Goal: Task Accomplishment & Management: Complete application form

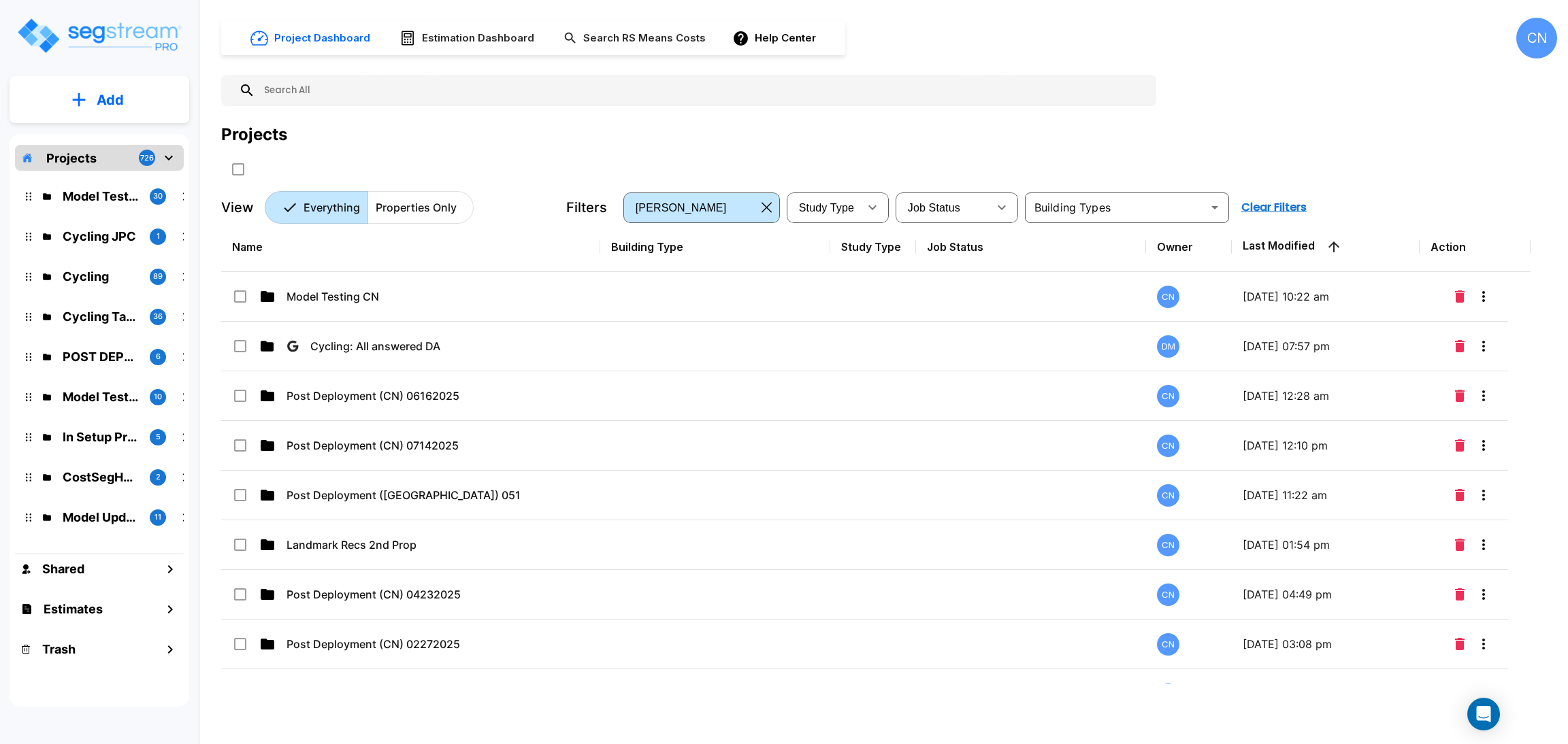
click at [1430, 164] on div "Projects" at bounding box center [889, 151] width 1337 height 58
click at [1256, 155] on div "Projects" at bounding box center [889, 151] width 1337 height 58
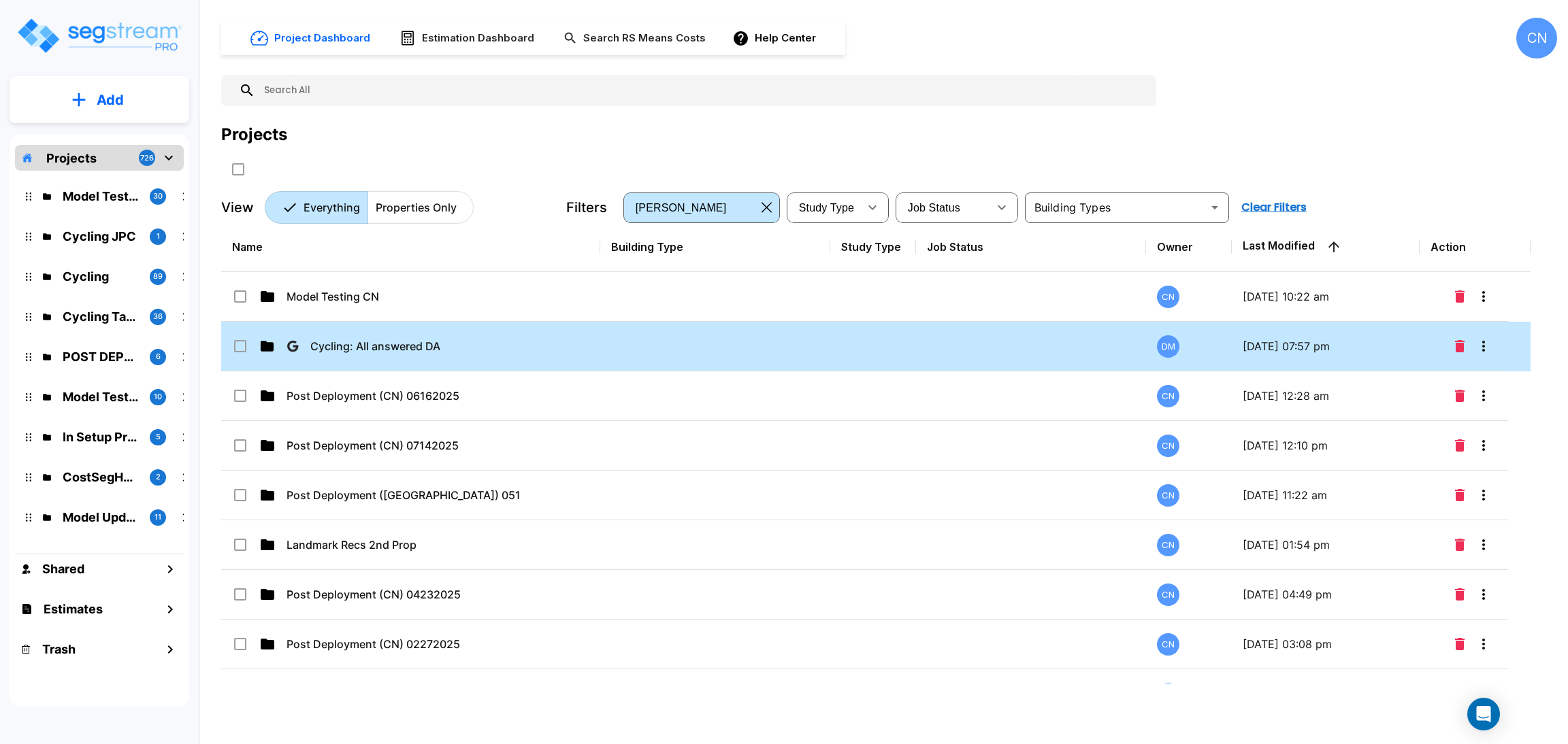
drag, startPoint x: 1278, startPoint y: 152, endPoint x: 638, endPoint y: 365, distance: 674.5
click at [1278, 152] on div "Projects" at bounding box center [889, 151] width 1337 height 58
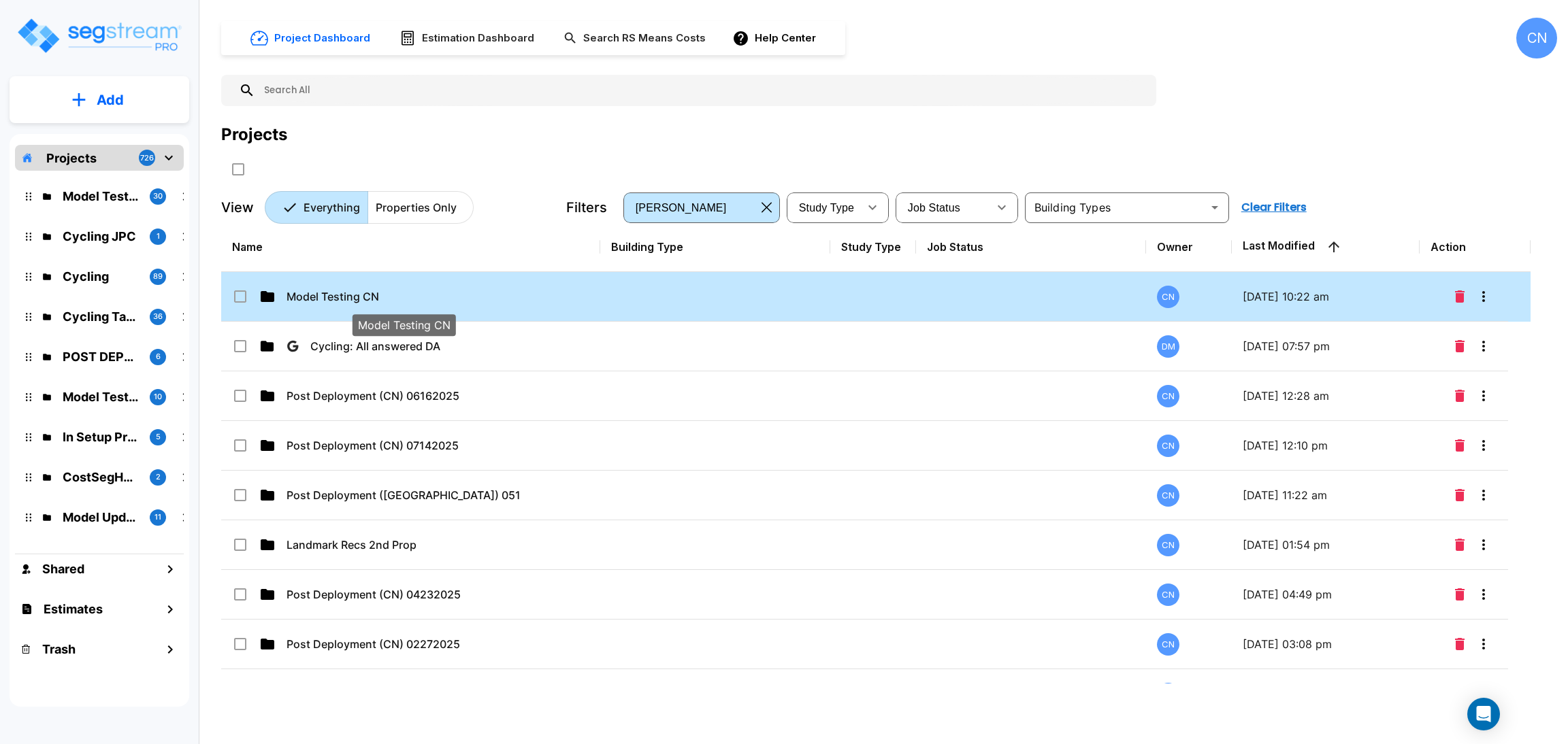
click at [416, 295] on p "Model Testing CN" at bounding box center [403, 297] width 234 height 16
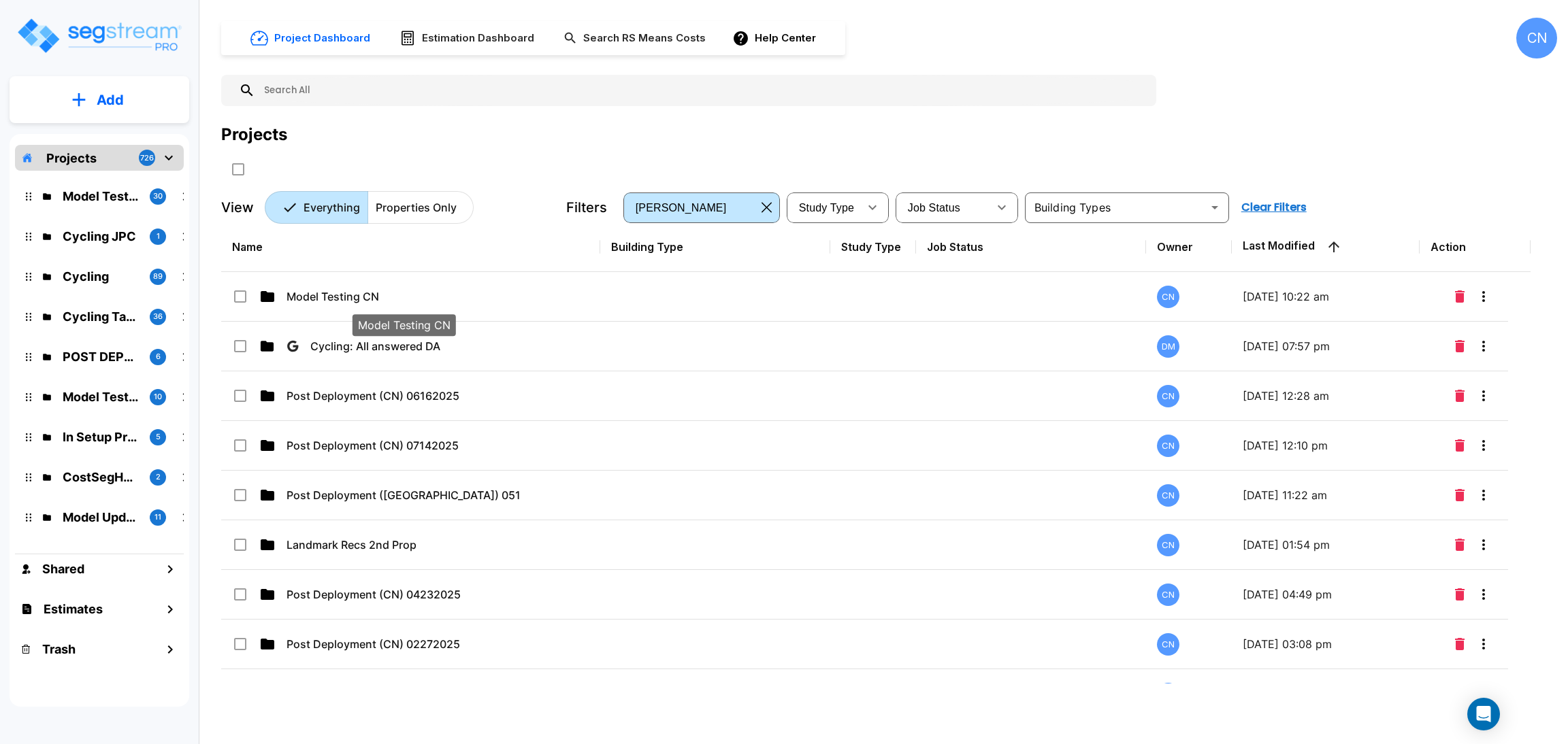
click at [1003, 148] on div "Projects" at bounding box center [889, 151] width 1337 height 58
click at [1134, 124] on div "Projects" at bounding box center [889, 135] width 1337 height 25
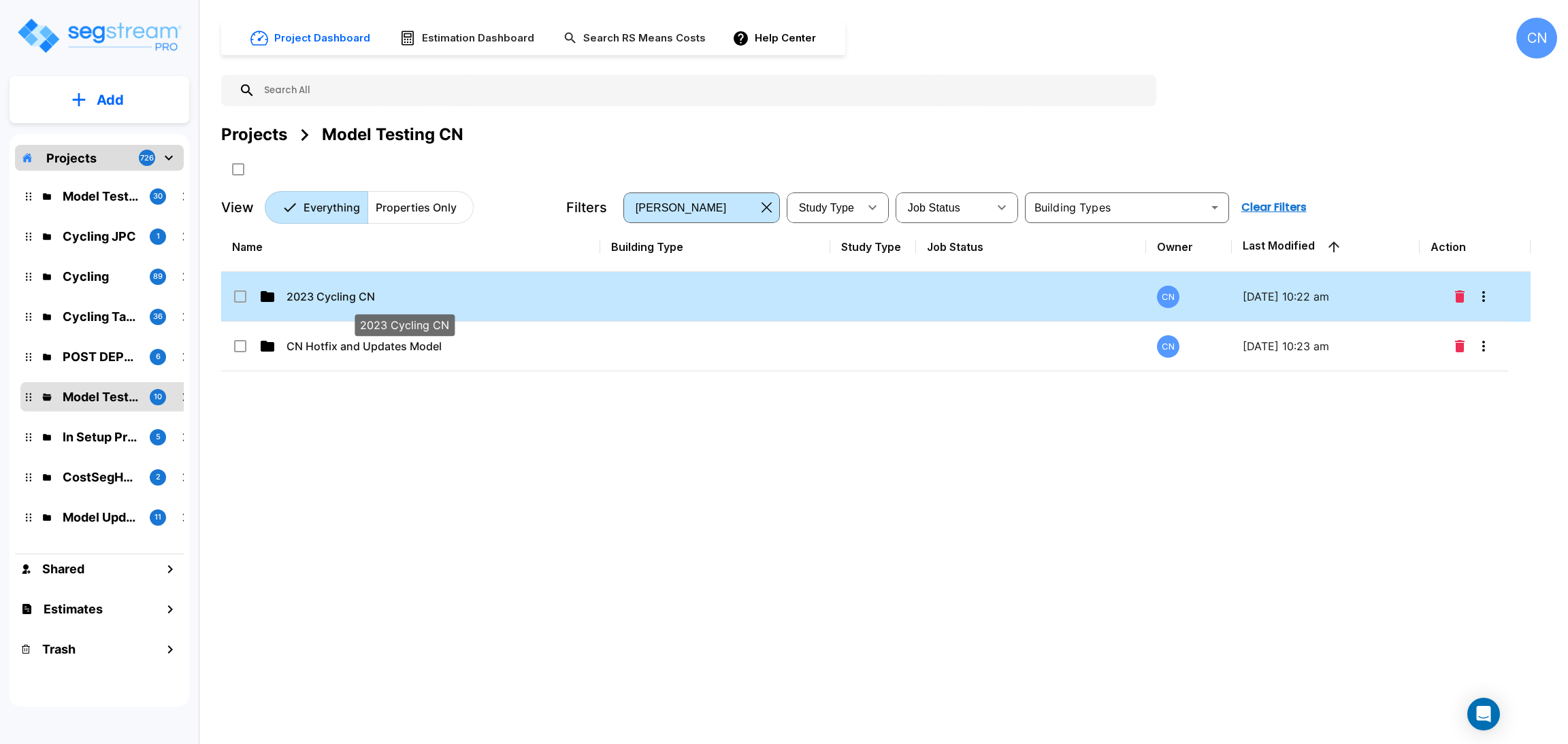
click at [344, 298] on p "2023 Cycling CN" at bounding box center [403, 297] width 234 height 16
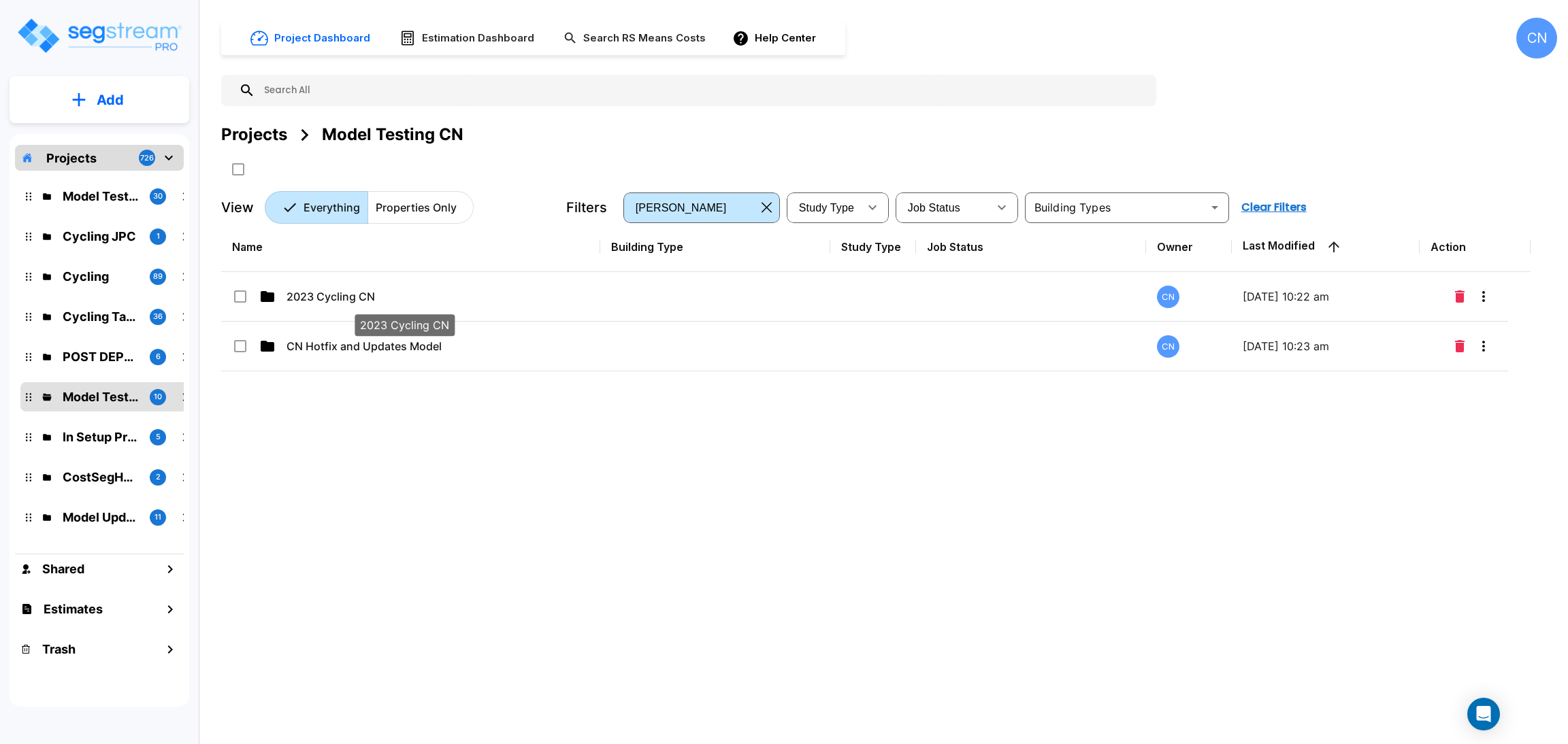
click at [782, 148] on div "Projects Model Testing CN" at bounding box center [889, 151] width 1337 height 58
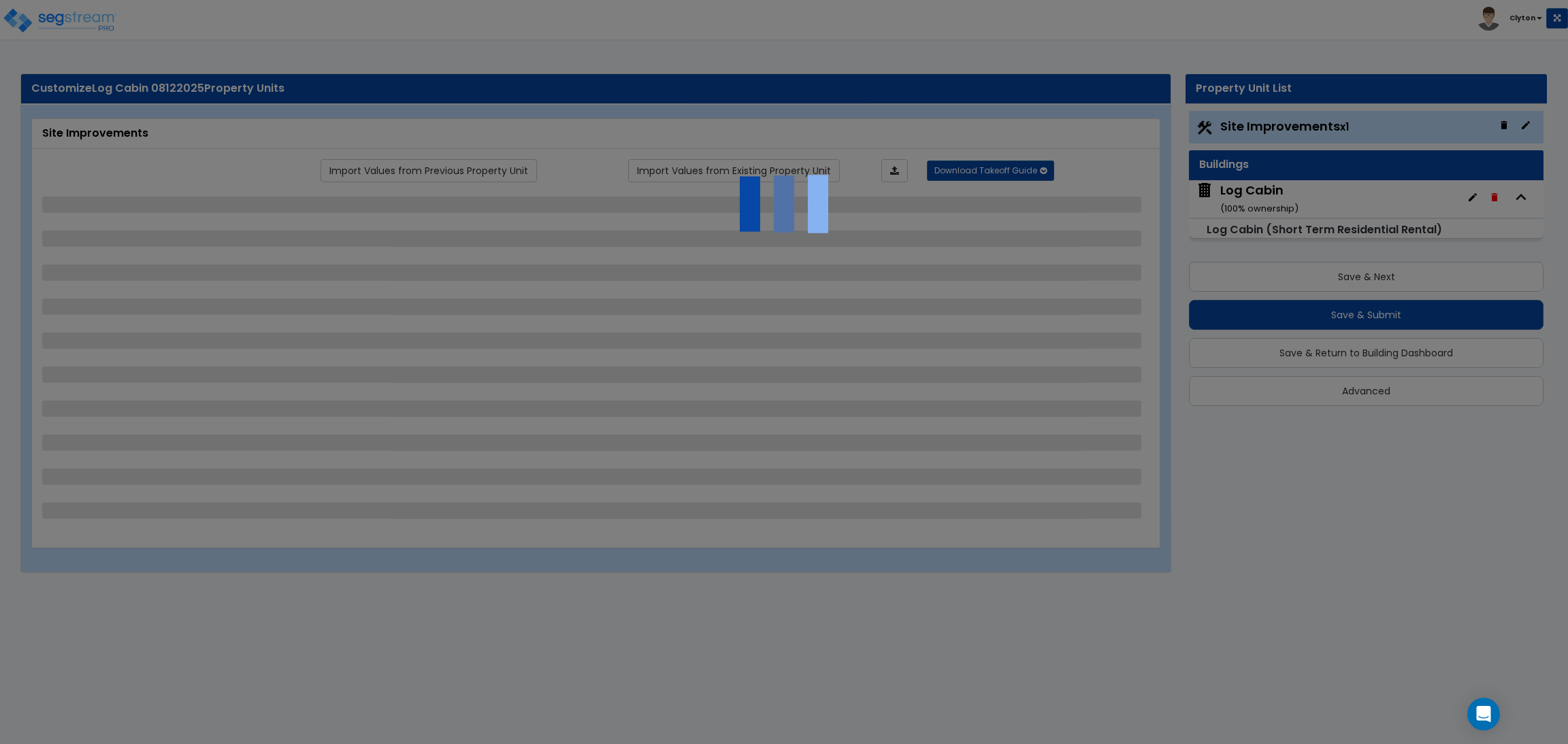
select select "2"
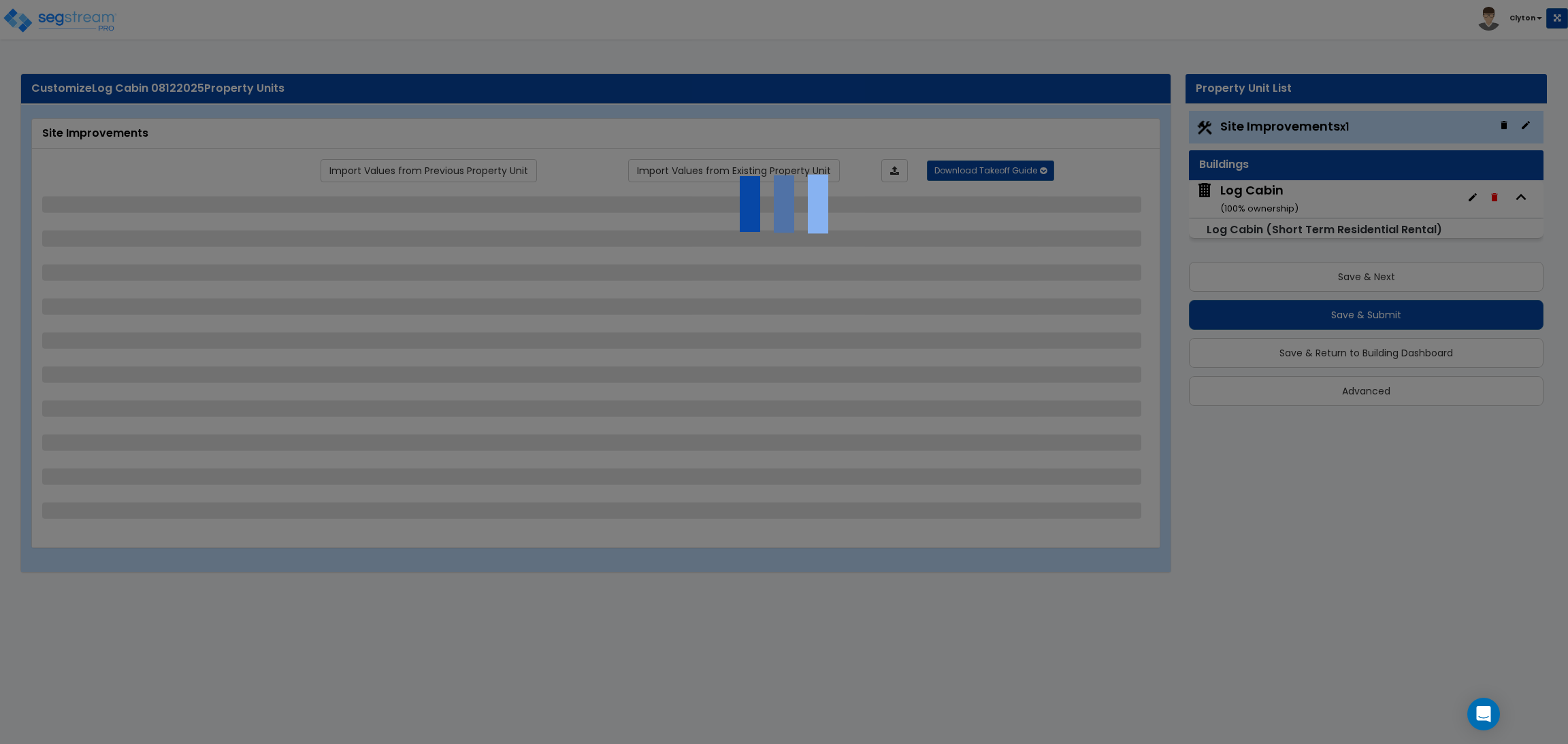
select select "1"
select select "2"
select select "3"
select select "1"
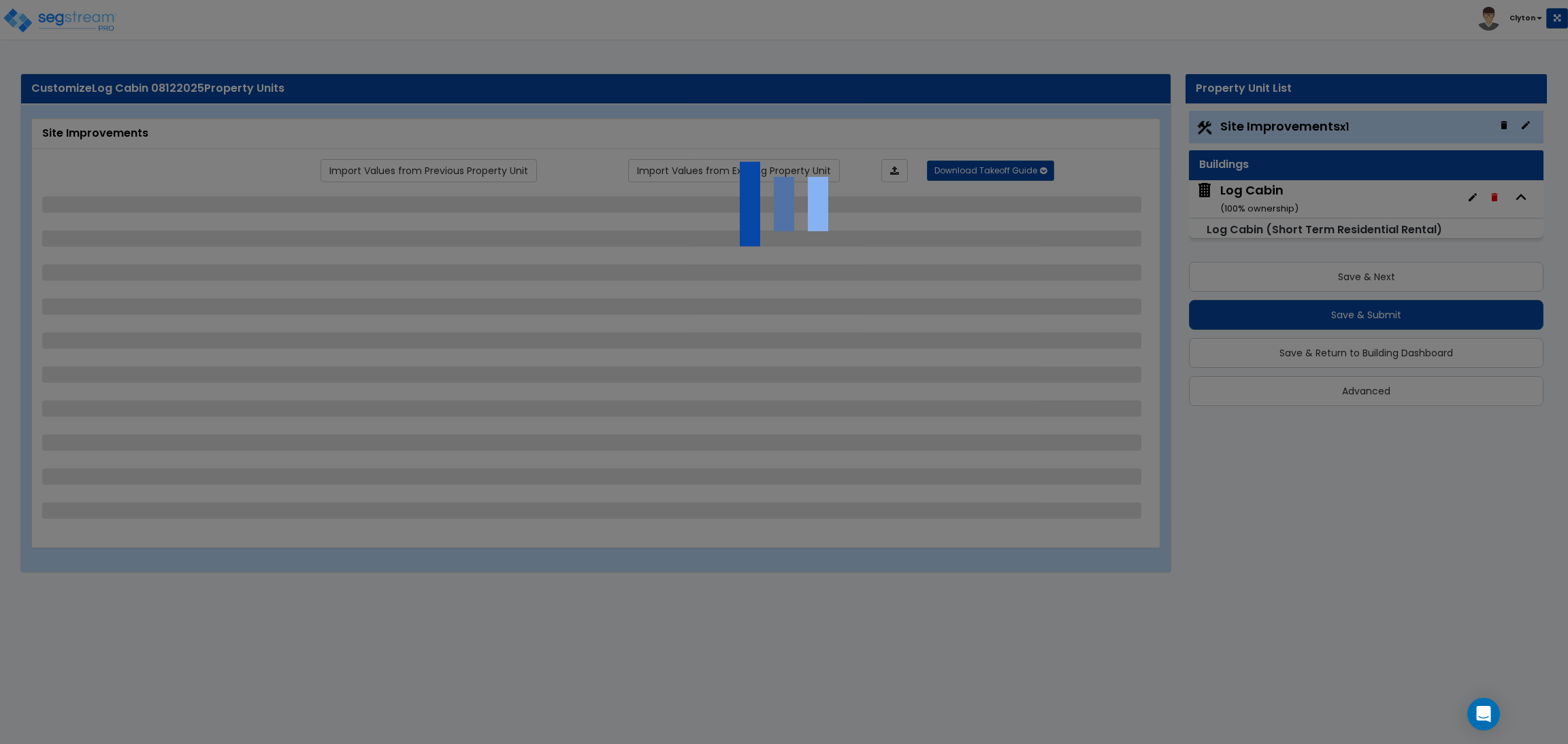
select select "2"
select select "1"
select select "3"
select select "2"
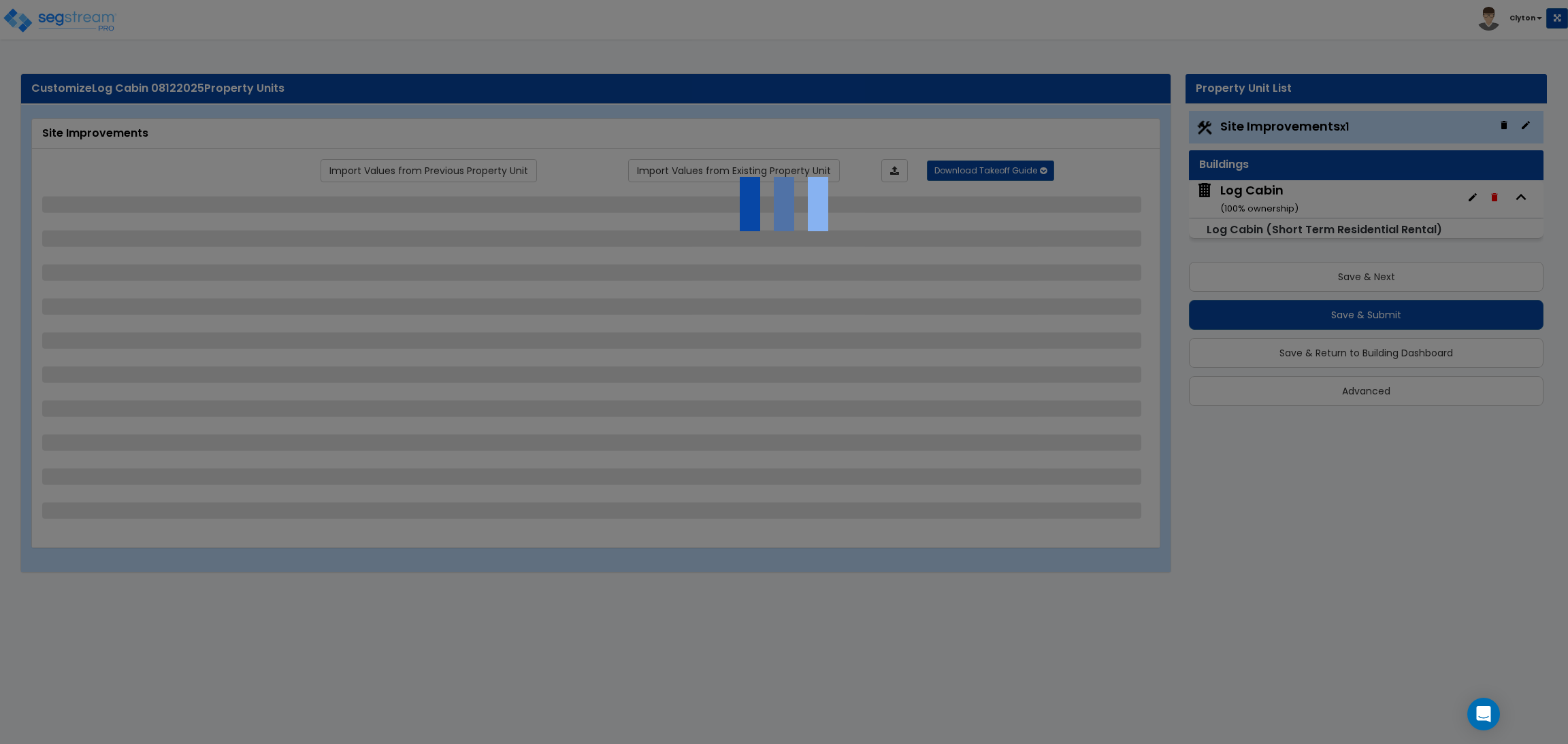
select select "2"
select select "1"
select select "2"
select select "3"
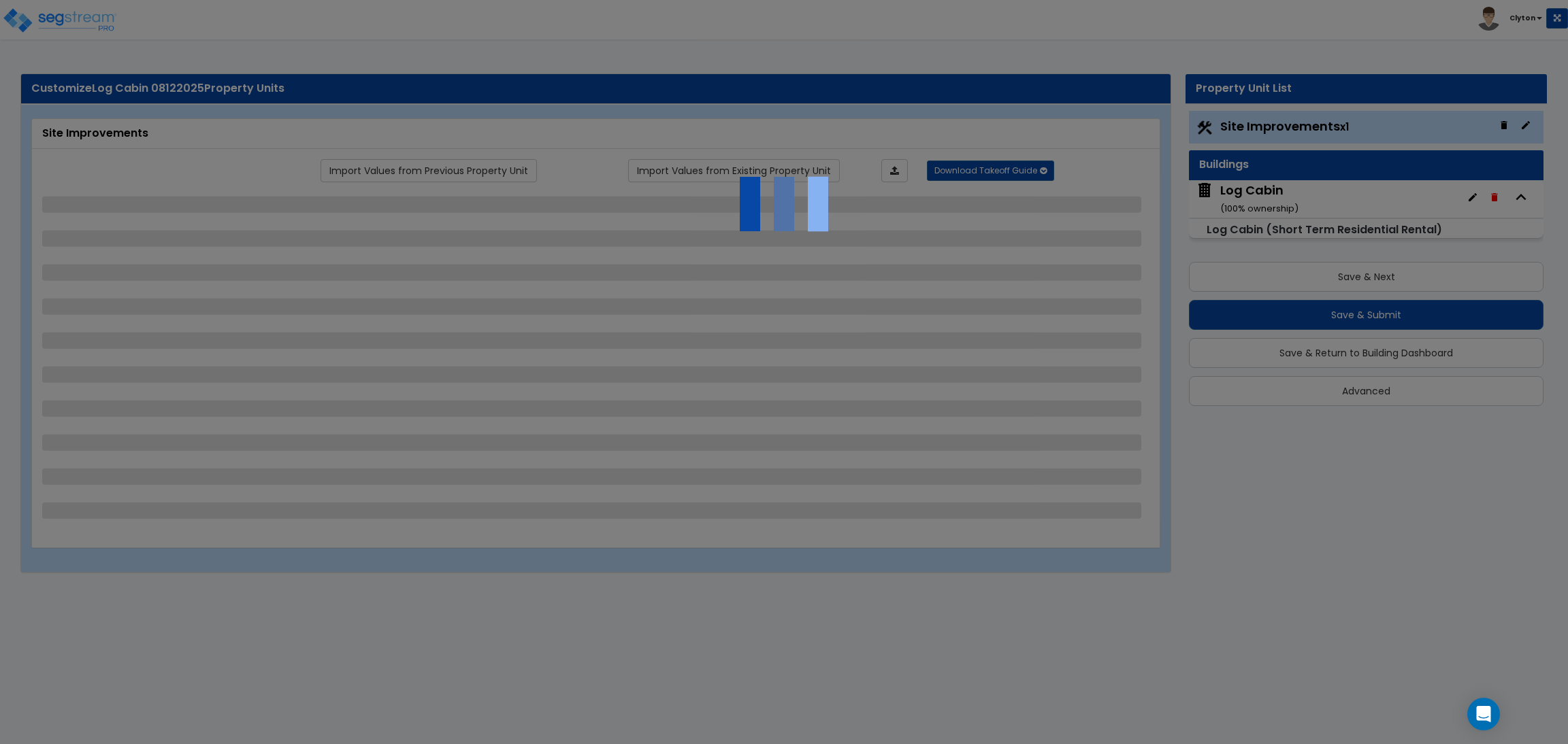
select select "6"
select select "10"
select select "8"
select select "3"
select select "1"
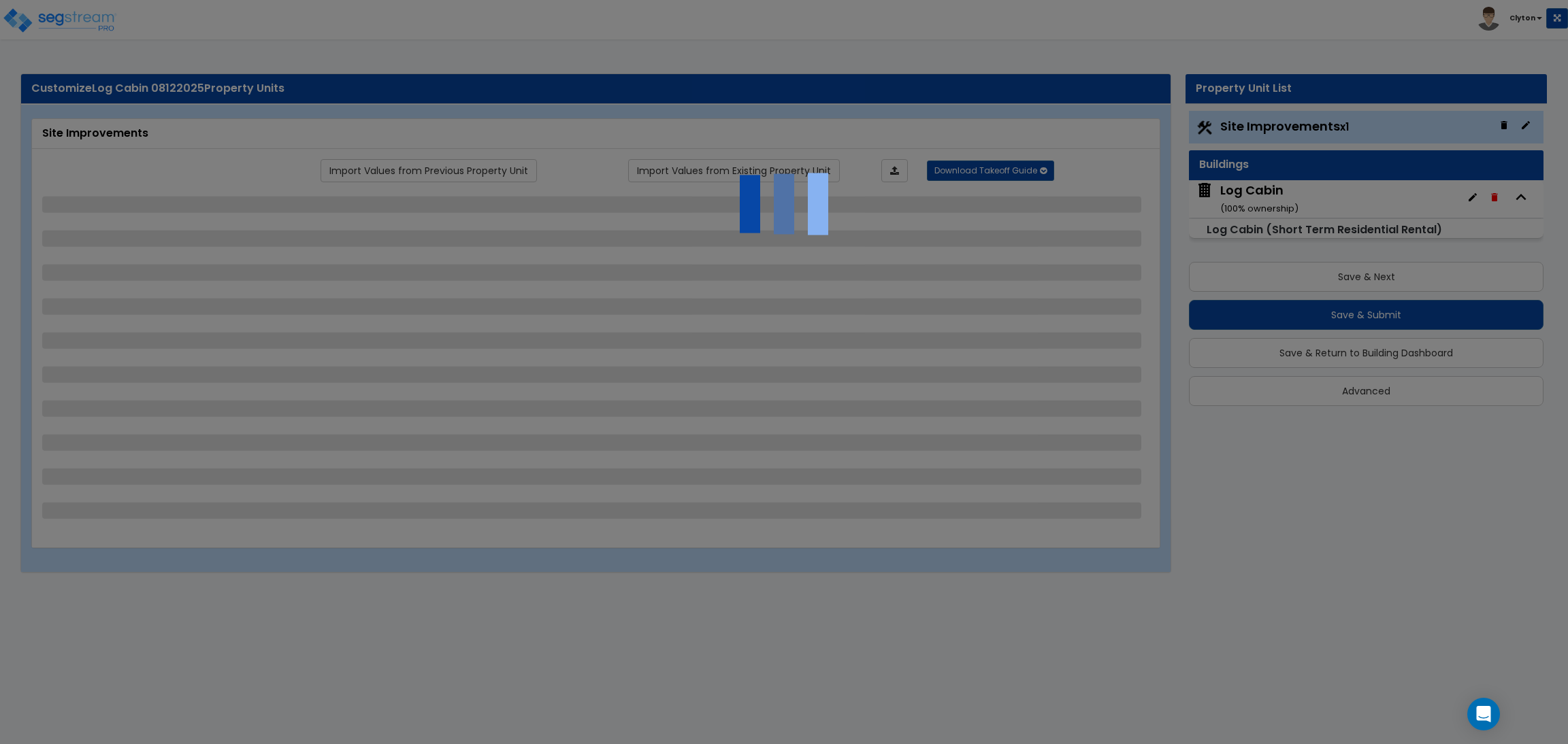
select select "2"
select select "3"
select select "1"
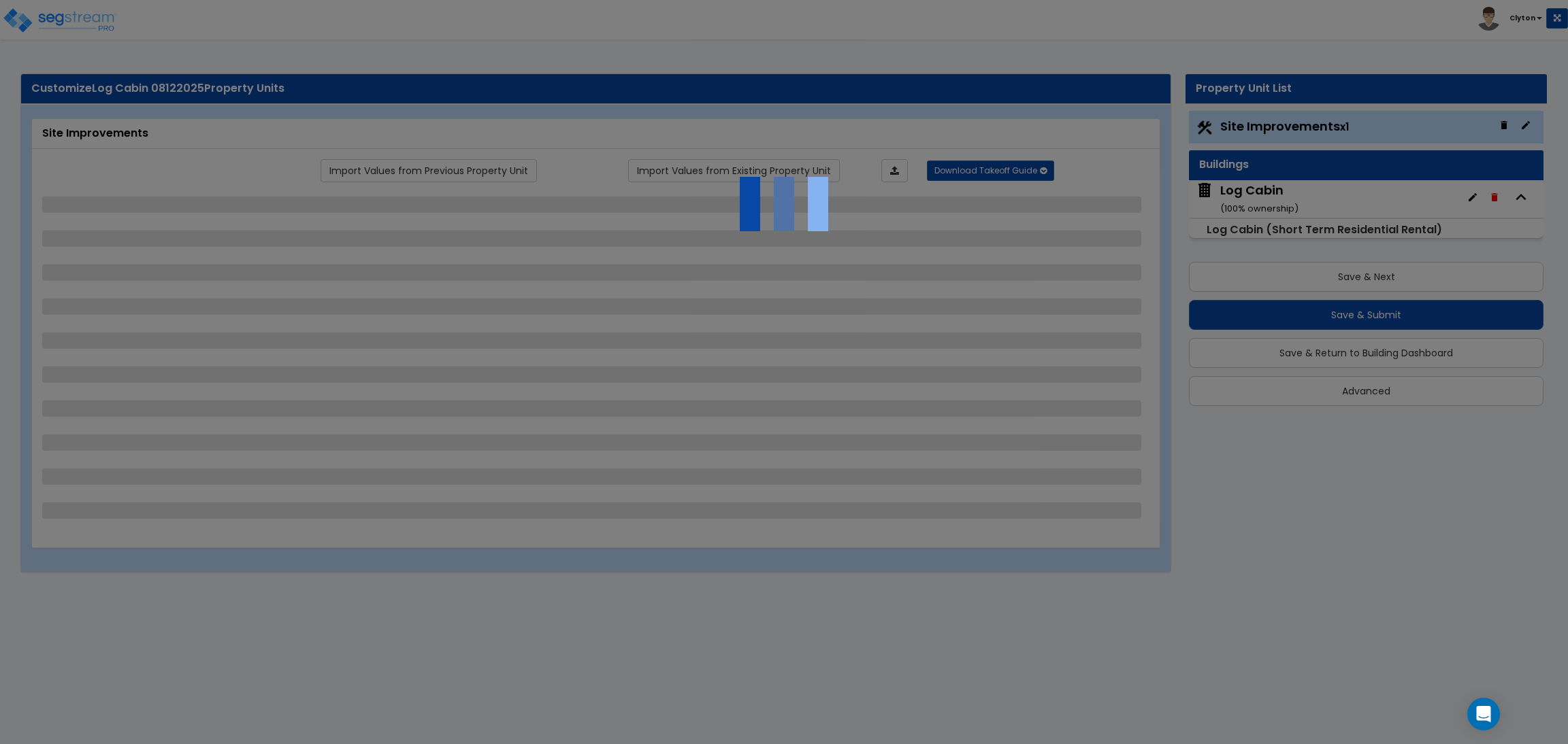
select select "1"
select select "2"
select select "1"
select select "2"
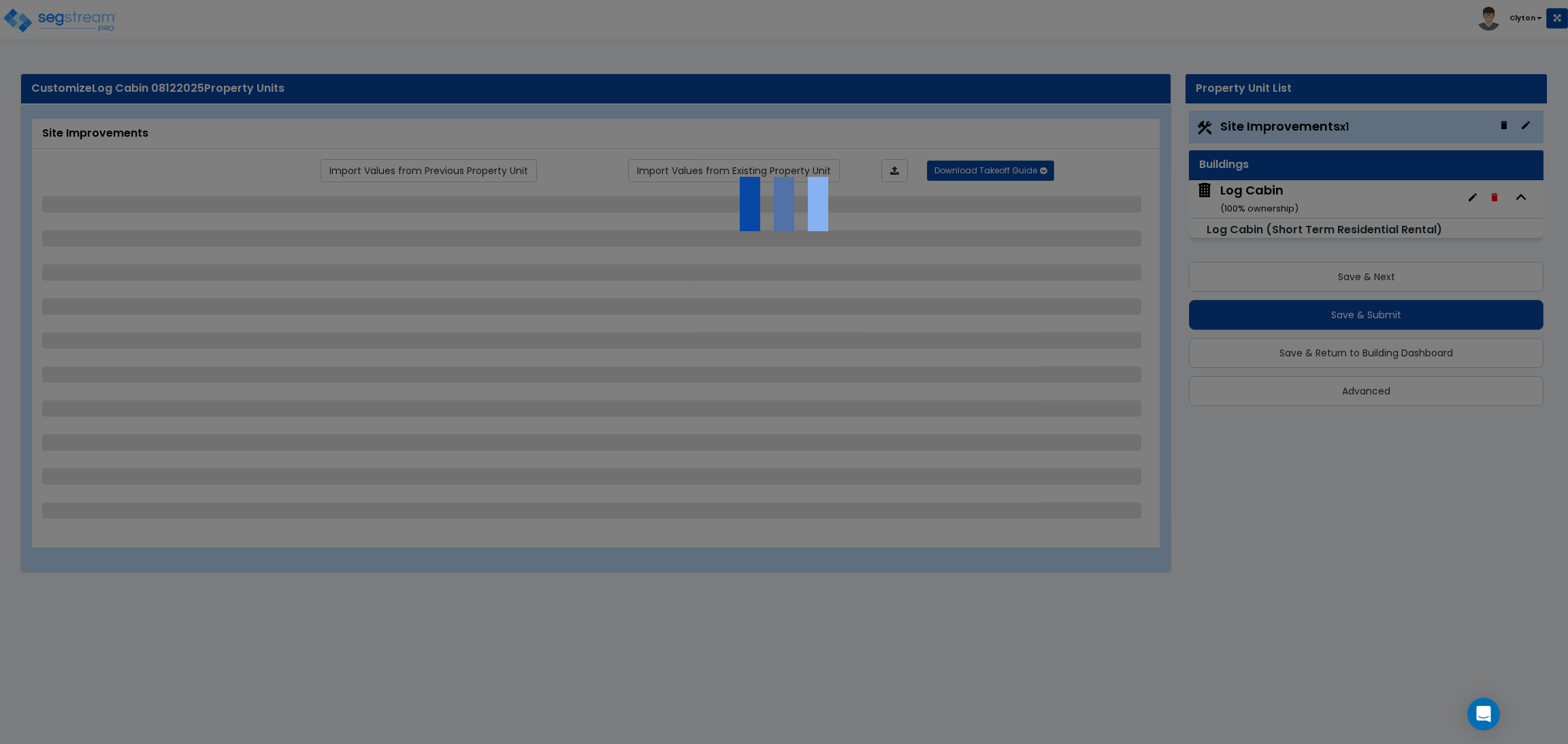
select select "1"
select select "2"
select select "5"
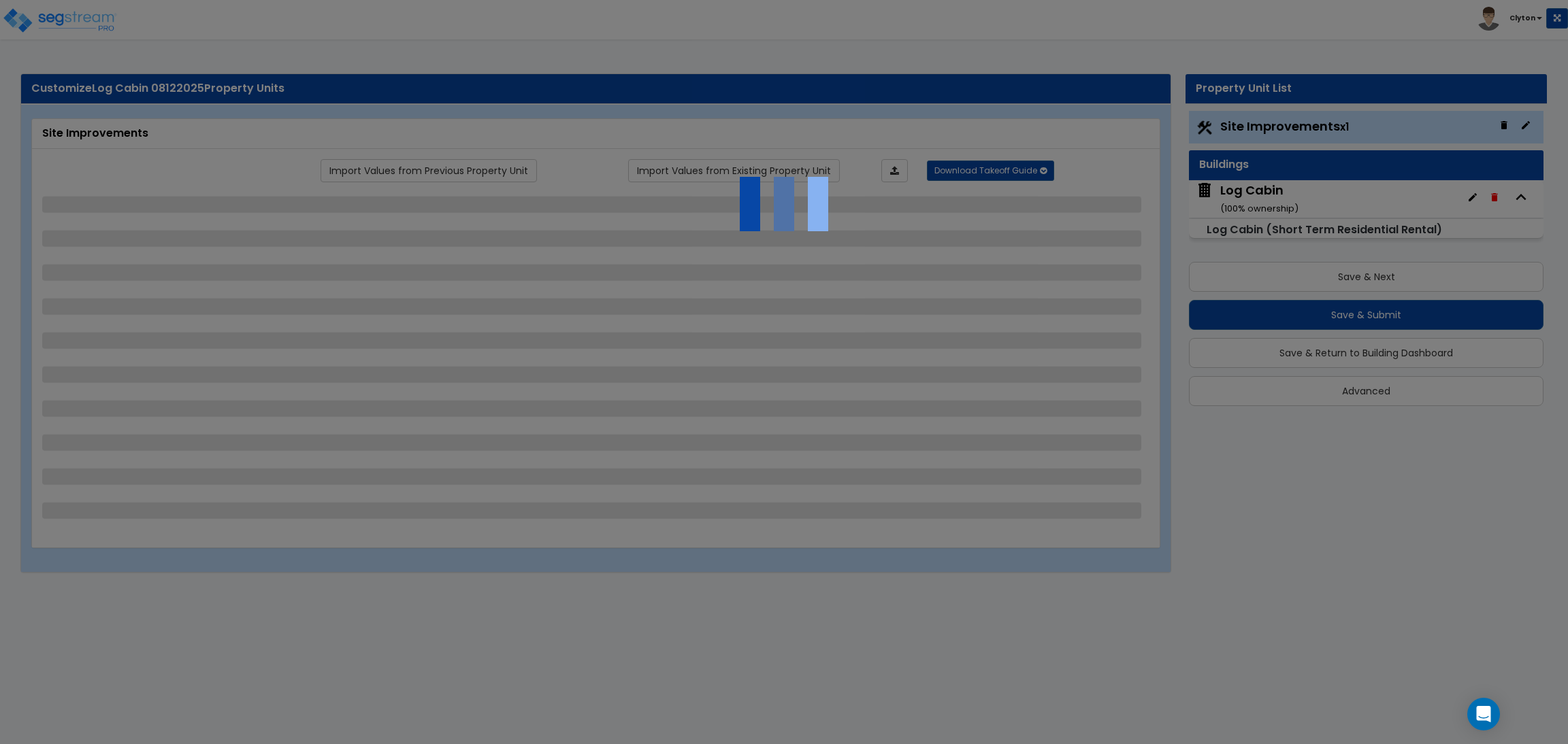
select select "0"
select select "3"
select select "1"
select select "2"
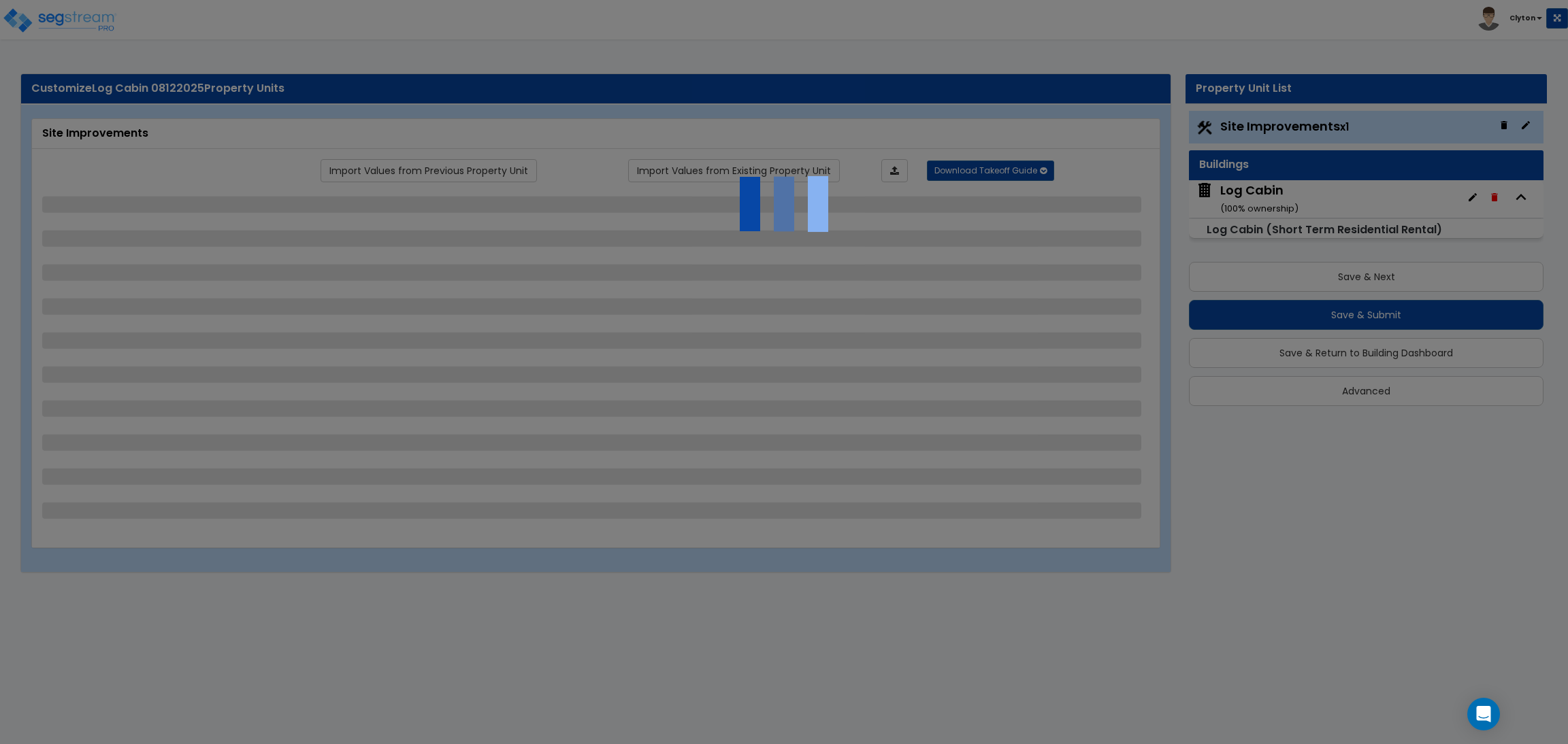
select select "2"
select select "1"
select select "2"
select select "1"
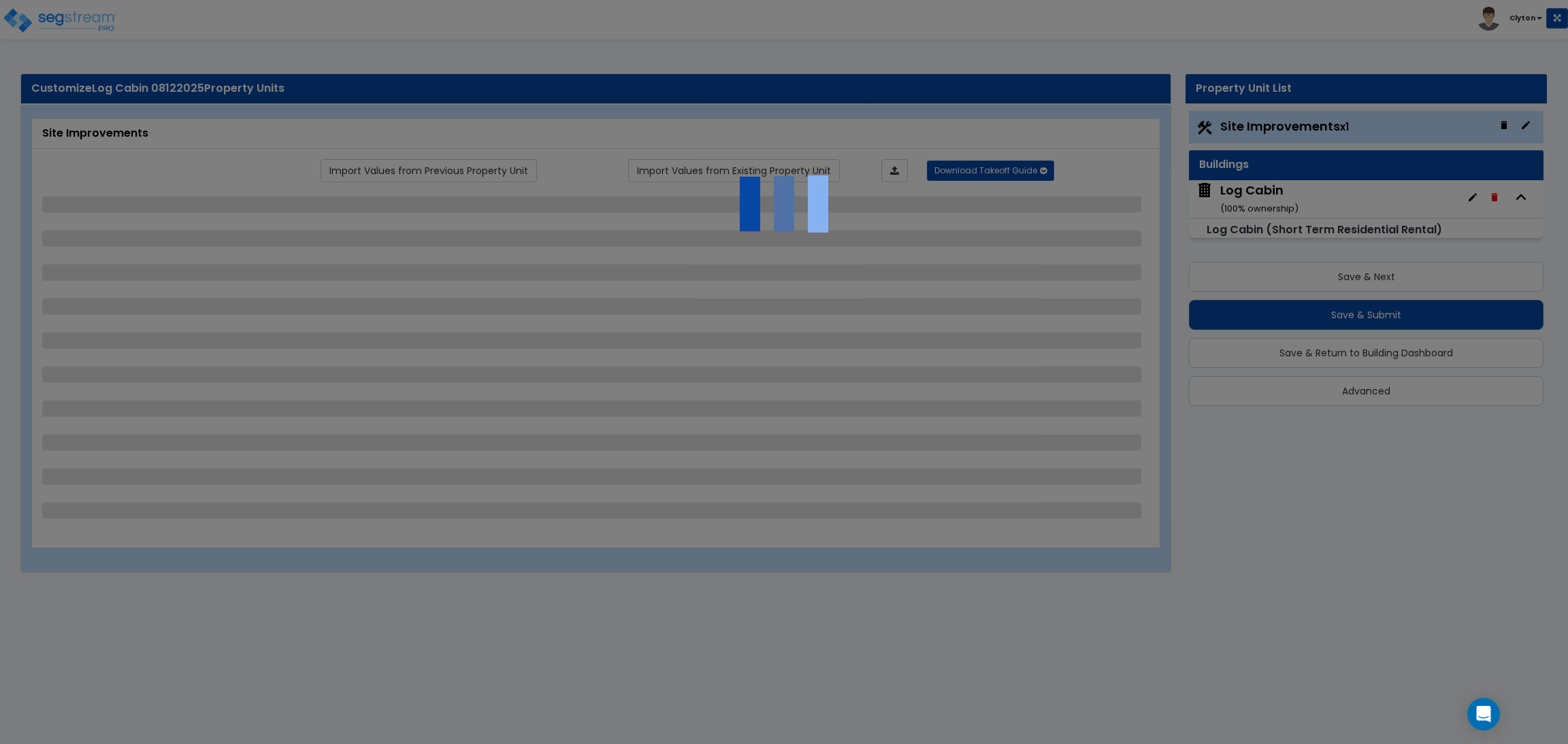
select select "2"
select select "1"
select select "2"
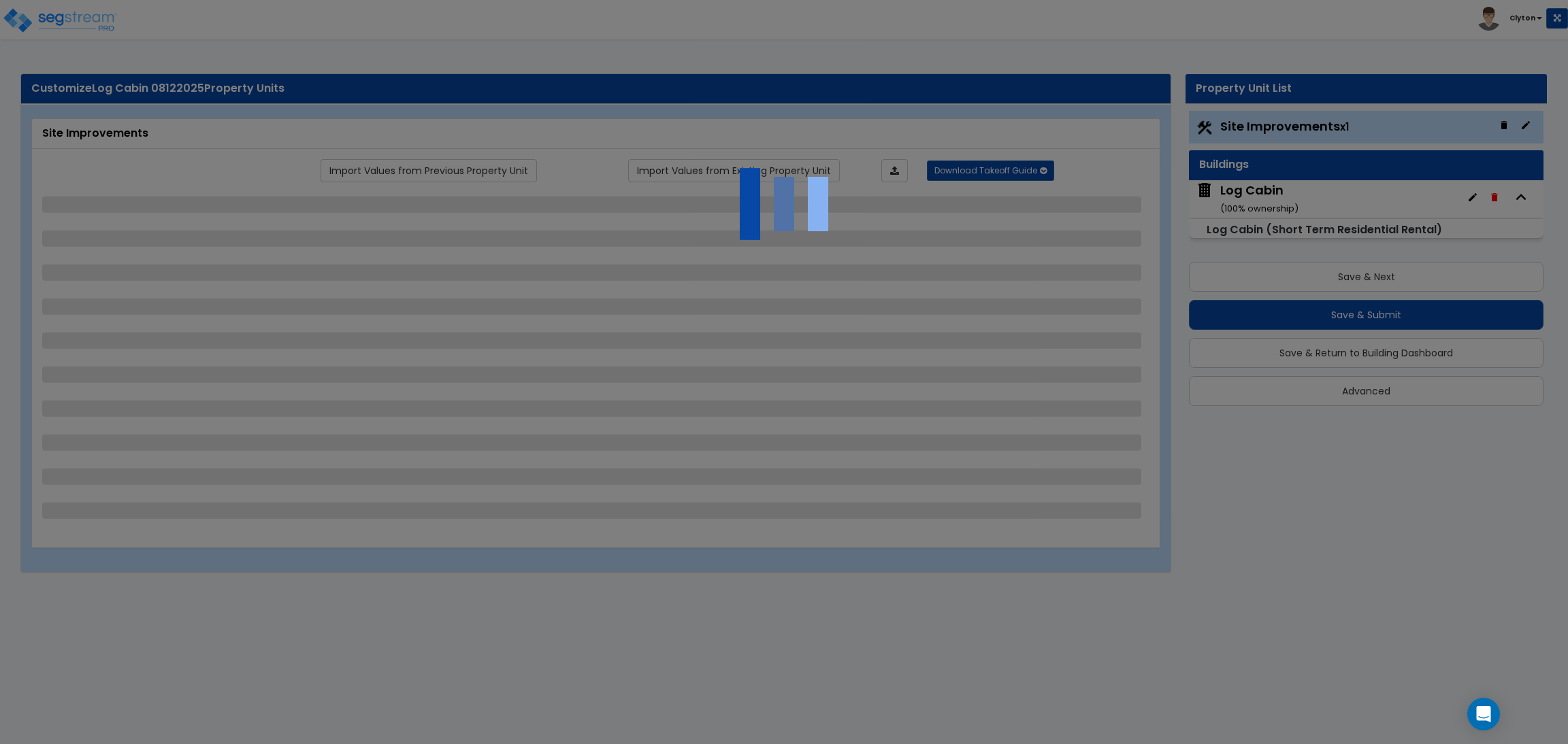
select select "4"
select select "1"
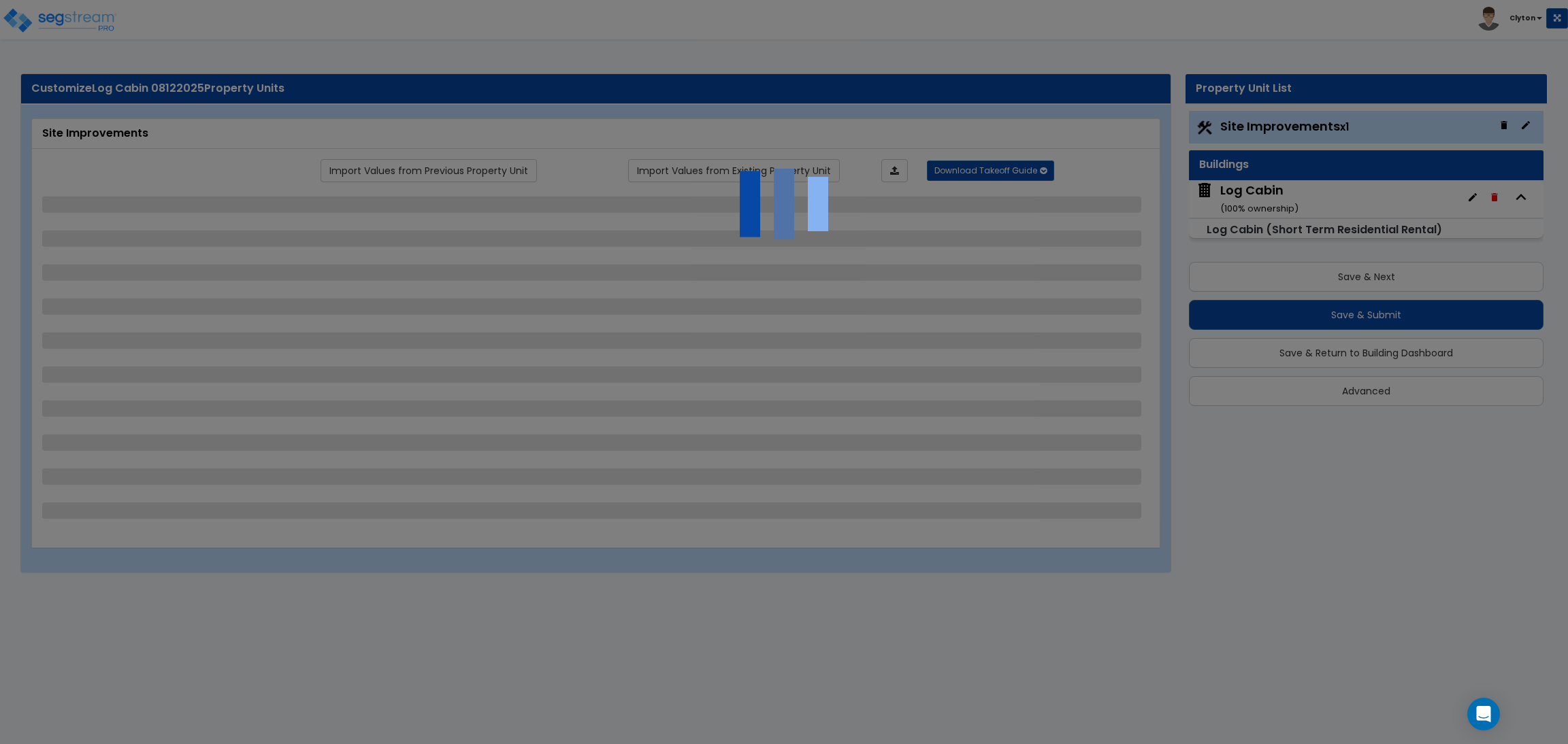
select select "10"
select select "3"
select select "1"
select select "2"
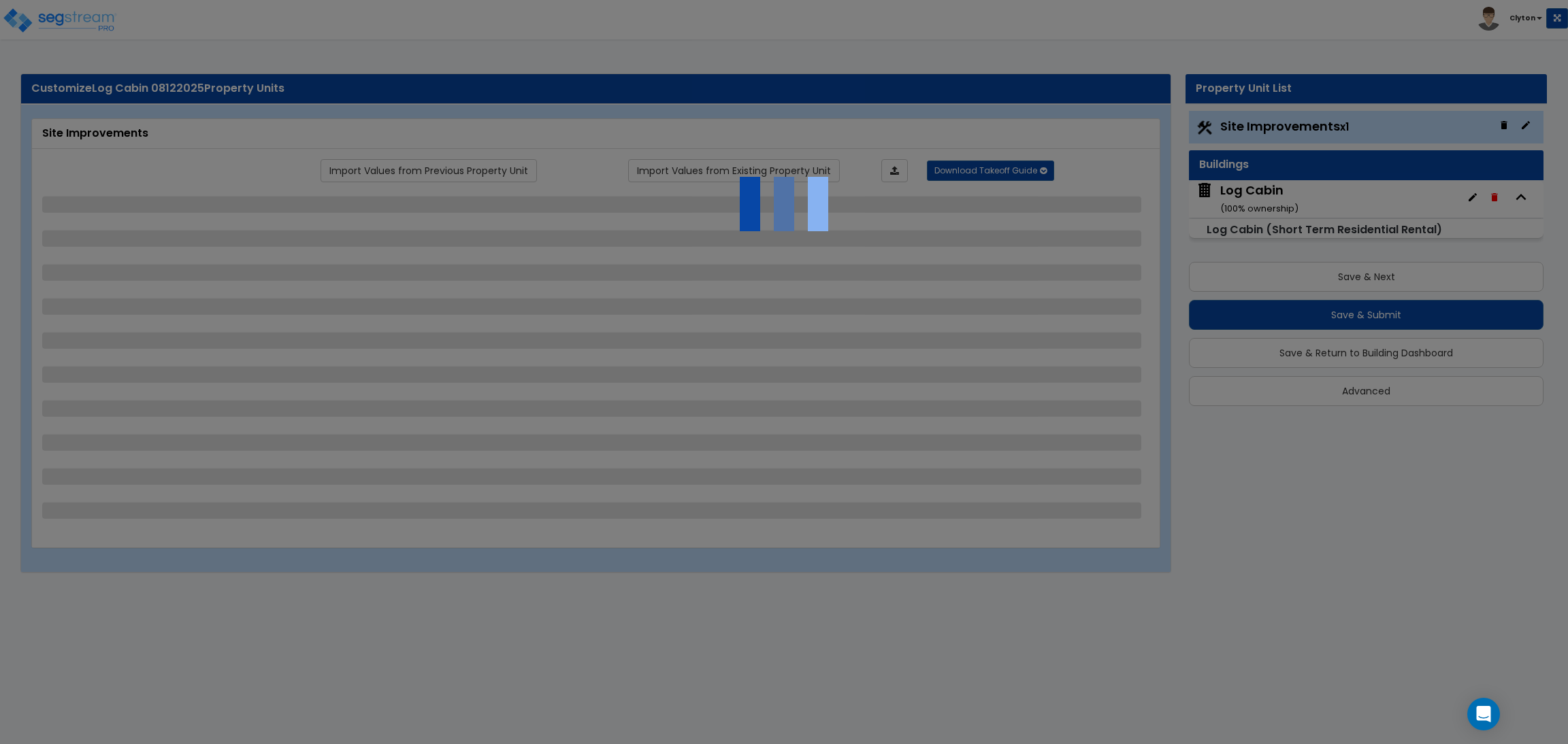
select select "3"
select select "1"
select select "2"
select select "1"
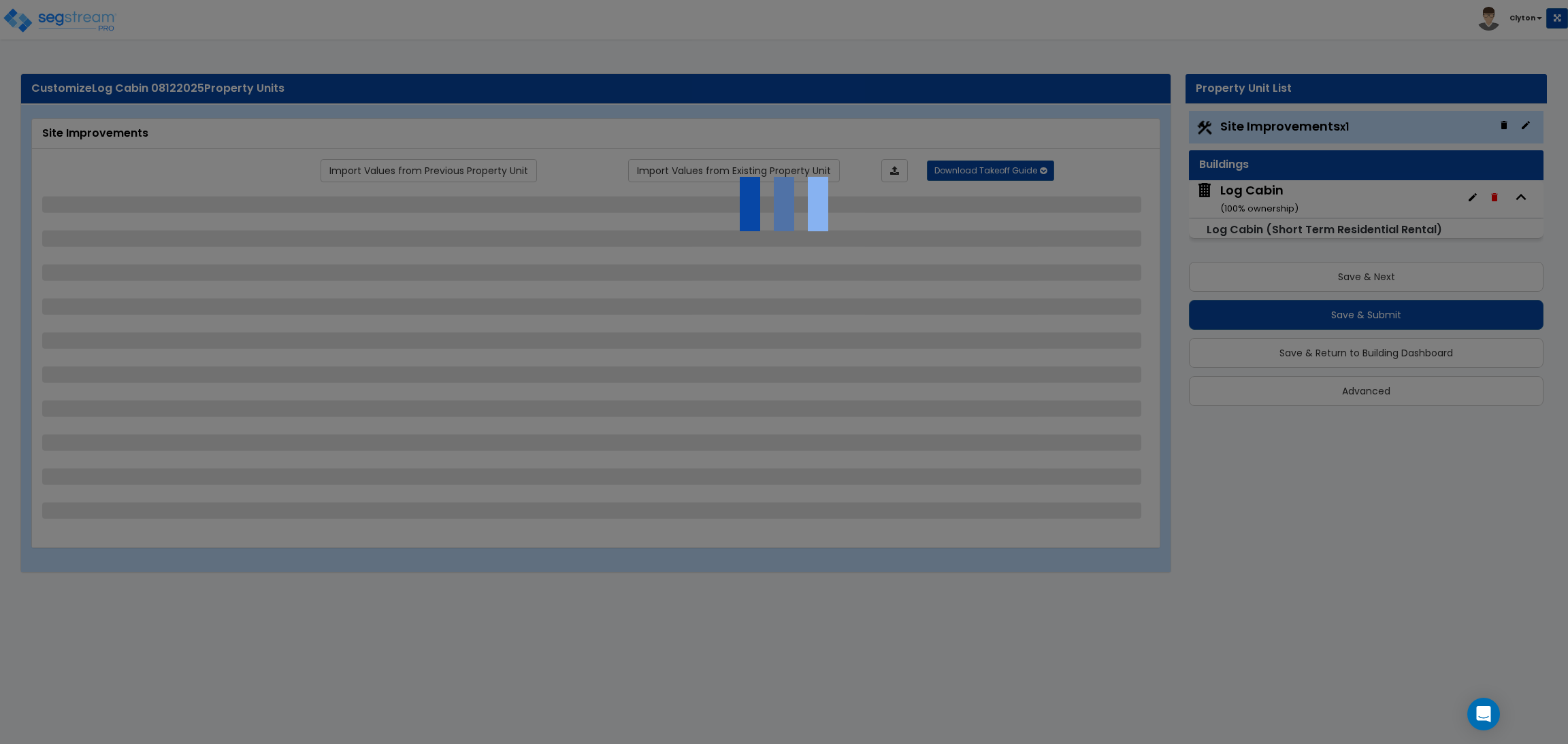
select select "3"
select select "1"
select select "3"
select select "1"
select select "3"
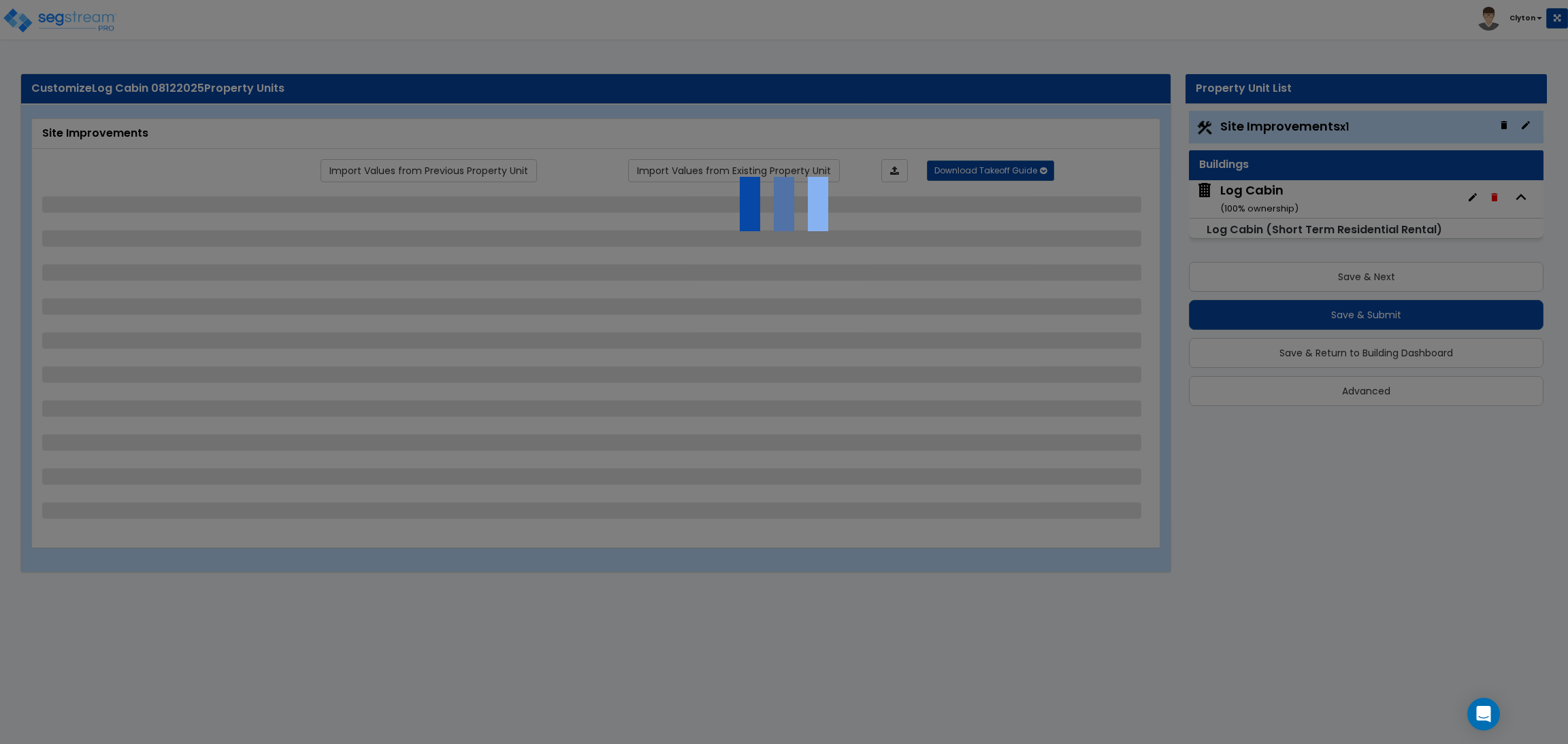
select select "11"
select select "8"
select select "5"
select select "3"
select select "1"
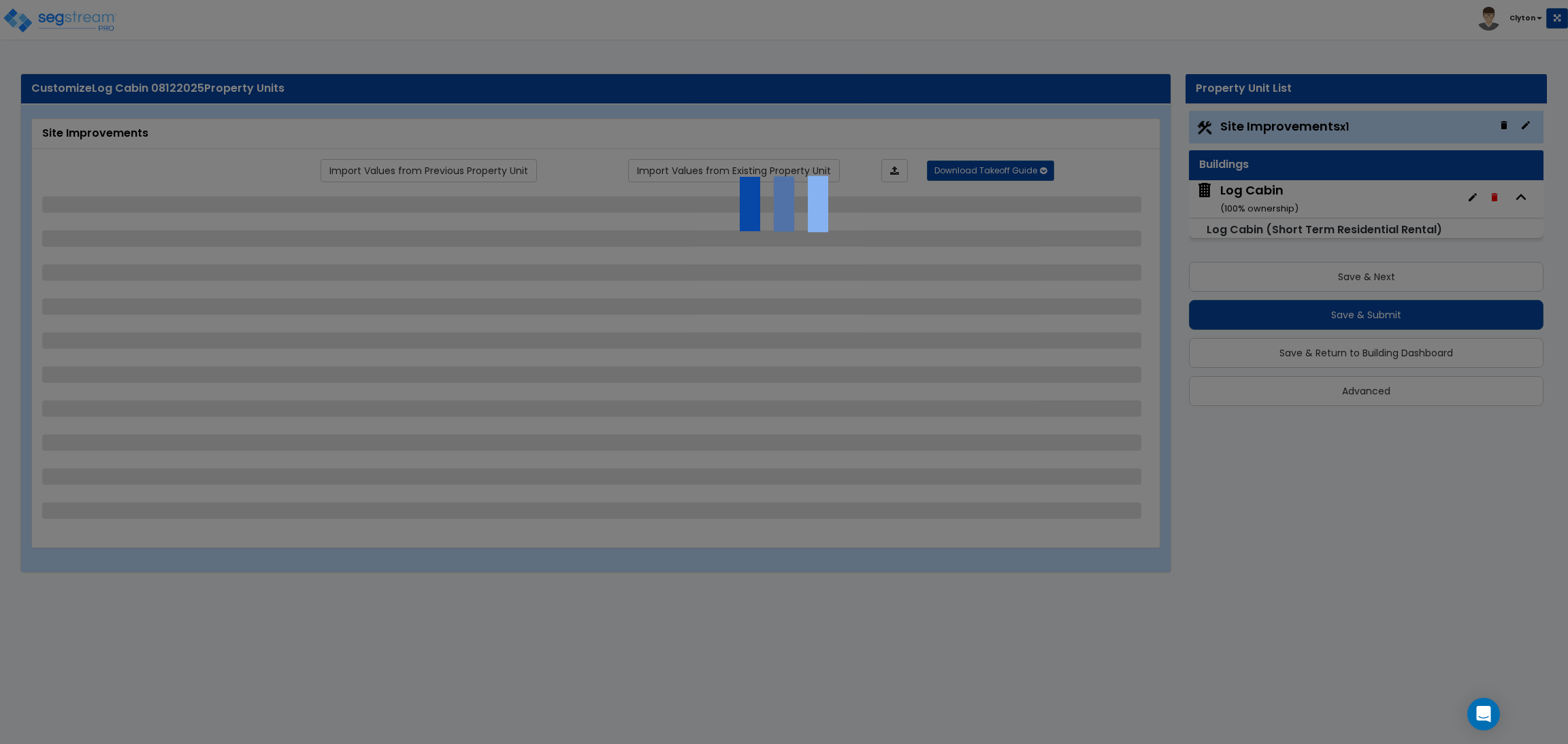
select select "5"
select select "7"
select select "2"
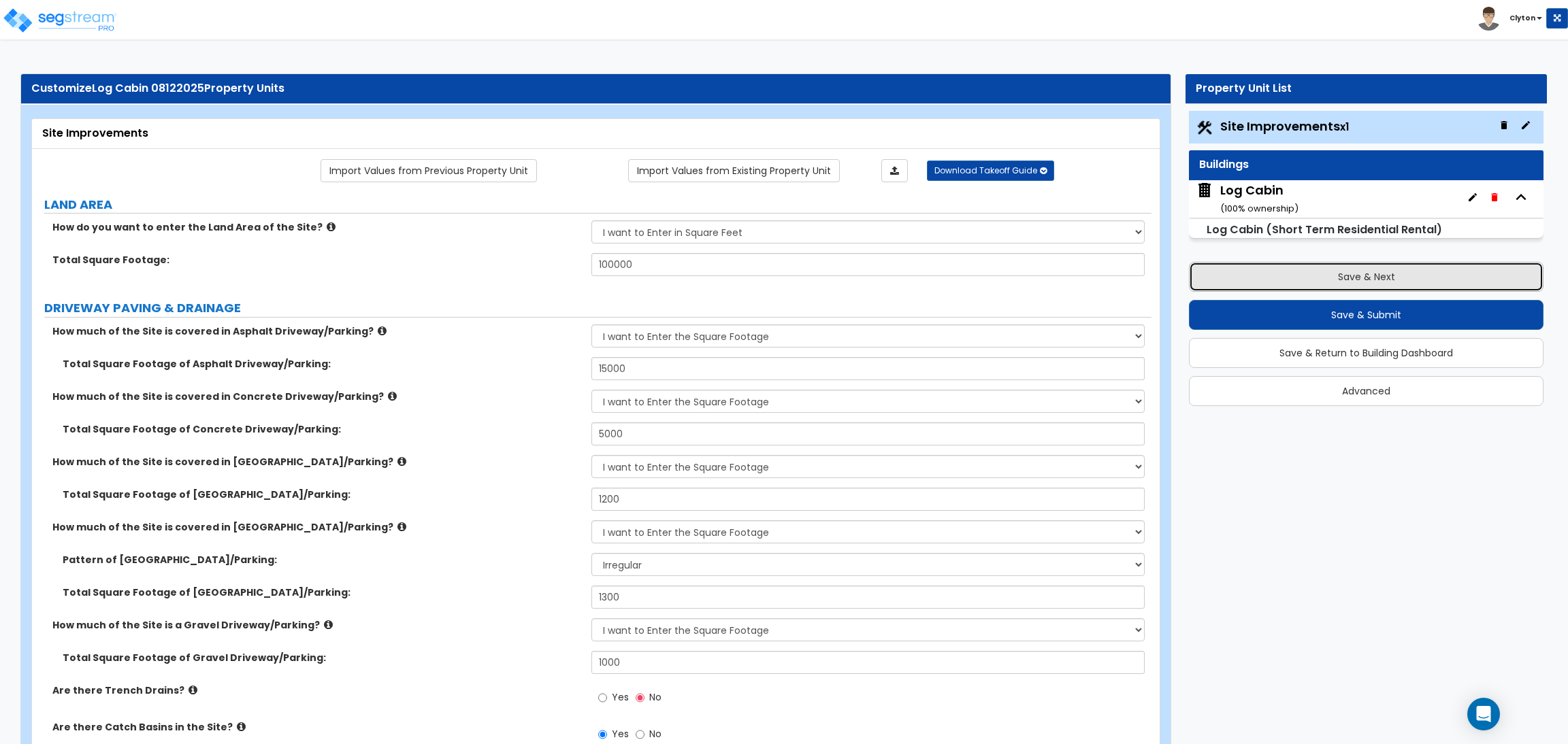
click at [1328, 287] on button "Save & Next" at bounding box center [1367, 276] width 355 height 30
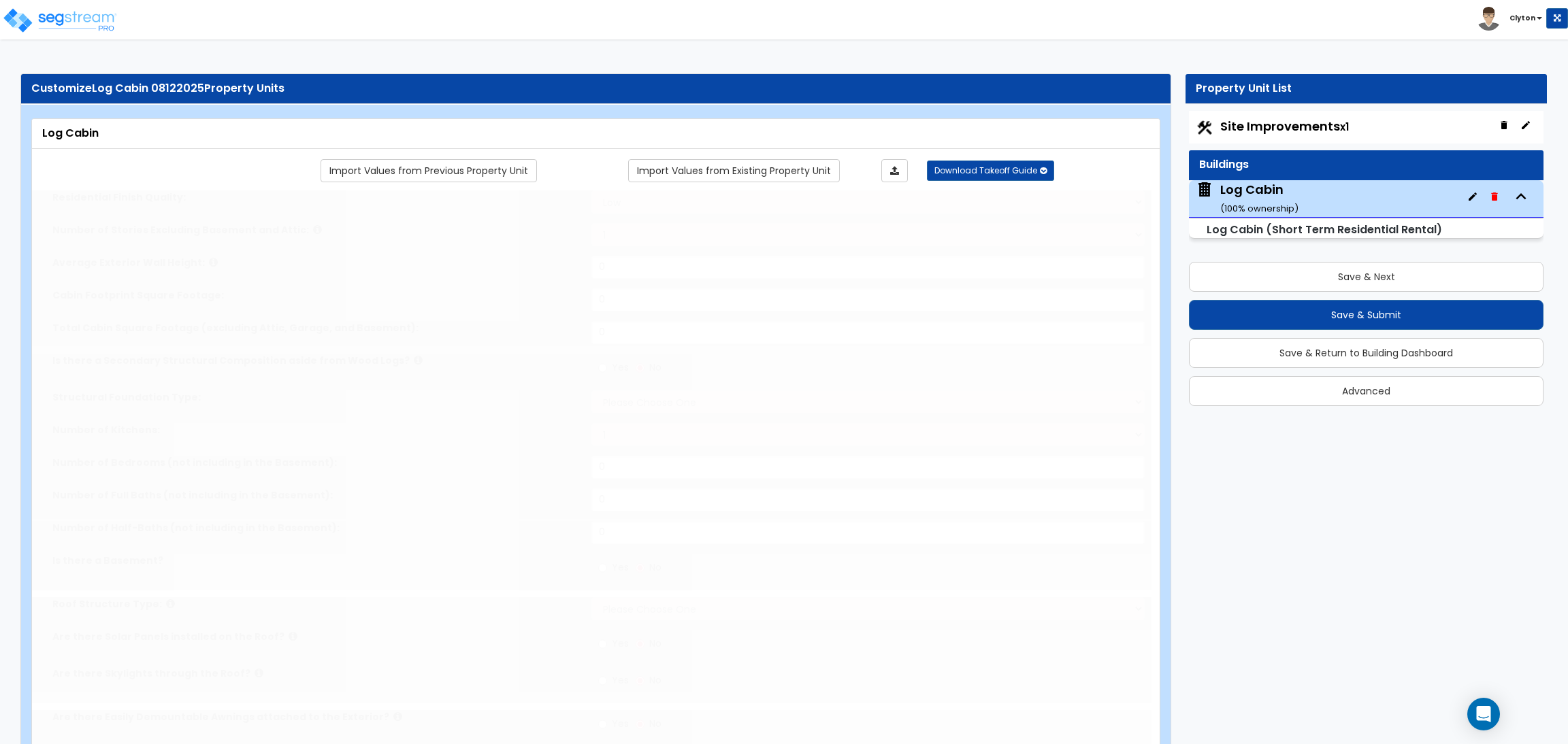
type input "1"
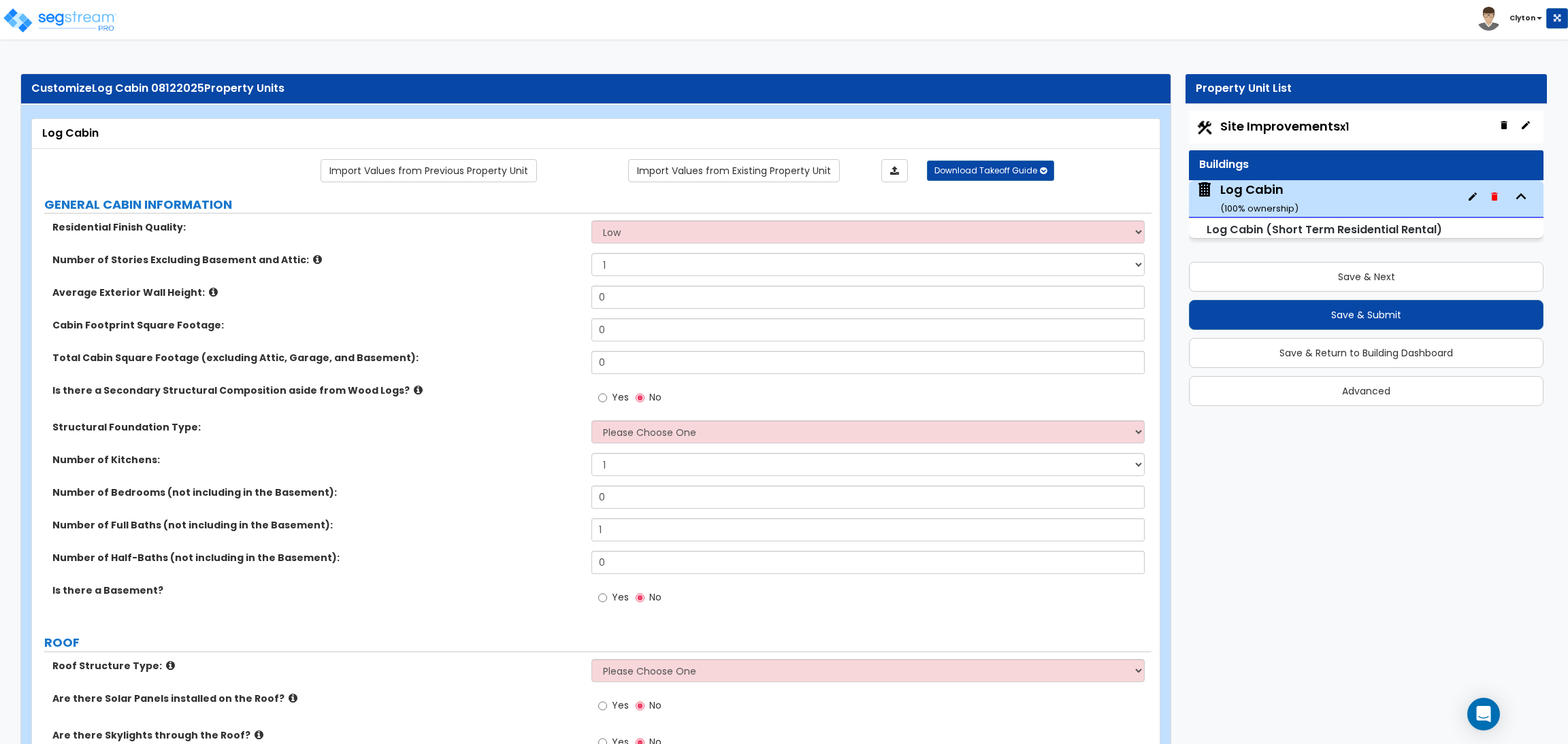
click at [420, 397] on label "Is there a Secondary Structural Composition aside from Wood Logs?" at bounding box center [317, 390] width 529 height 14
drag, startPoint x: 627, startPoint y: 298, endPoint x: 528, endPoint y: 295, distance: 99.0
click at [528, 295] on div "Average Exterior Wall Height: 0" at bounding box center [591, 303] width 1120 height 33
type input "25"
drag, startPoint x: 620, startPoint y: 335, endPoint x: 521, endPoint y: 330, distance: 99.1
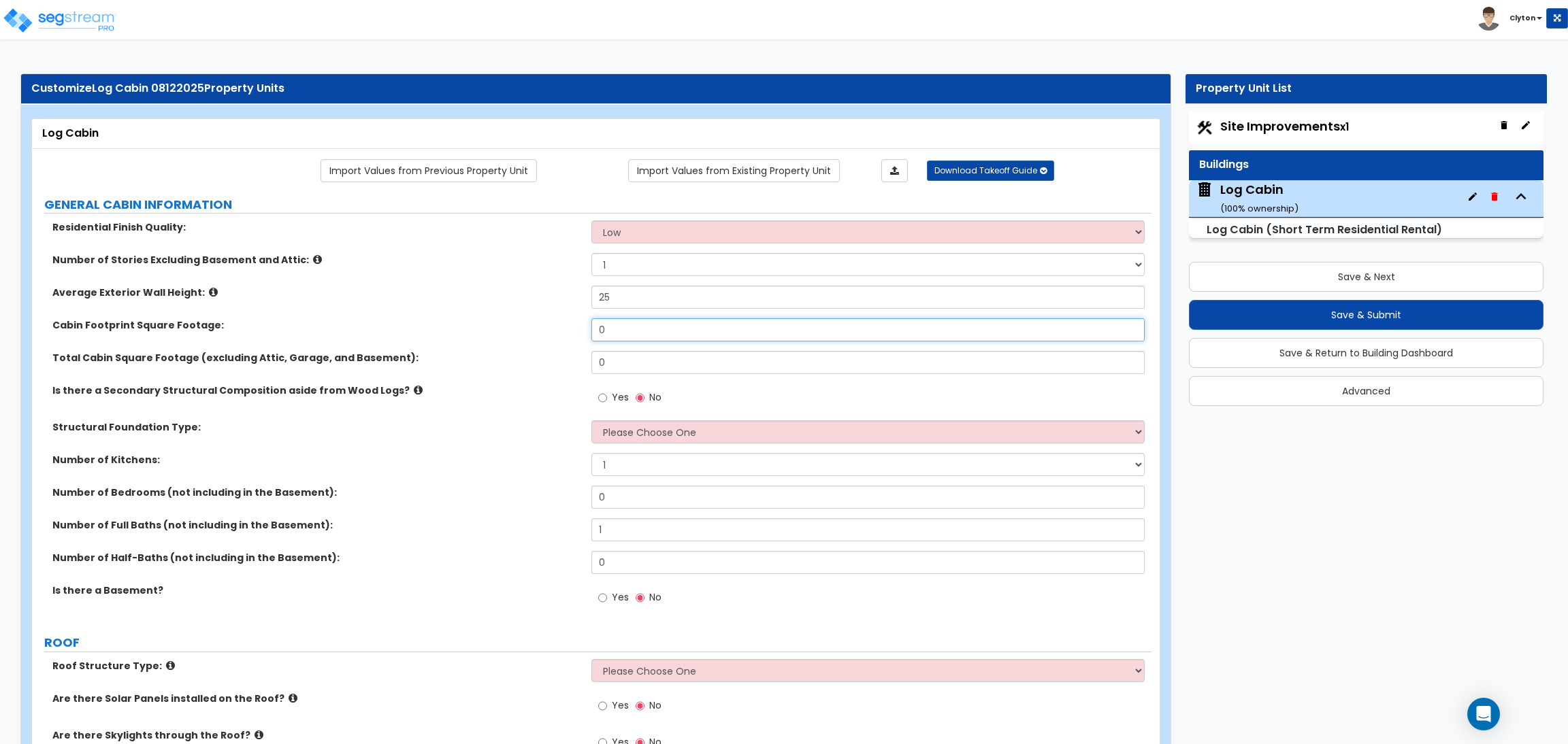
click at [521, 330] on div "Cabin Footprint Square Footage: 0" at bounding box center [591, 334] width 1120 height 33
type input "5,000"
drag, startPoint x: 623, startPoint y: 359, endPoint x: 485, endPoint y: 347, distance: 138.5
click at [485, 347] on div "Residential Finish Quality: Low Average High Number of Stories Excluding Baseme…" at bounding box center [592, 420] width 1099 height 400
type input "5,000"
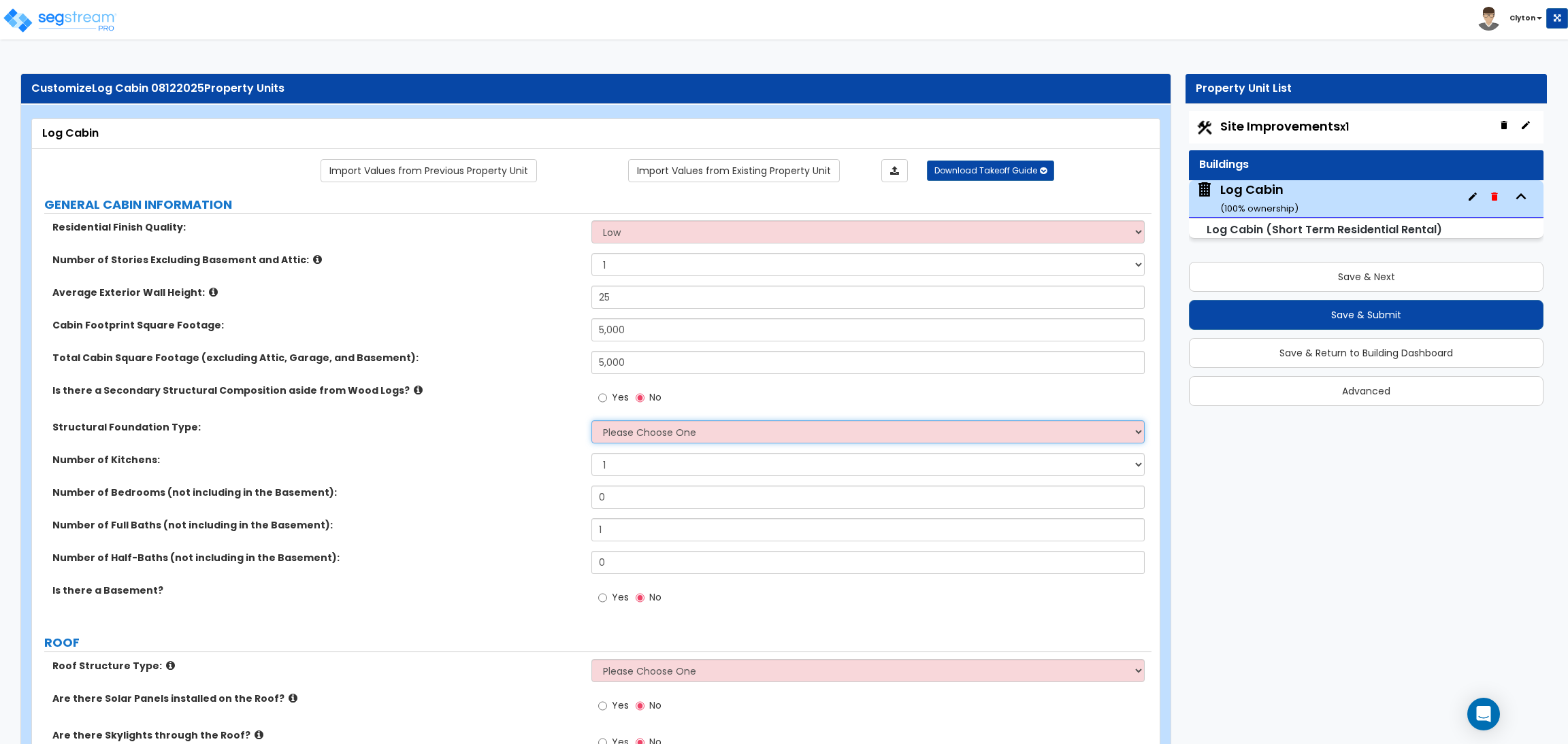
click at [636, 425] on select "Please Choose One Spread Ftg, Col, & Beam FDN (Pier & Beam) Slab on Grade" at bounding box center [868, 432] width 553 height 23
select select "2"
click at [591, 421] on select "Please Choose One Spread Ftg, Col, & Beam FDN (Pier & Beam) Slab on Grade" at bounding box center [868, 432] width 553 height 23
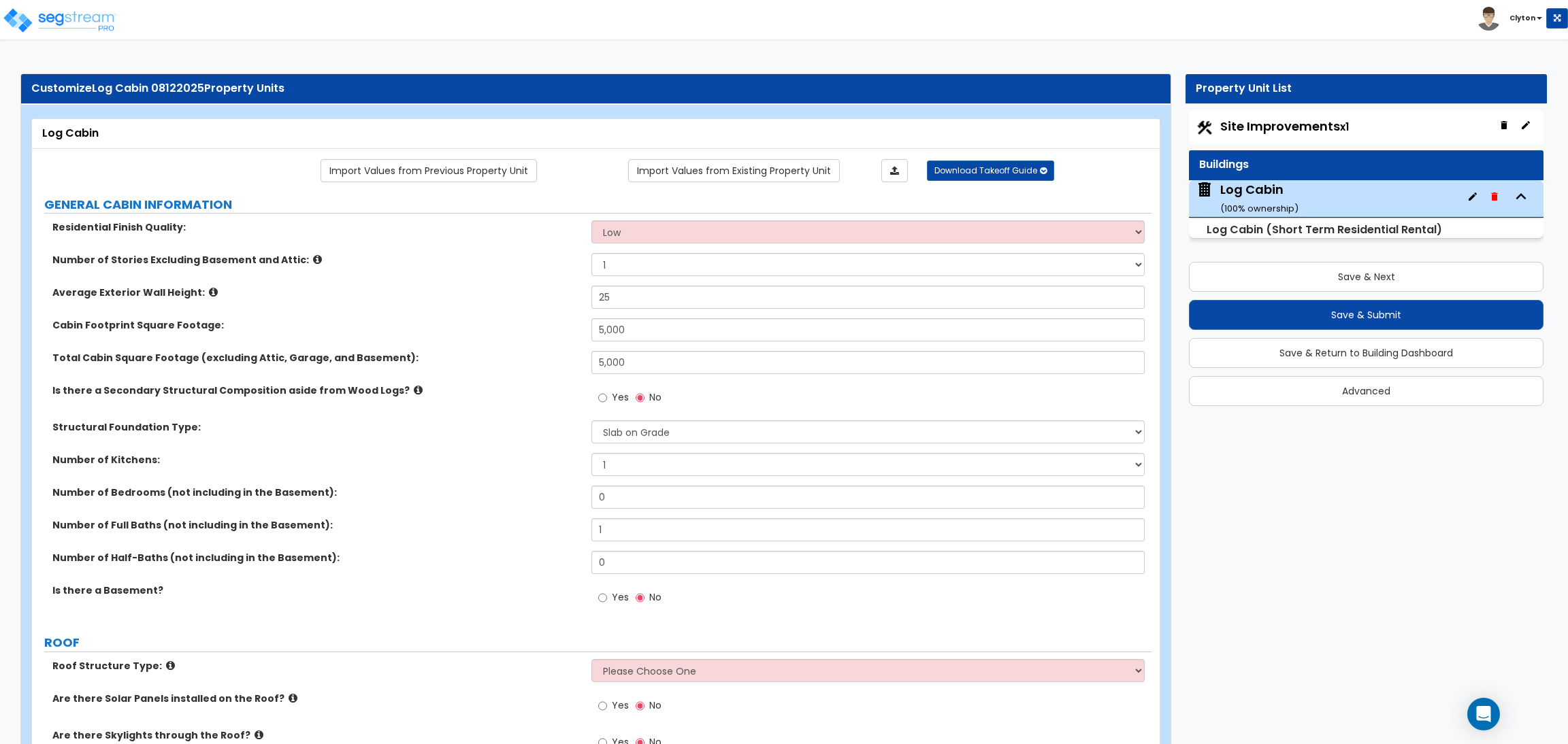
click at [394, 424] on label "Structural Foundation Type:" at bounding box center [317, 427] width 529 height 14
drag, startPoint x: 626, startPoint y: 502, endPoint x: 561, endPoint y: 501, distance: 65.0
click at [562, 501] on div "Number of Bedrooms (not including in the Basement): 0" at bounding box center [591, 502] width 1120 height 33
type input "3"
click at [563, 534] on div "Number of Full Baths (not including in the Basement): 1" at bounding box center [591, 535] width 1120 height 33
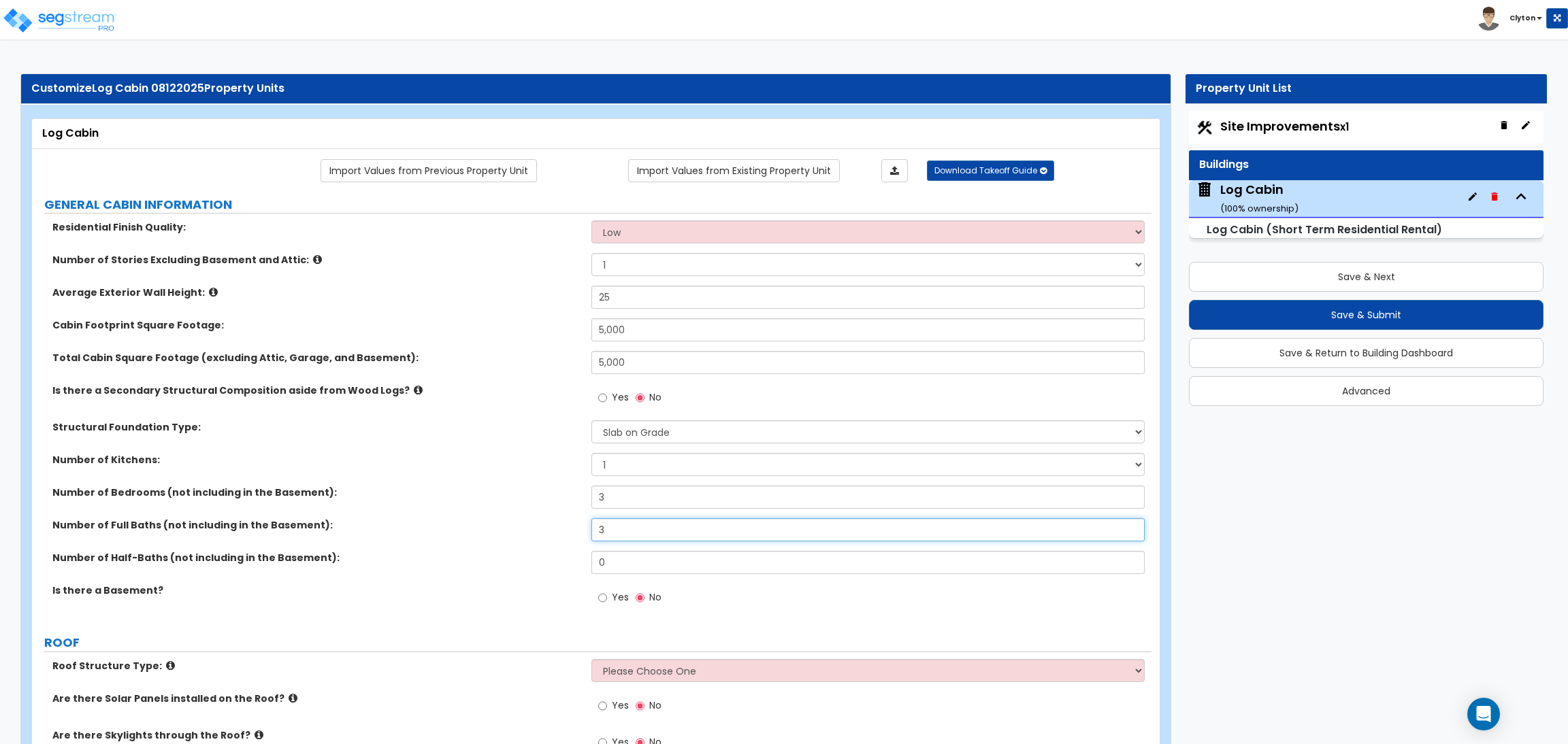
type input "3"
drag, startPoint x: 627, startPoint y: 575, endPoint x: 548, endPoint y: 561, distance: 80.2
click at [548, 561] on div "Number of Half-Baths (not including in the Basement): 0" at bounding box center [591, 567] width 1120 height 33
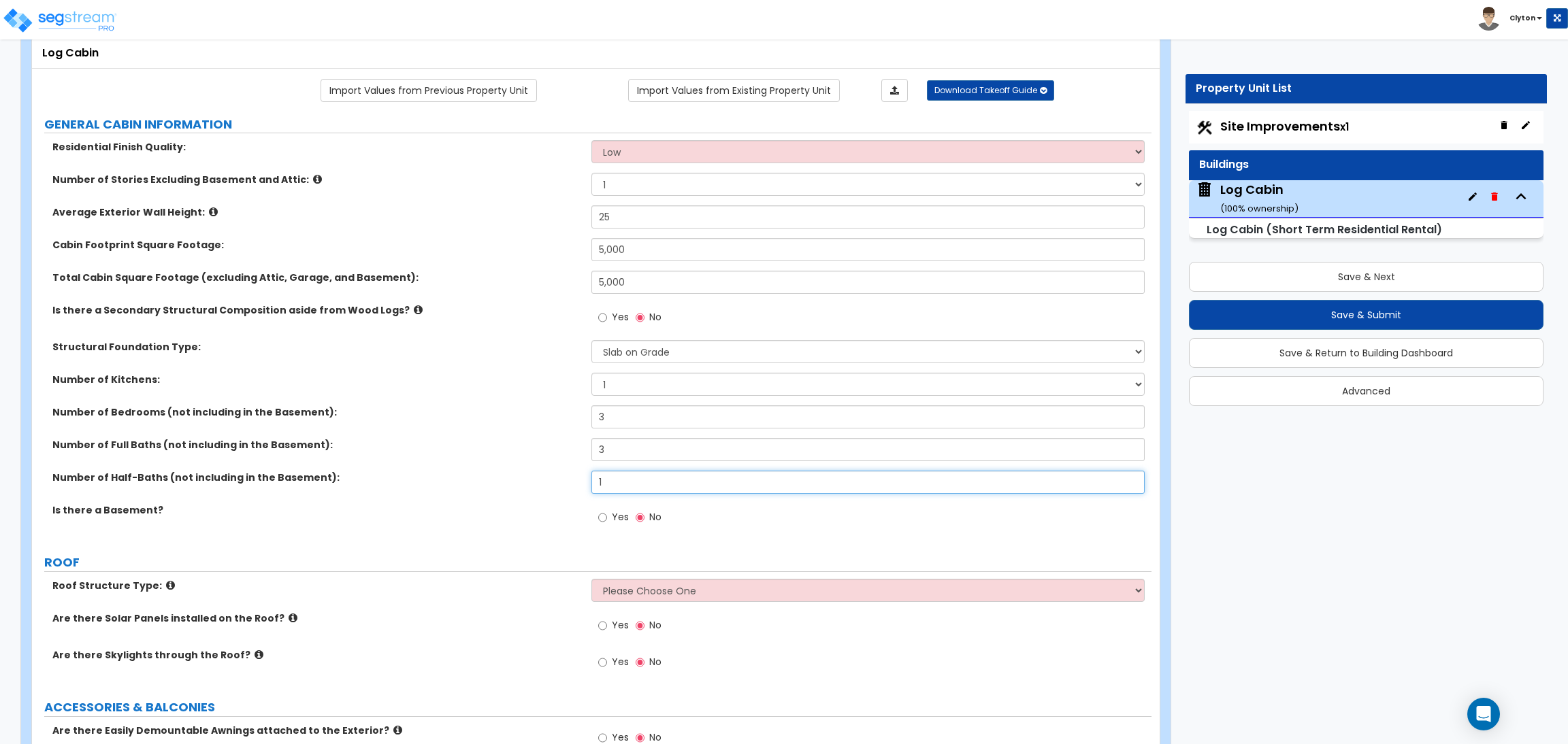
scroll to position [204, 0]
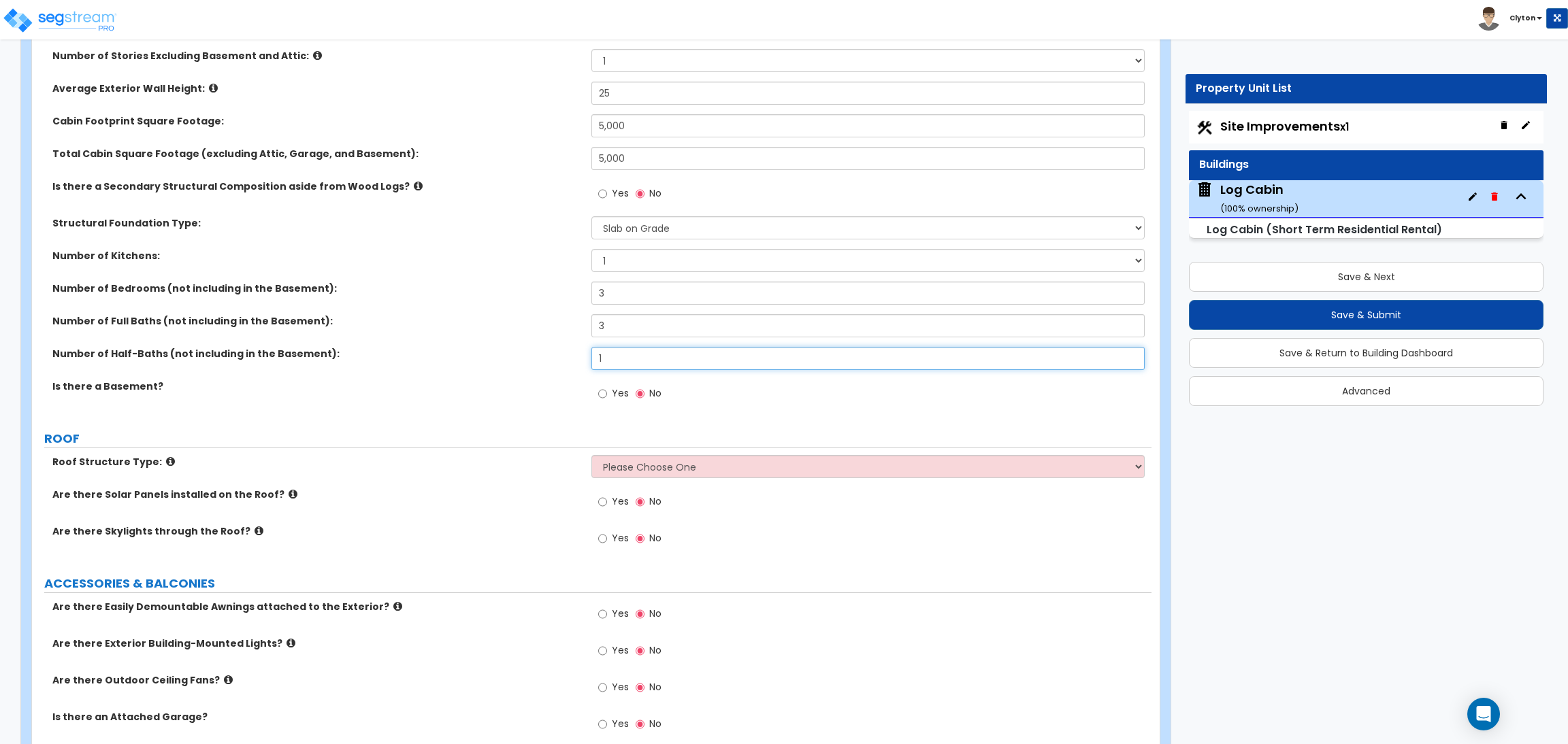
type input "1"
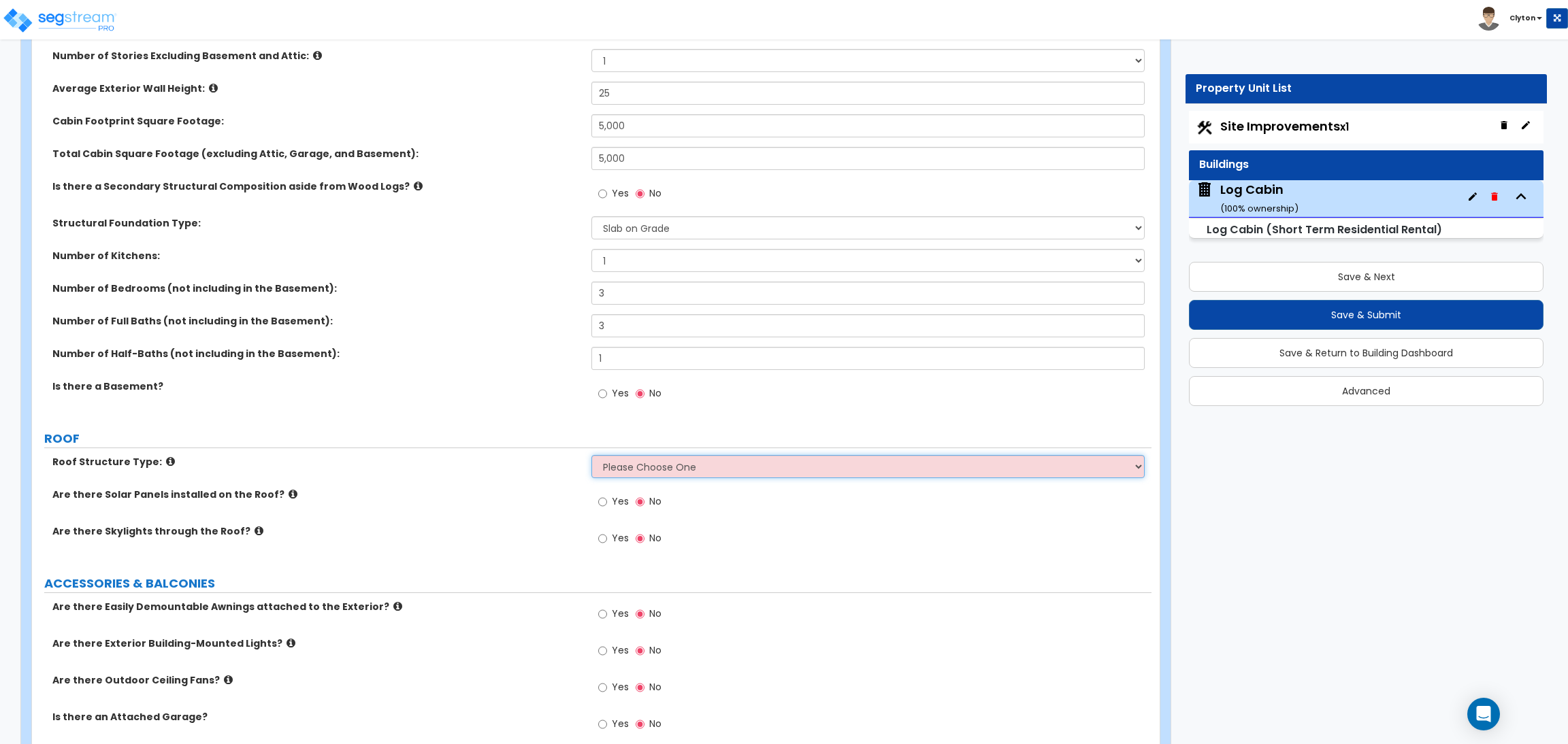
click at [688, 471] on select "Please Choose One Gable Roof Flat Roof Hybrid Gable & Flat Roof" at bounding box center [868, 467] width 553 height 23
select select "1"
click at [591, 456] on select "Please Choose One Gable Roof Flat Roof Hybrid Gable & Flat Roof" at bounding box center [868, 467] width 553 height 23
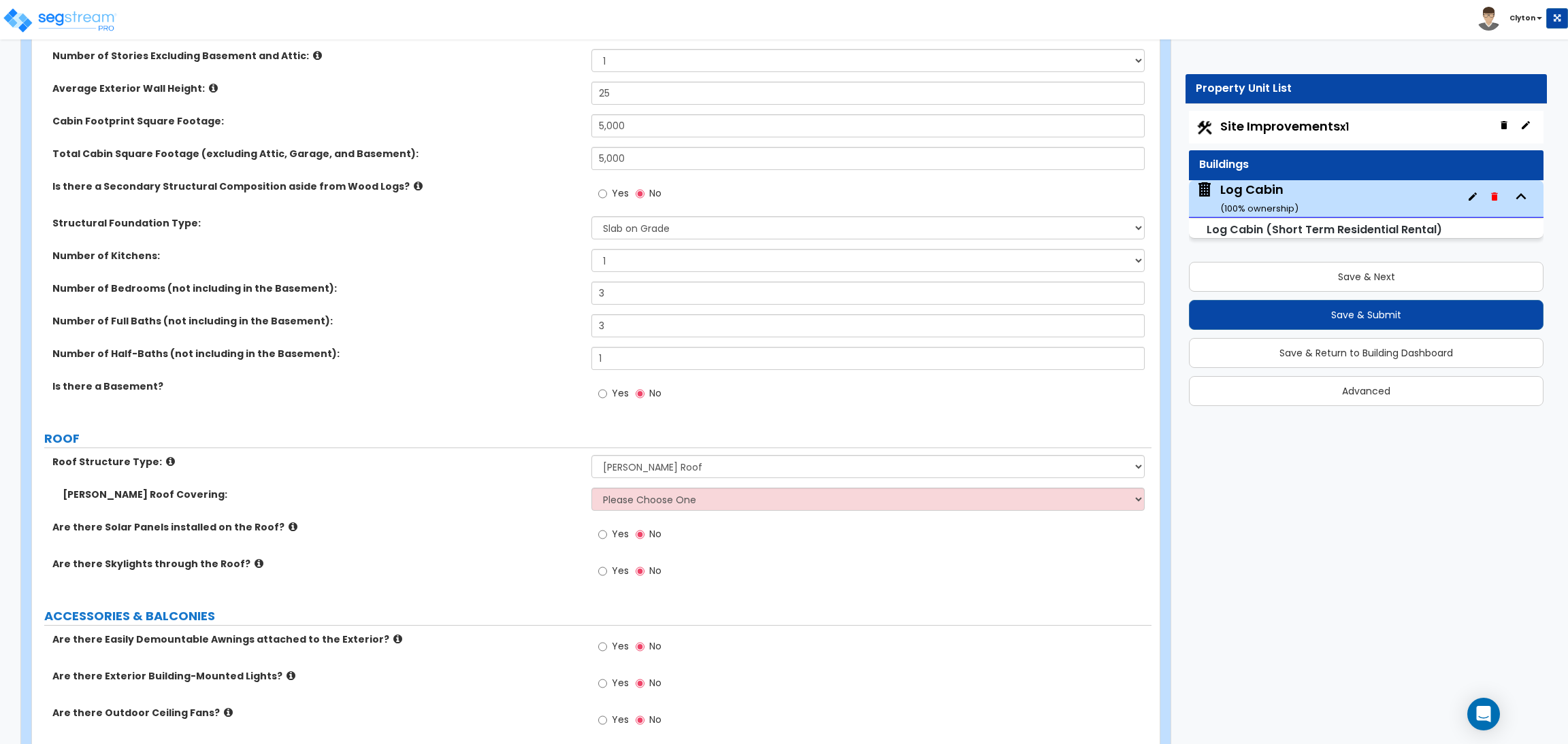
click at [492, 412] on div "Is there a Basement? Yes No" at bounding box center [591, 397] width 1120 height 37
click at [510, 398] on div "Is there a Basement? Yes No" at bounding box center [591, 397] width 1120 height 37
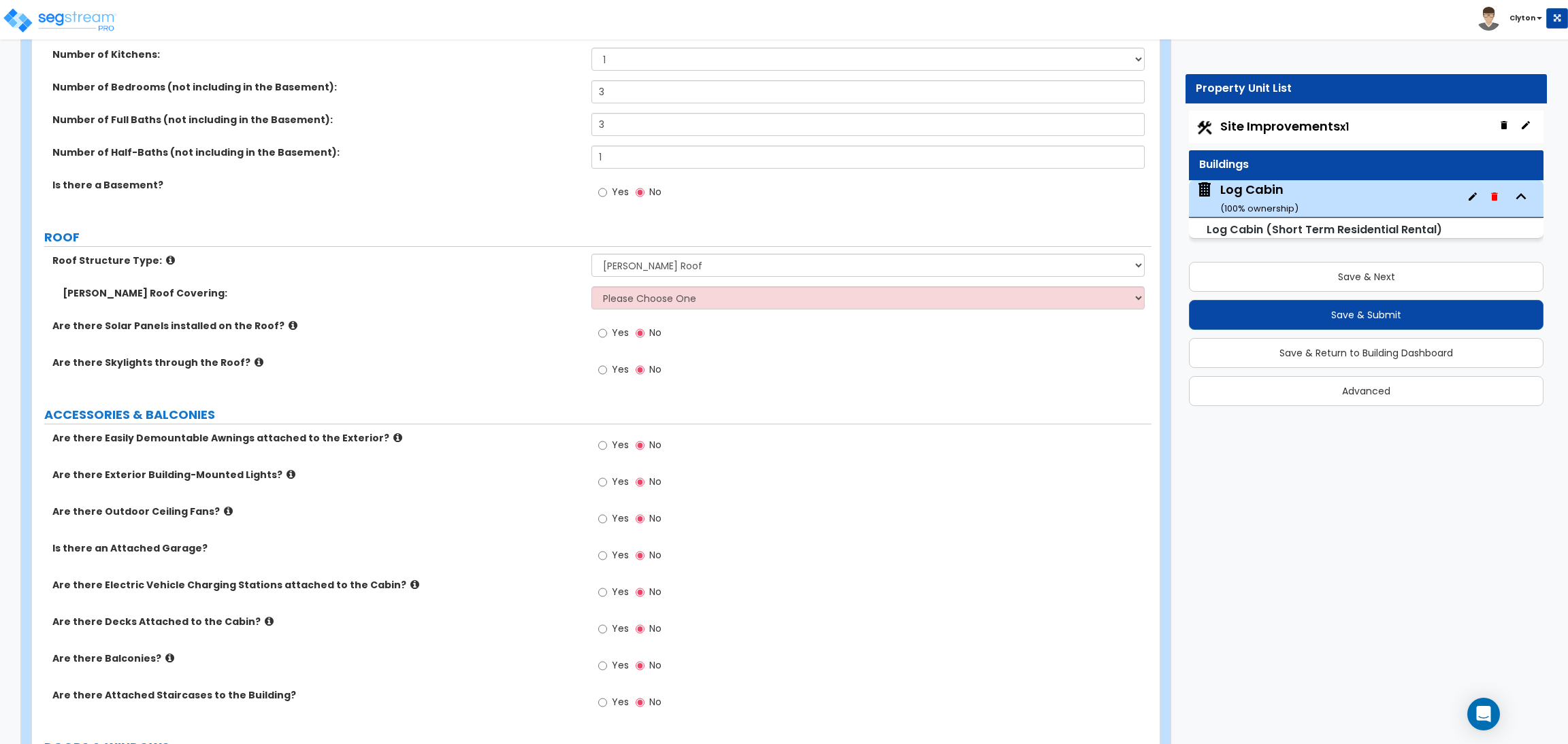
scroll to position [408, 0]
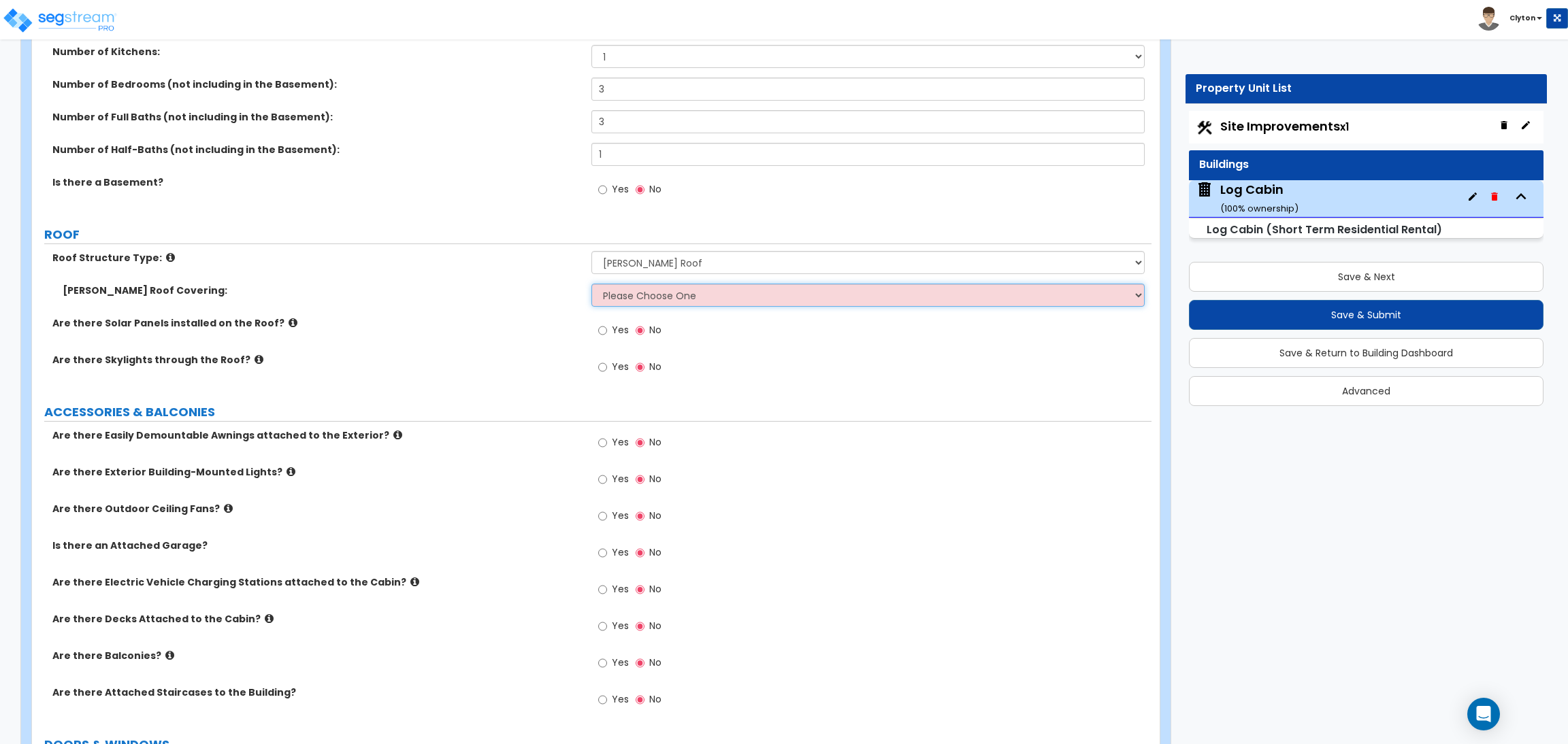
click at [636, 299] on select "Please Choose One Asphalt Shingle Clay Tile Wood Shingle Metal Shingle Standing…" at bounding box center [868, 295] width 553 height 23
select select "1"
click at [591, 285] on select "Please Choose One Asphalt Shingle Clay Tile Wood Shingle Metal Shingle Standing…" at bounding box center [868, 295] width 553 height 23
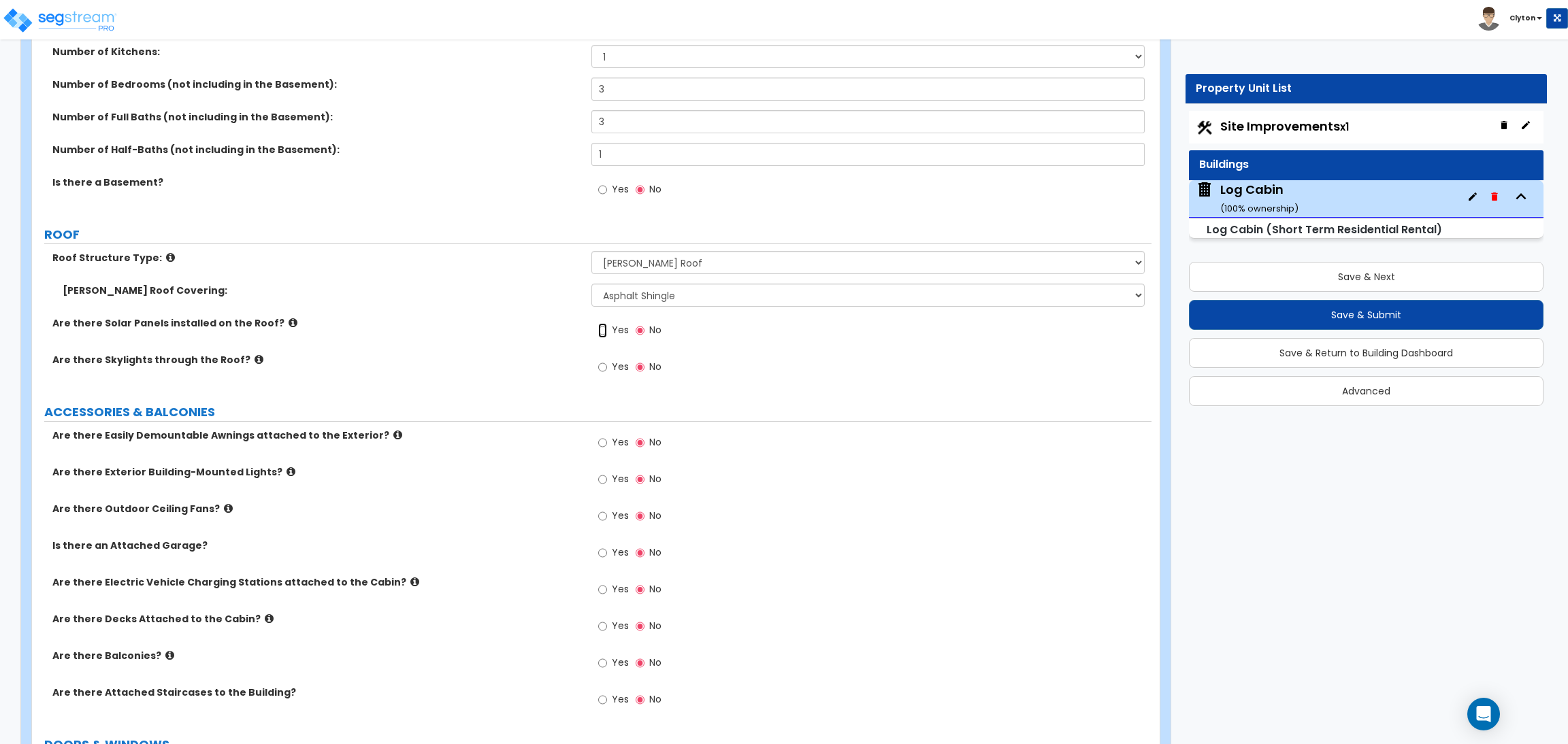
click at [604, 329] on input "Yes" at bounding box center [603, 330] width 9 height 15
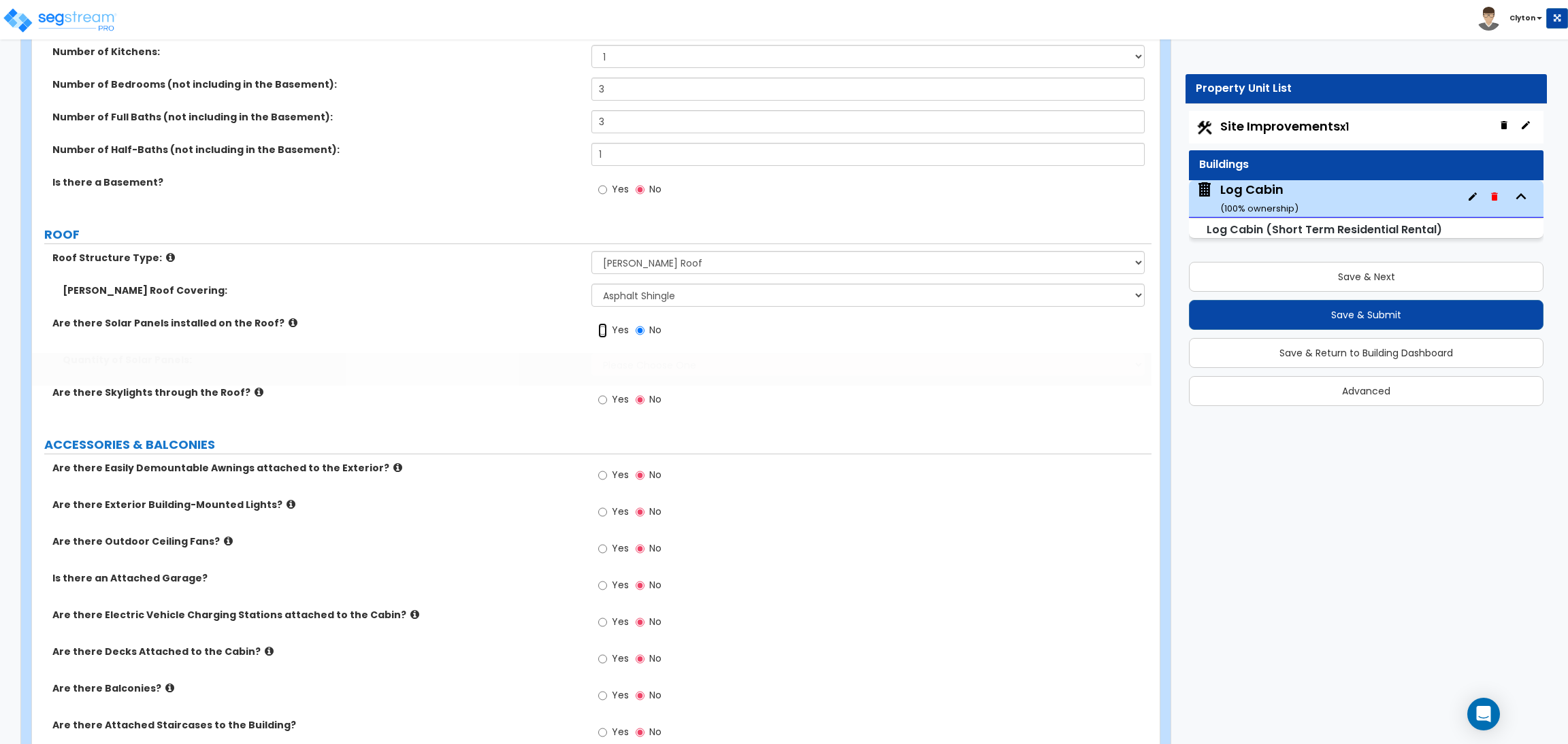
radio input "true"
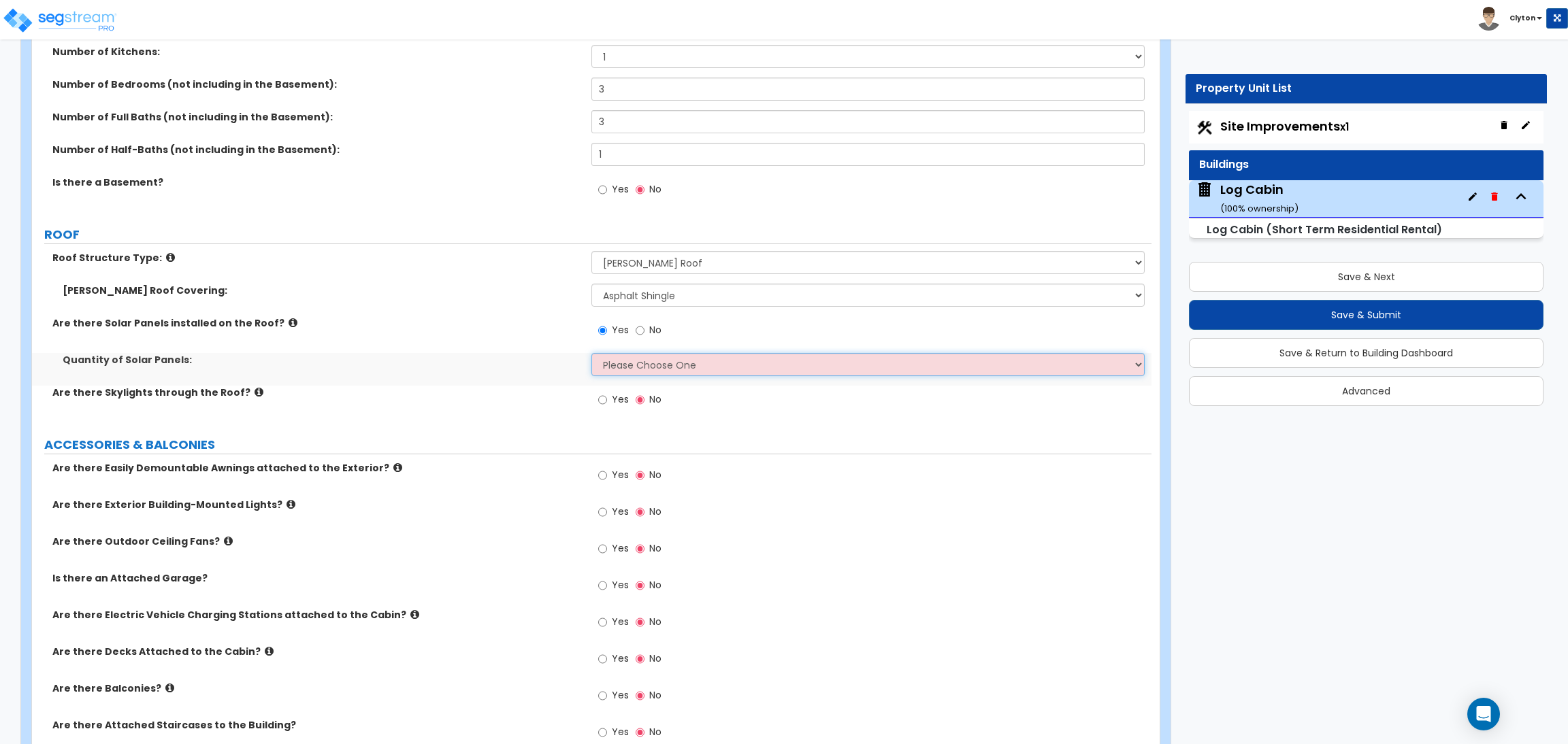
click at [615, 356] on select "Please Choose One Enter the Percentage of Roof Covered by Solar Panels Enter th…" at bounding box center [868, 365] width 553 height 23
select select "2"
click at [591, 354] on select "Please Choose One Enter the Percentage of Roof Covered by Solar Panels Enter th…" at bounding box center [868, 365] width 553 height 23
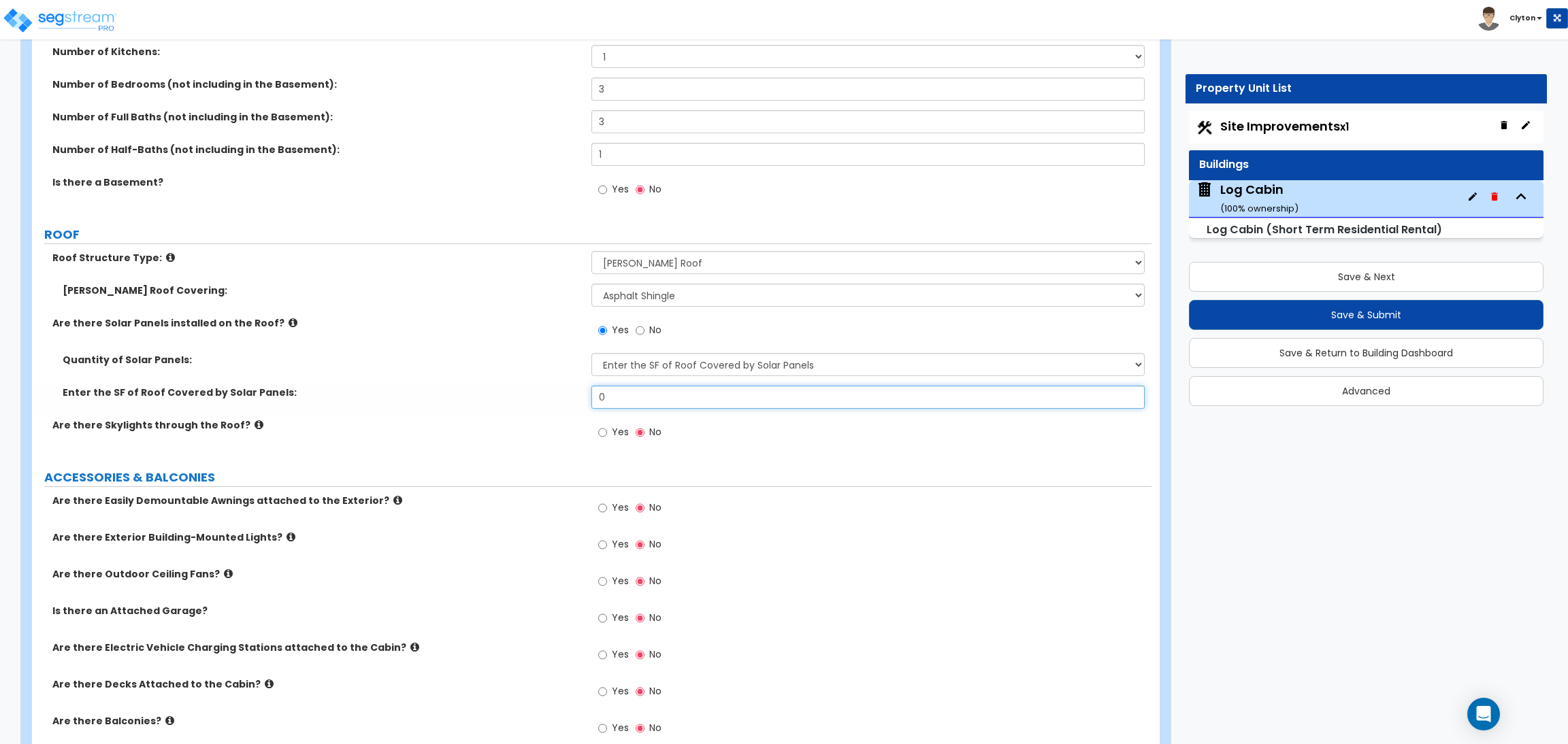
drag, startPoint x: 608, startPoint y: 398, endPoint x: 554, endPoint y: 397, distance: 54.0
click at [554, 397] on div "Enter the SF of Roof Covered by Solar Panels: 0" at bounding box center [591, 402] width 1120 height 33
type input "200"
click at [440, 446] on div "Are there Skylights through the Roof? Yes No" at bounding box center [591, 437] width 1120 height 37
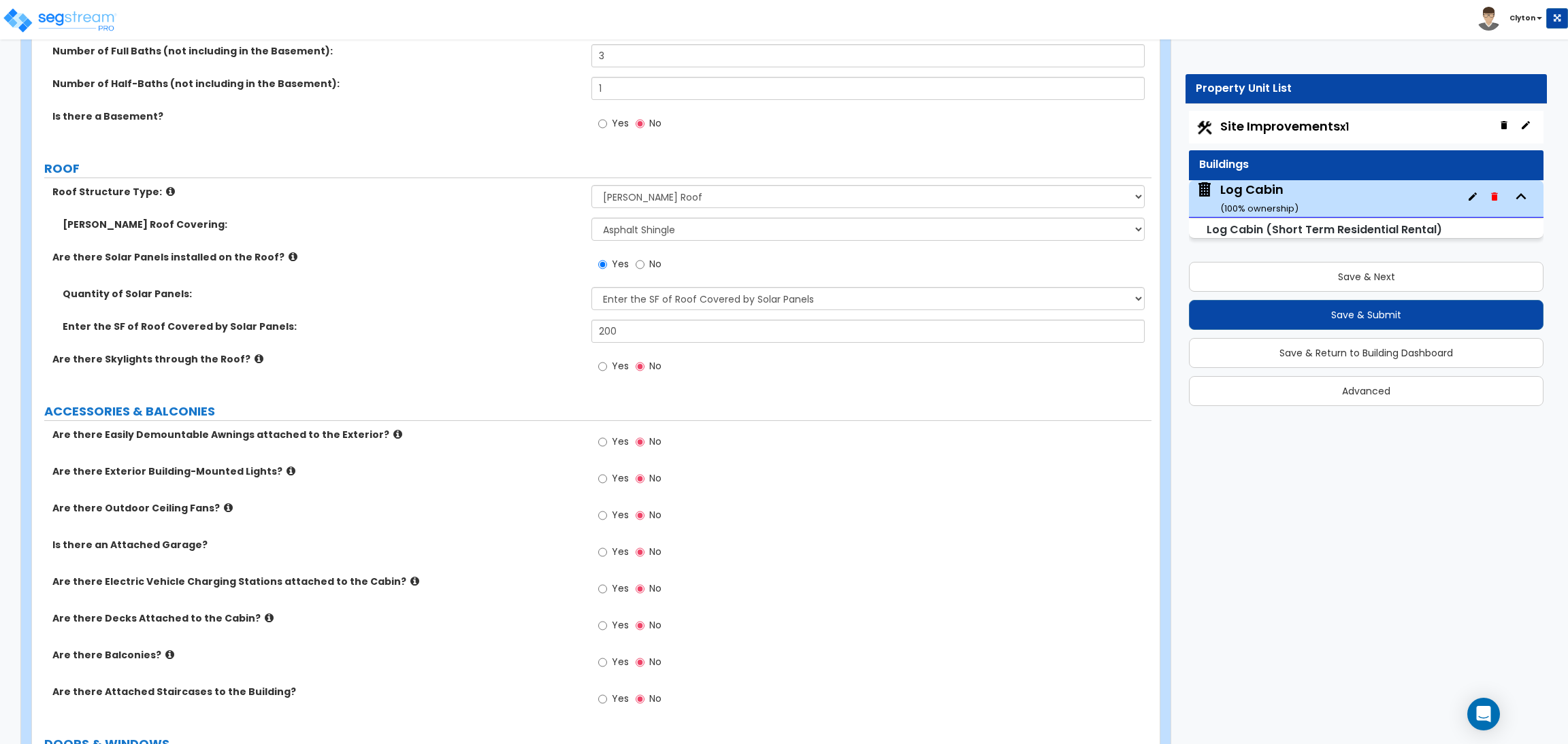
scroll to position [509, 0]
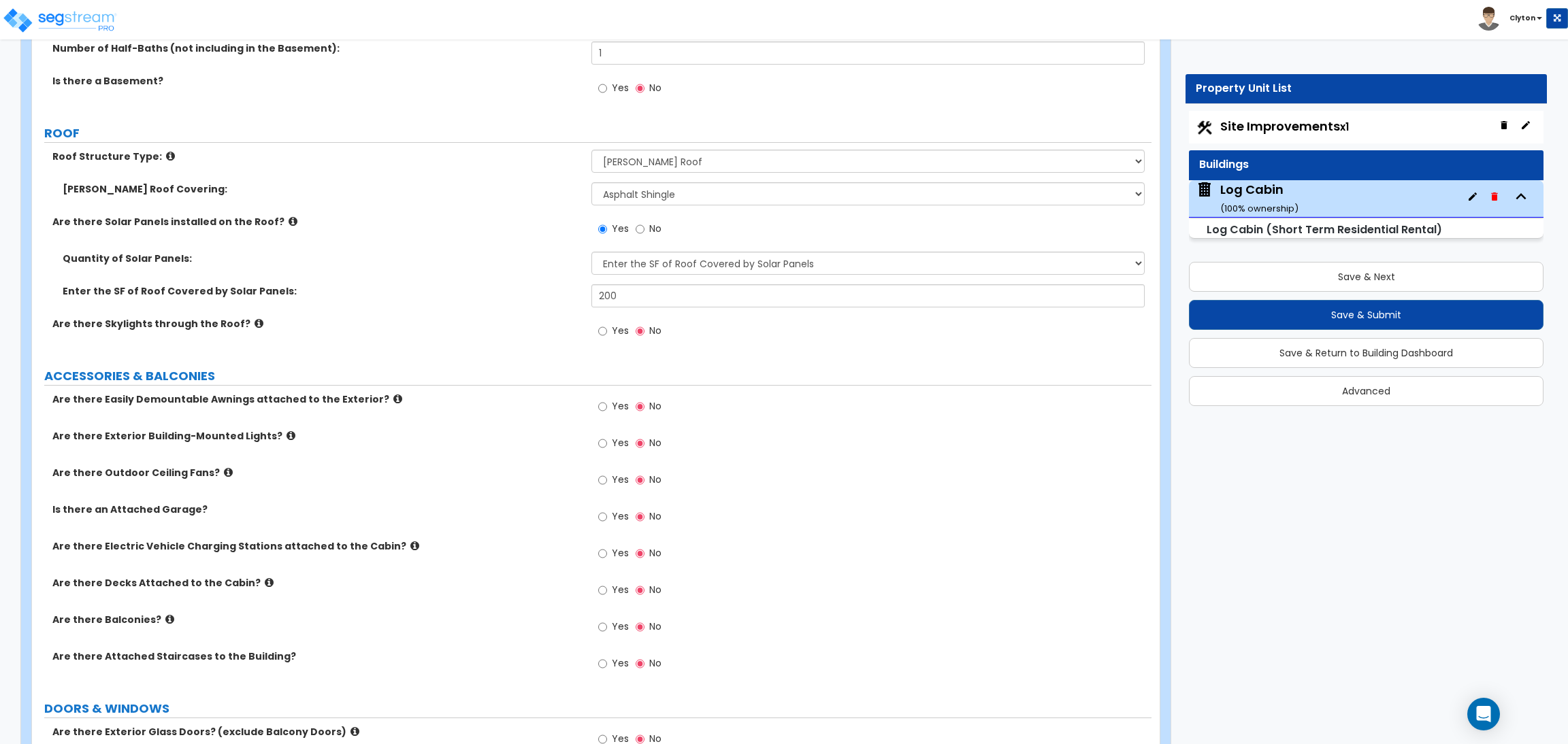
click at [595, 337] on div "Yes No" at bounding box center [630, 333] width 77 height 31
click at [599, 335] on input "Yes" at bounding box center [603, 331] width 9 height 15
radio input "true"
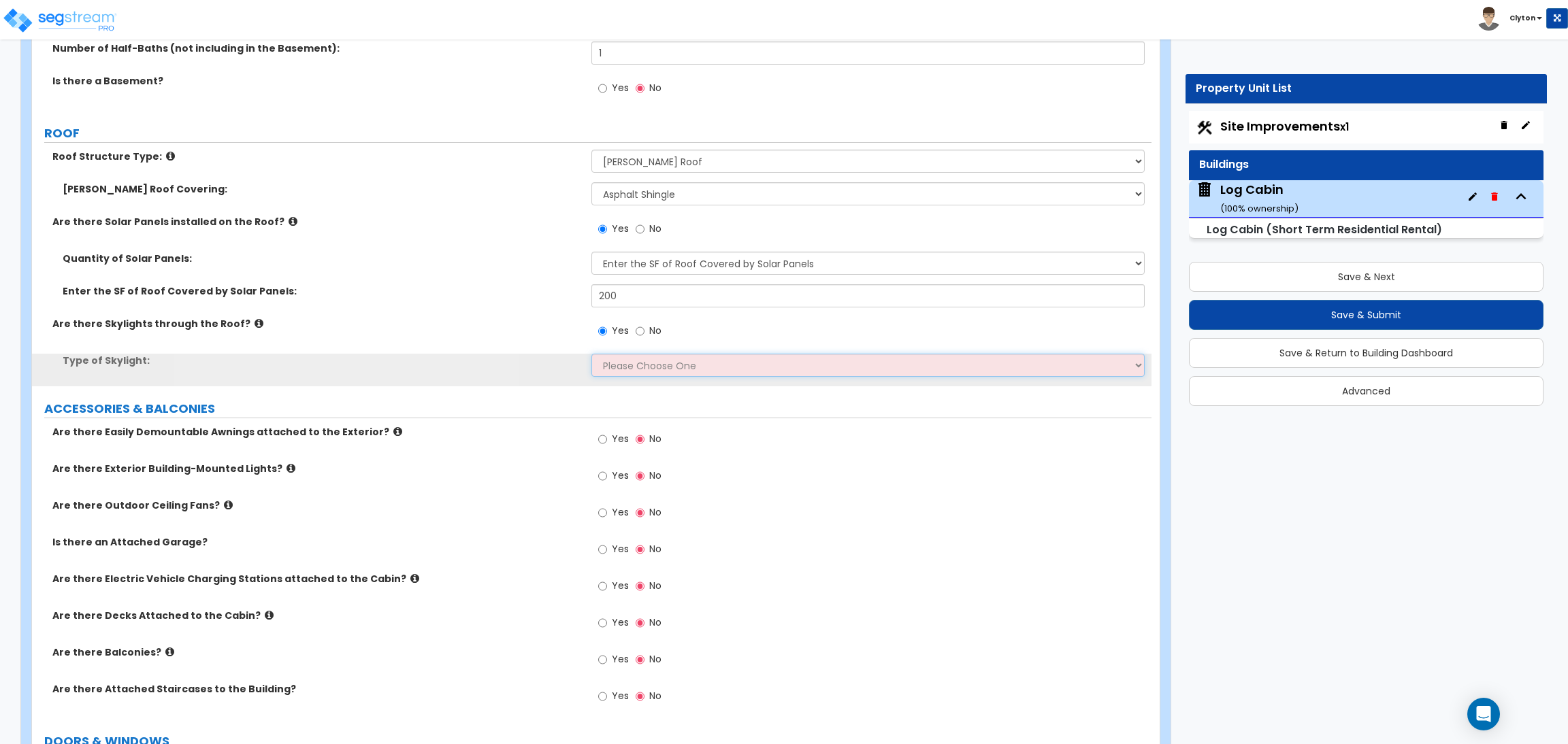
click at [610, 361] on select "Please Choose One Fixed Rectangular Glass Barrel Vault Dome" at bounding box center [868, 365] width 553 height 23
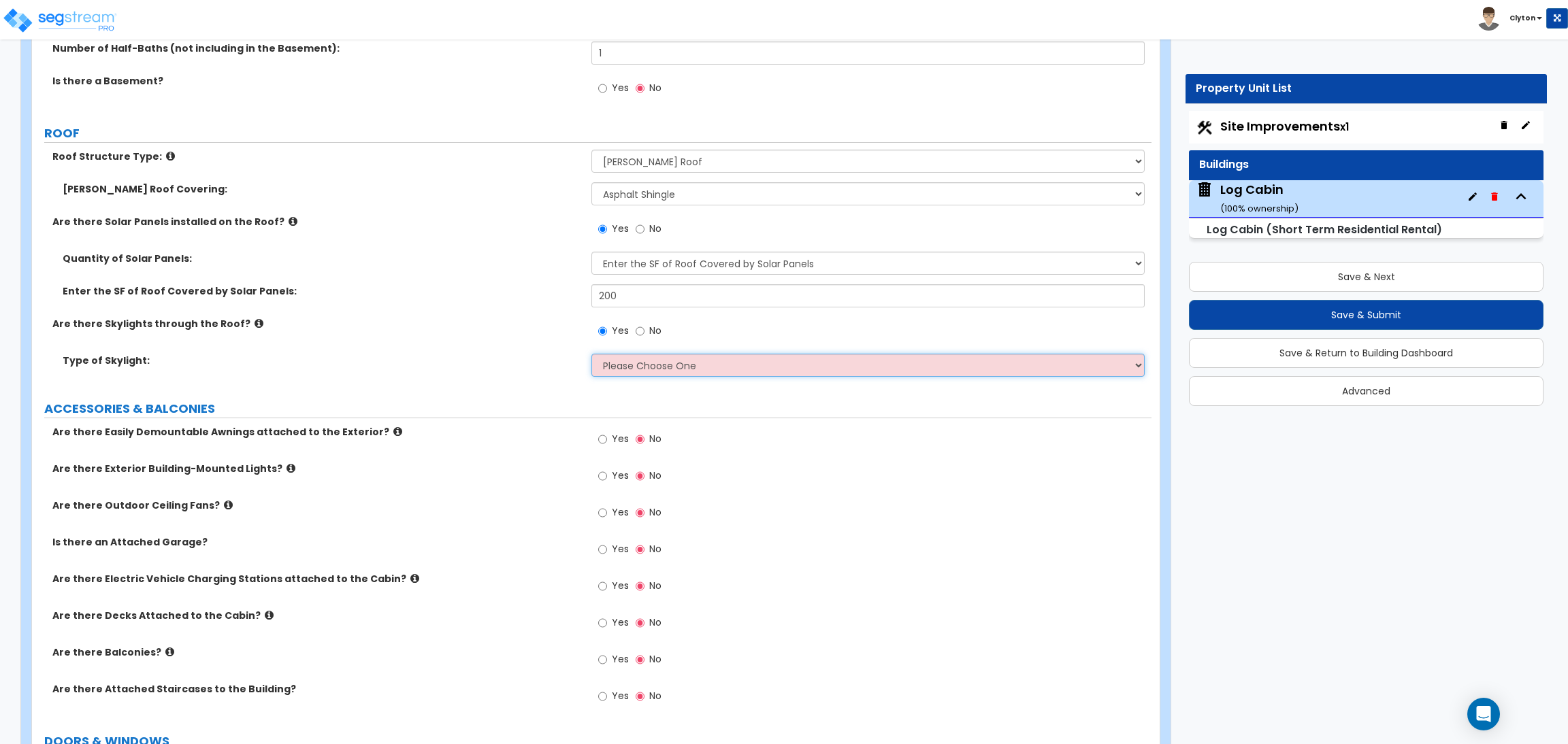
select select "2"
click at [591, 354] on select "Please Choose One Fixed Rectangular Glass Barrel Vault Dome" at bounding box center [868, 365] width 553 height 23
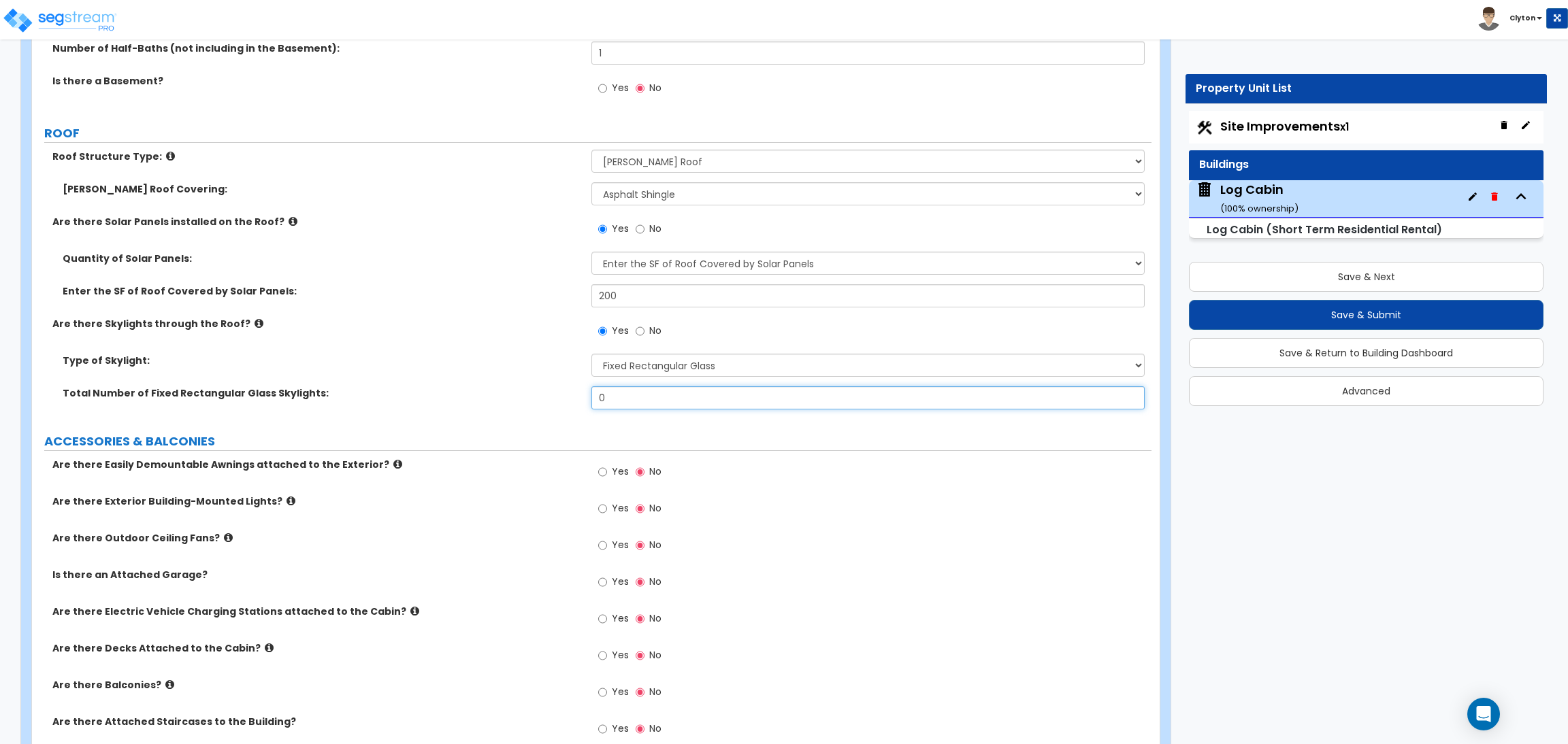
drag, startPoint x: 622, startPoint y: 397, endPoint x: 525, endPoint y: 402, distance: 97.1
click at [525, 402] on div "Total Number of Fixed Rectangular Glass Skylights: 0" at bounding box center [591, 403] width 1120 height 33
type input "2"
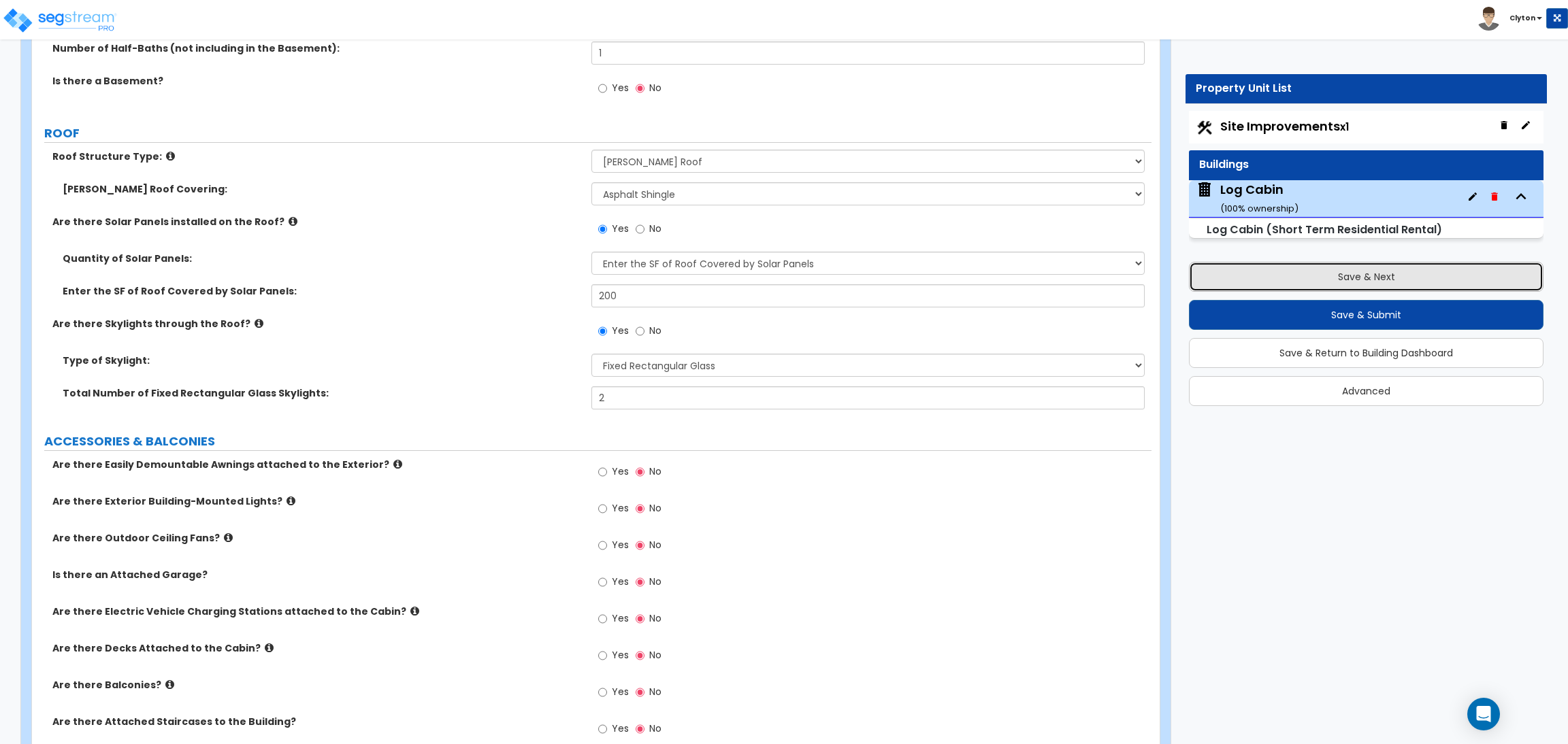
click at [1275, 267] on button "Save & Next" at bounding box center [1367, 276] width 355 height 30
select select "2"
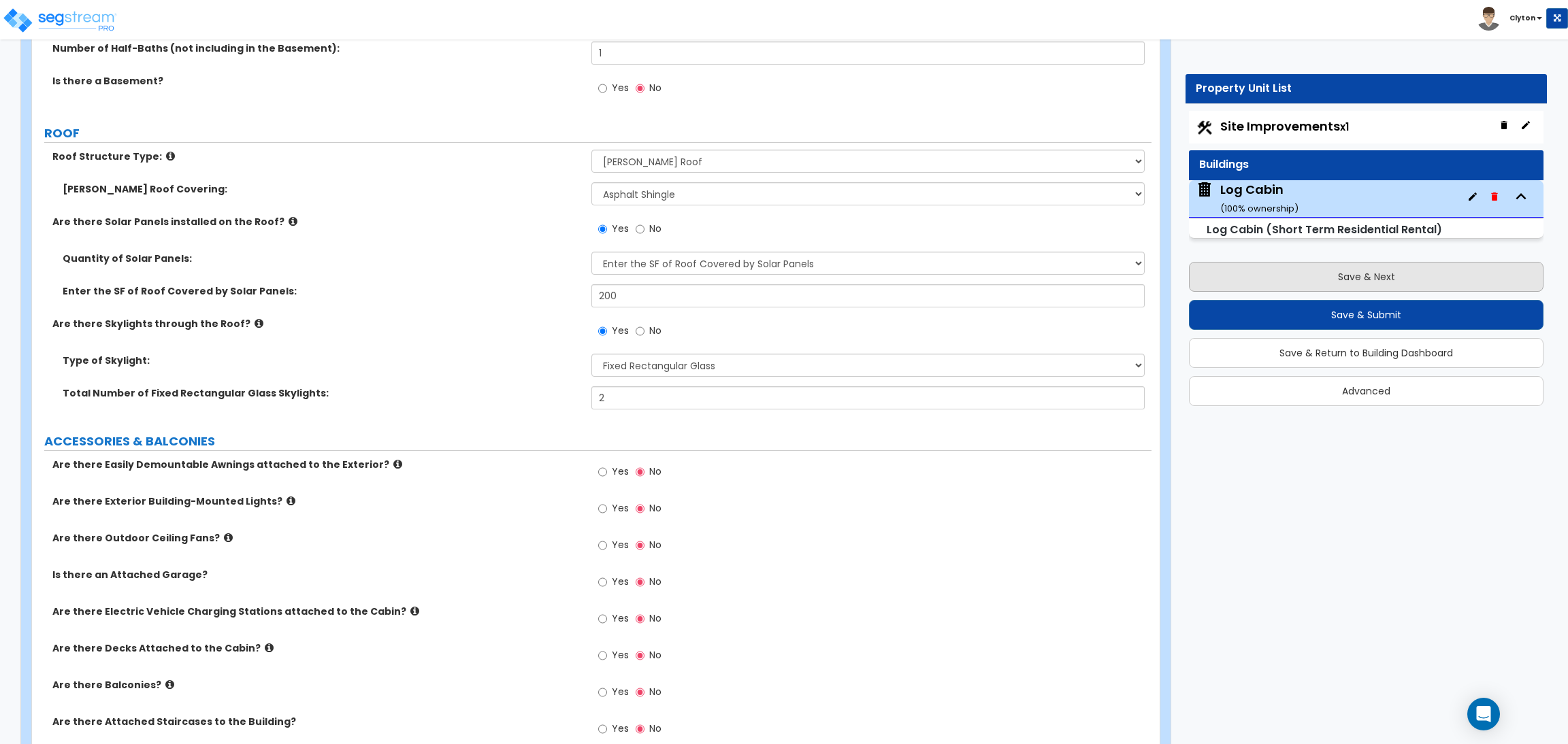
select select "2"
select select "1"
select select "2"
select select "3"
select select "1"
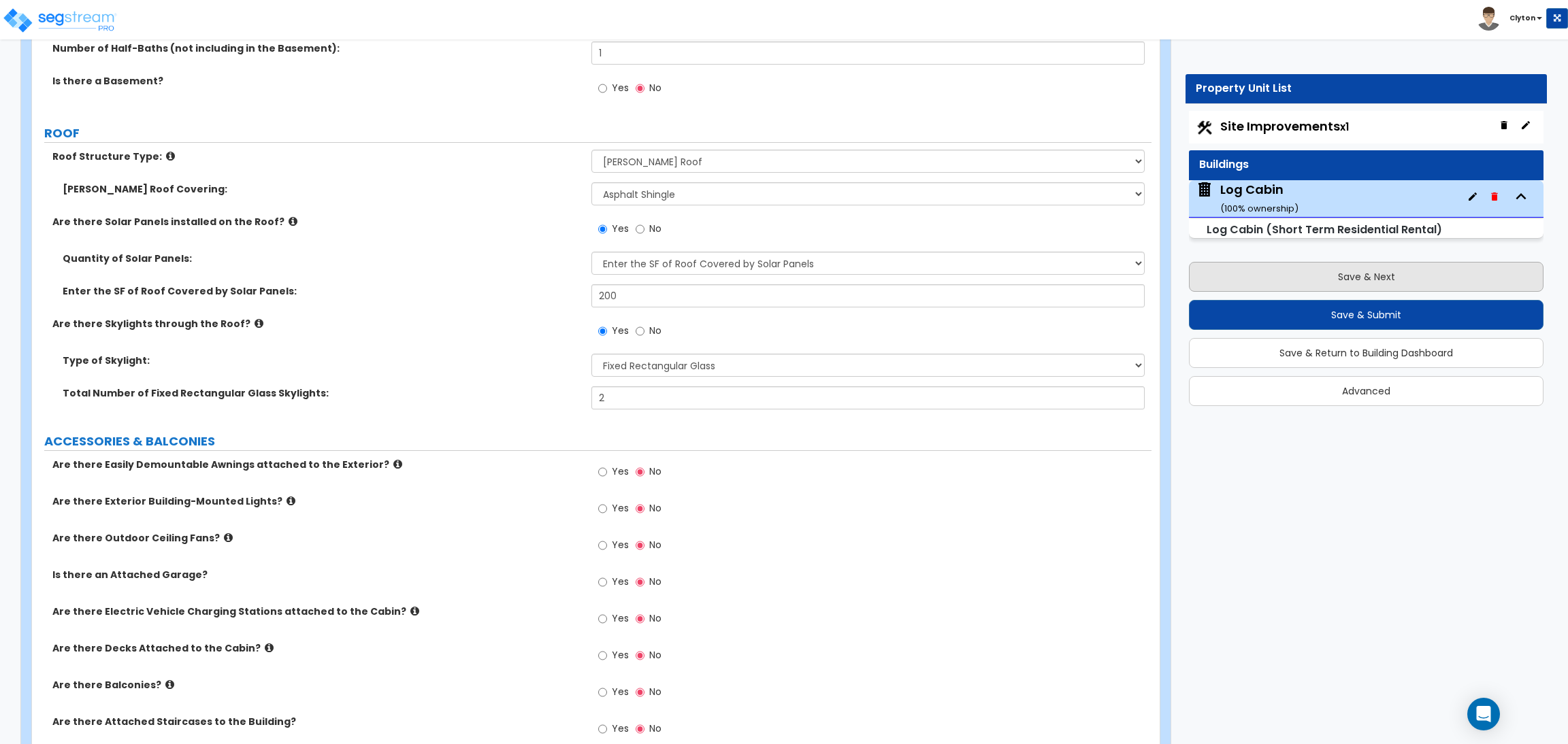
select select "1"
select select "2"
select select "1"
select select "3"
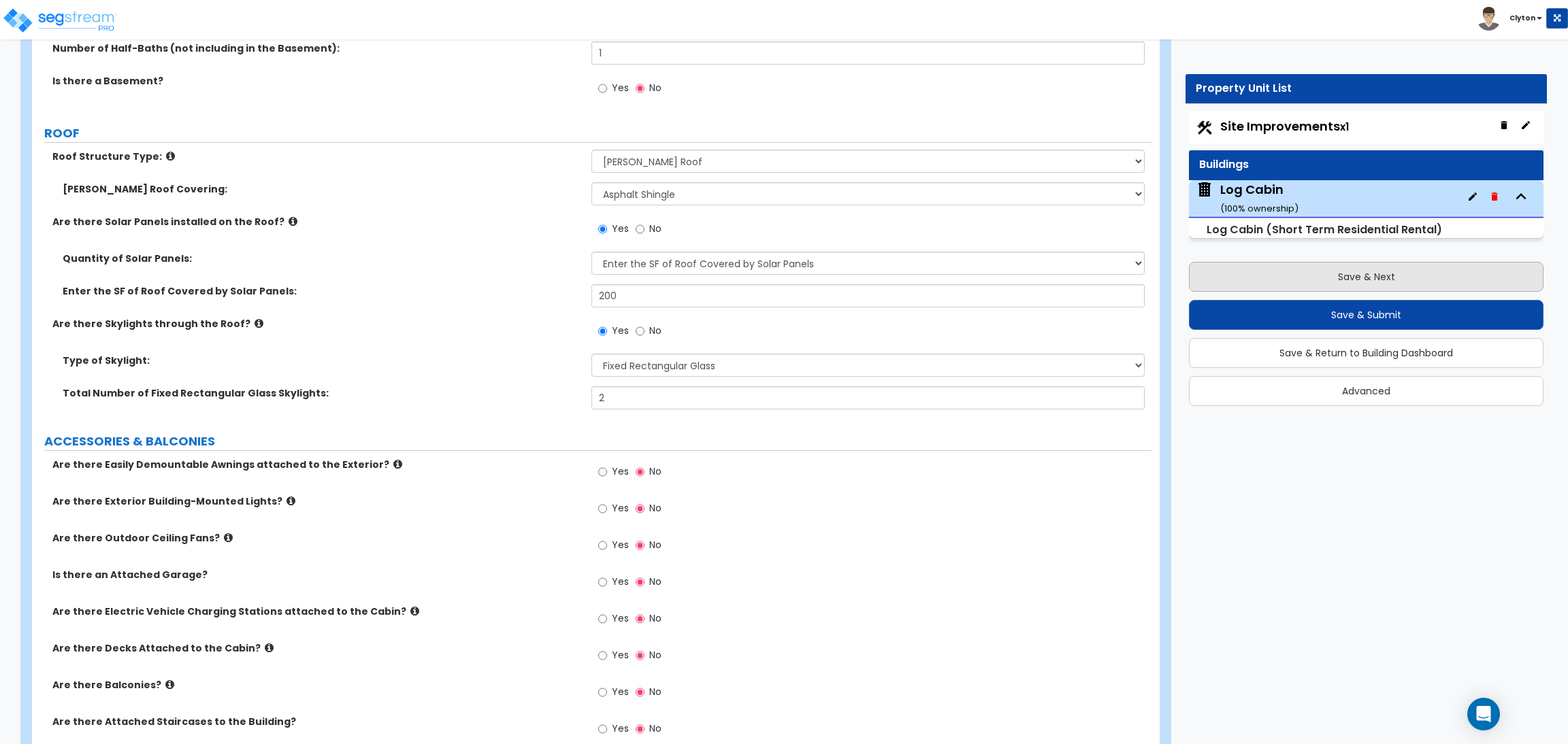
select select "2"
select select "1"
select select "2"
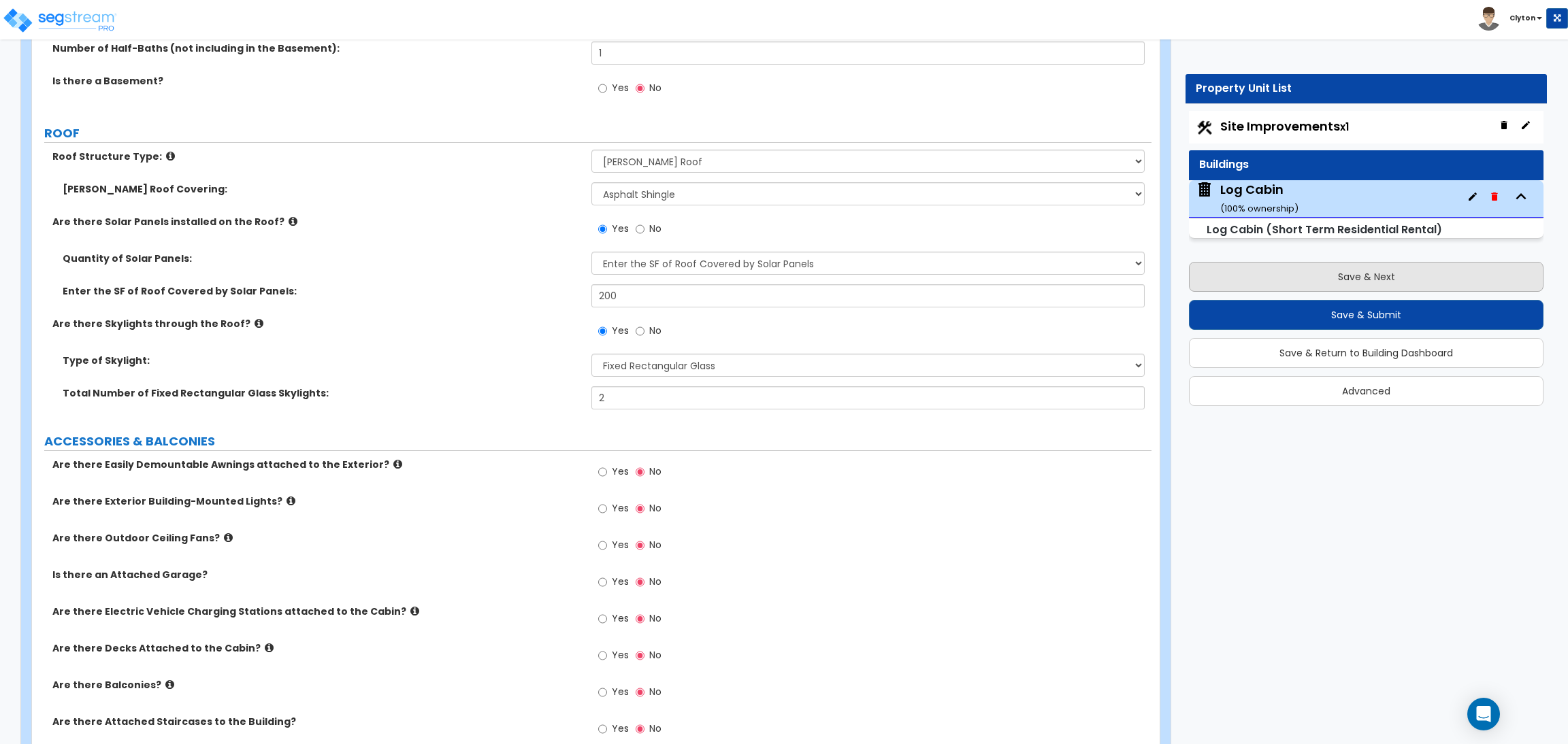
select select "3"
select select "6"
select select "10"
select select "8"
select select "3"
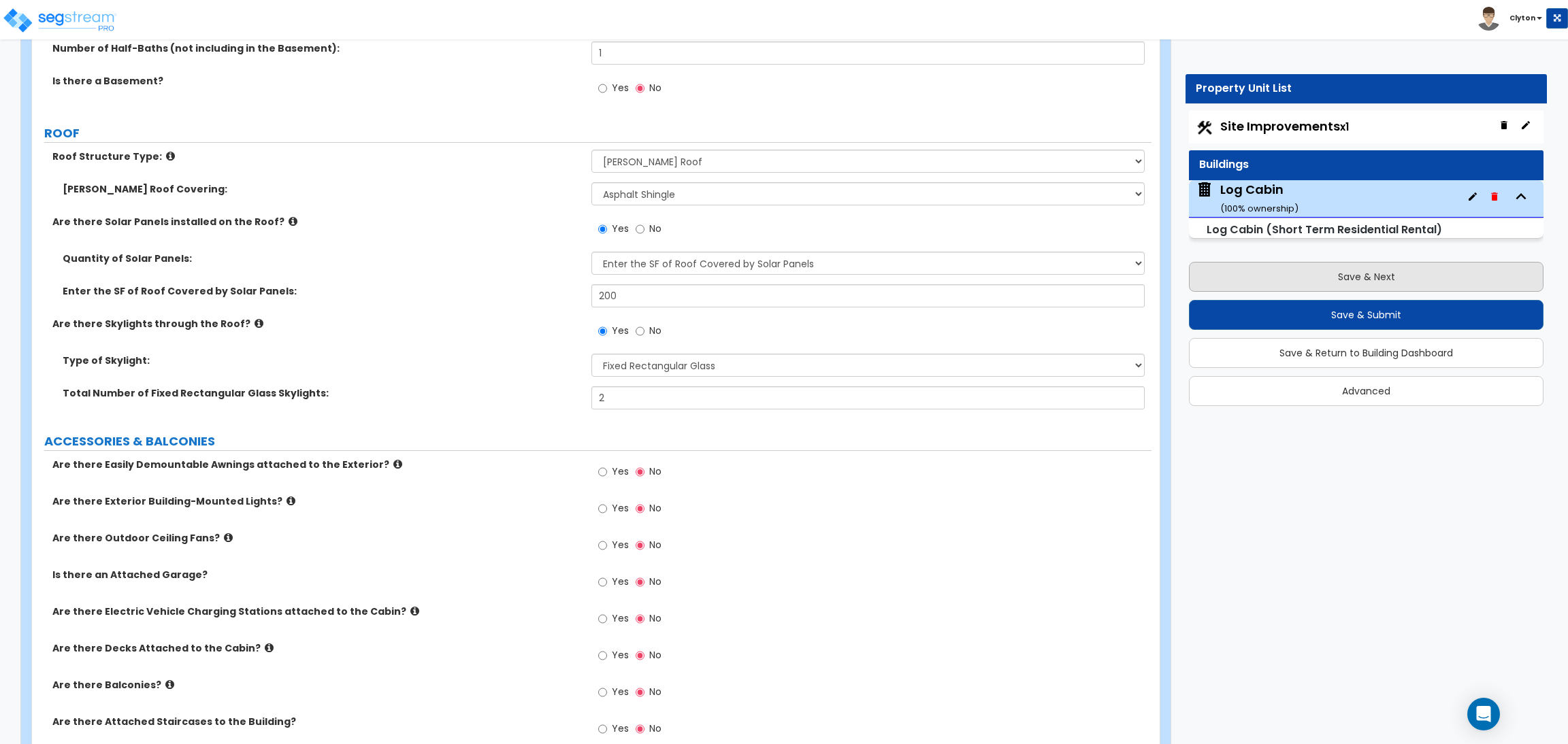
select select "1"
select select "2"
select select "3"
select select "1"
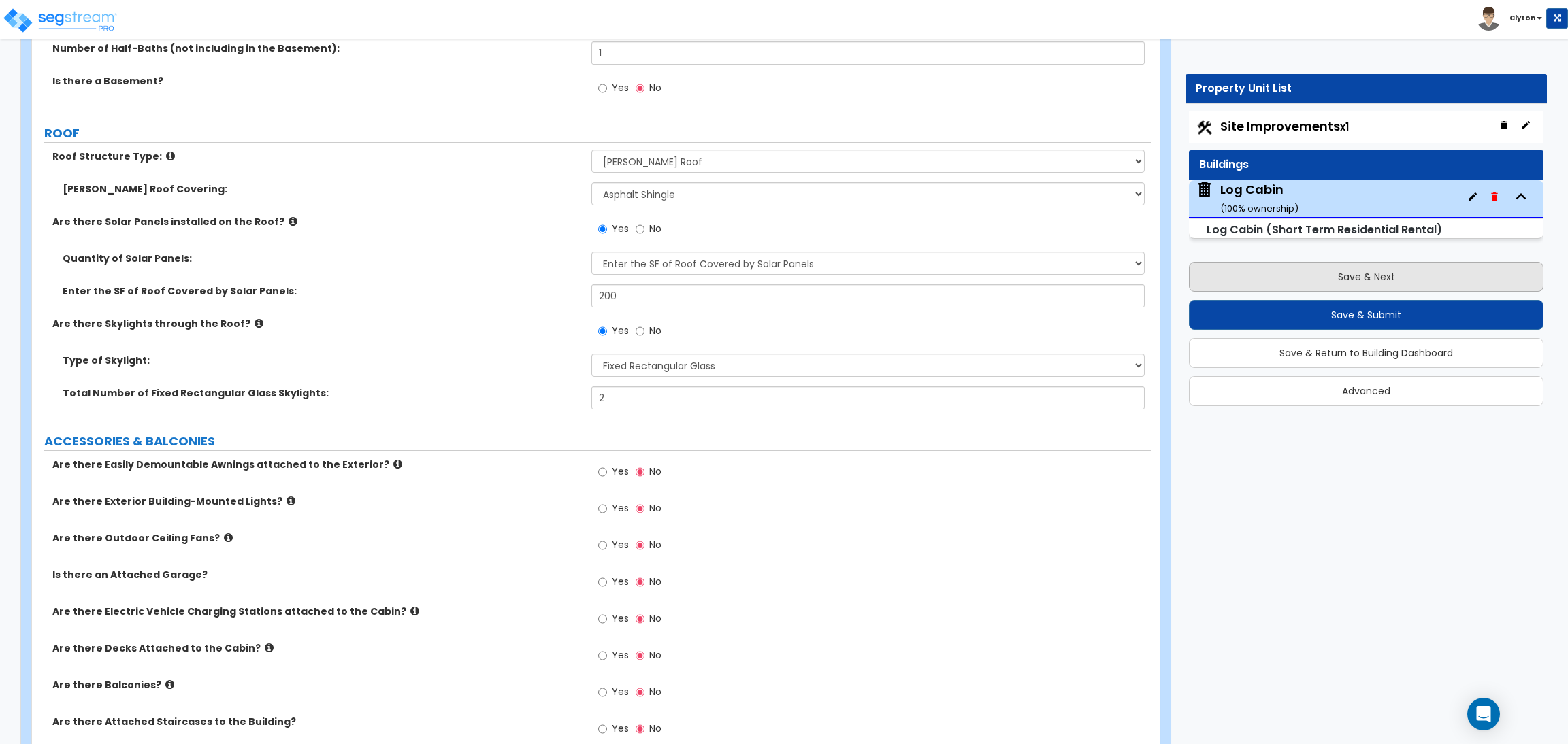
select select "1"
select select "2"
select select "1"
select select "2"
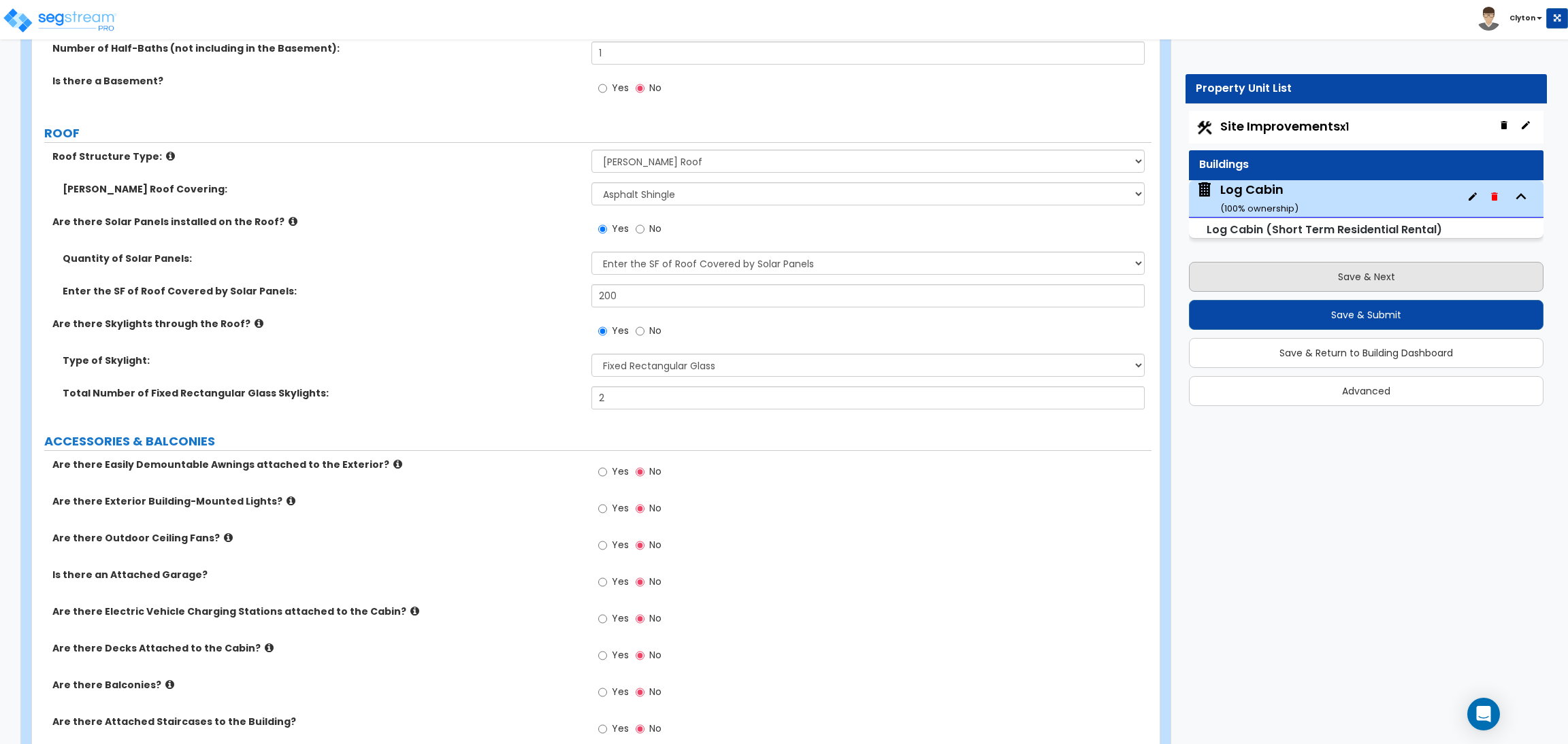
select select "1"
select select "2"
select select "5"
select select "0"
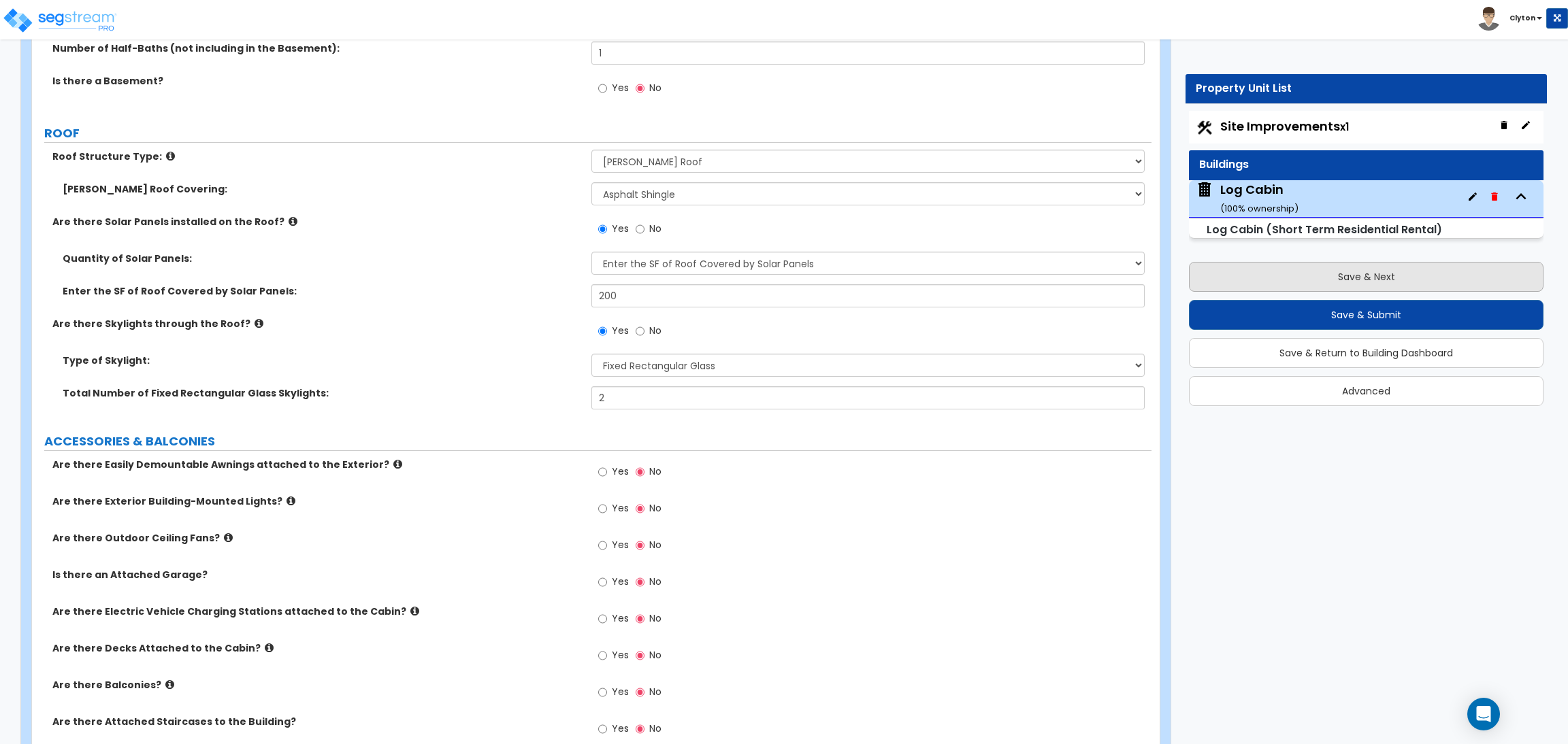
select select "3"
select select "1"
select select "2"
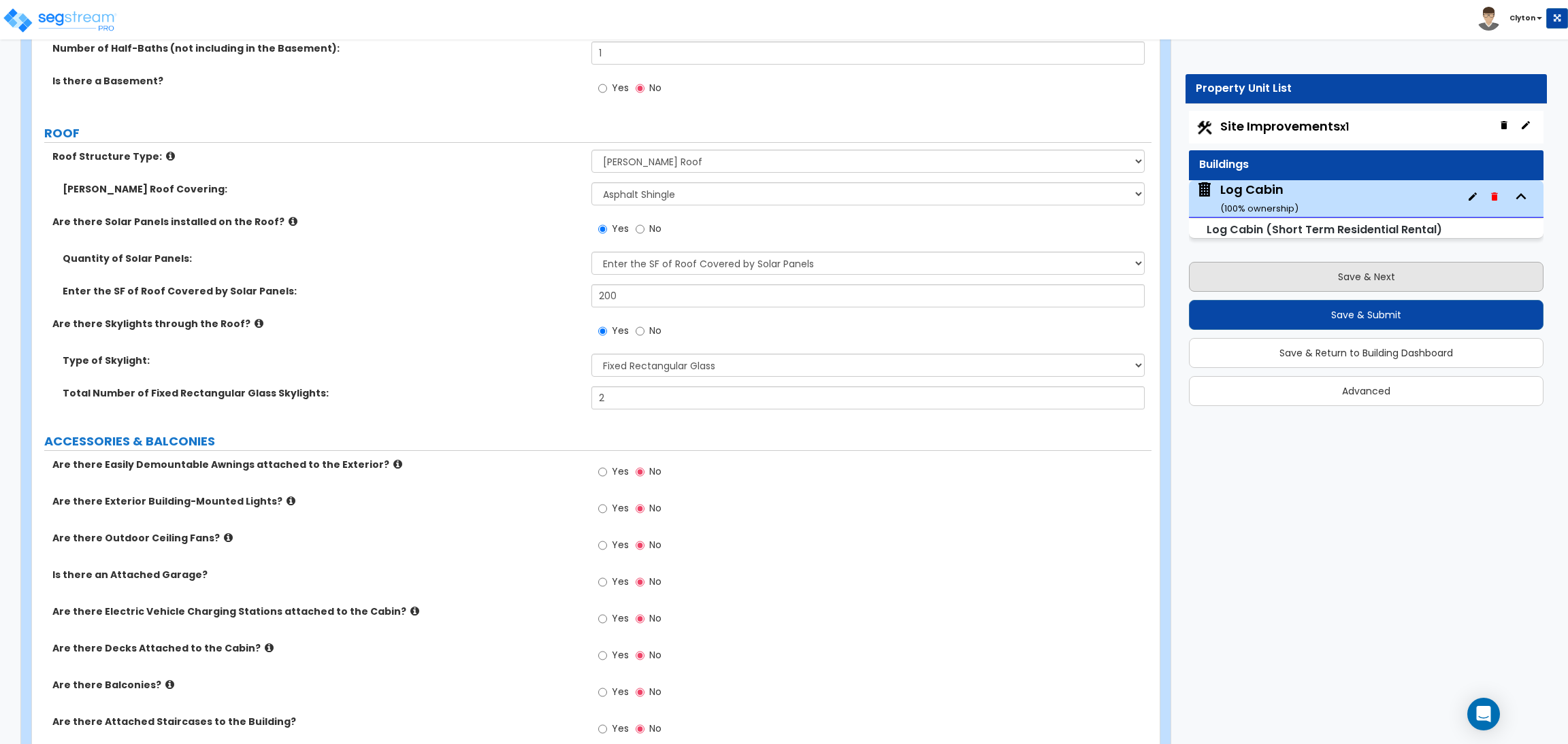
select select "1"
select select "2"
select select "1"
select select "2"
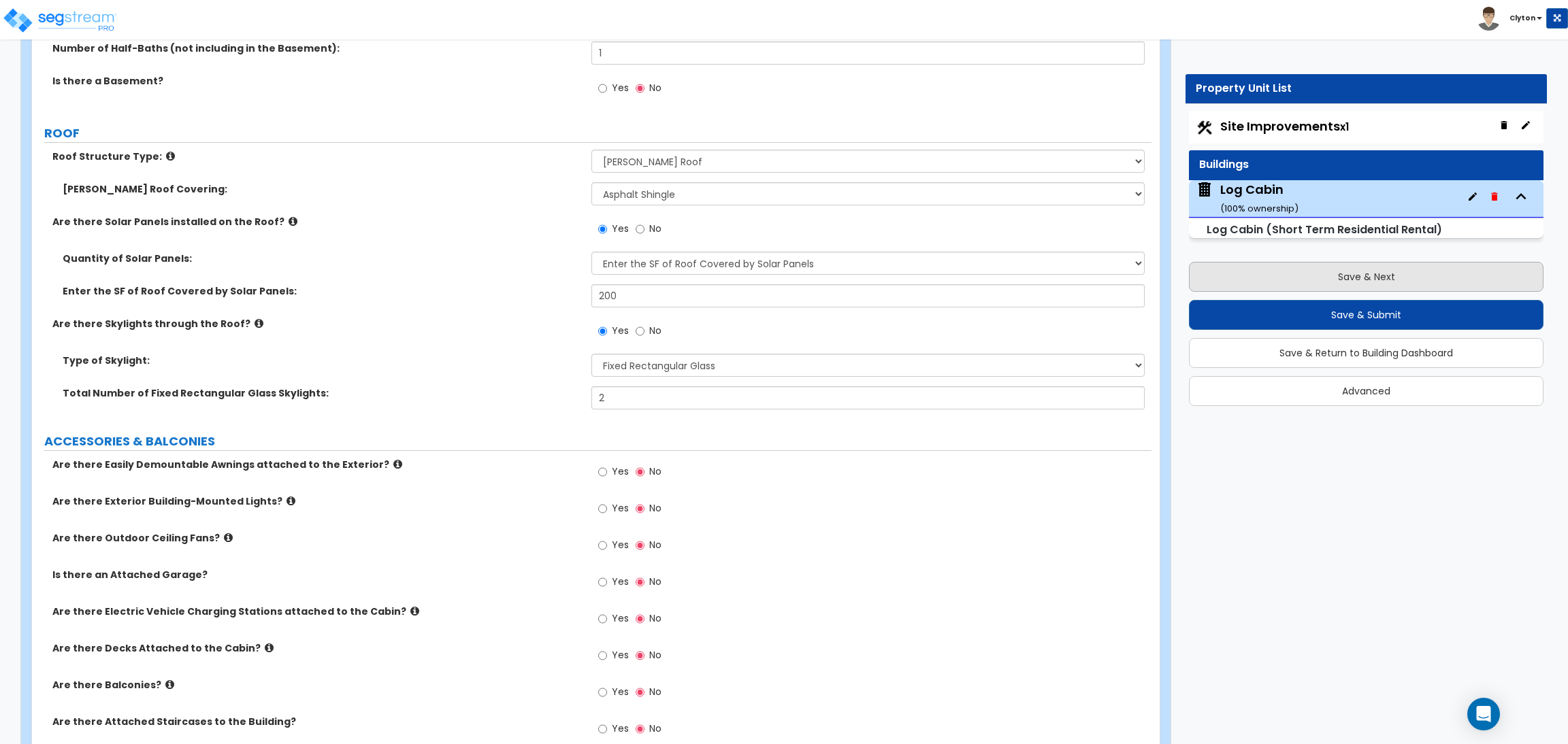
select select "1"
select select "2"
select select "4"
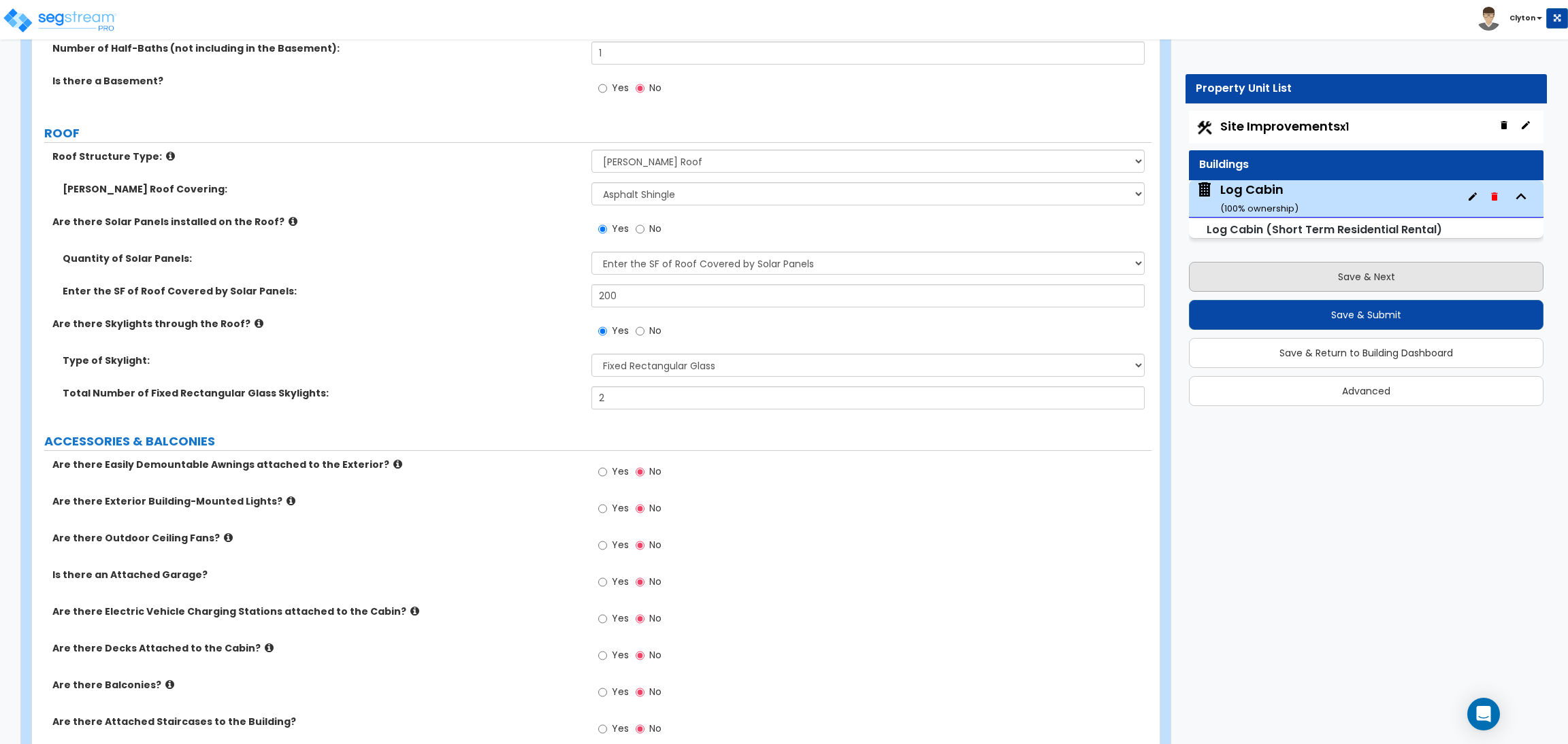
select select "4"
select select "1"
select select "10"
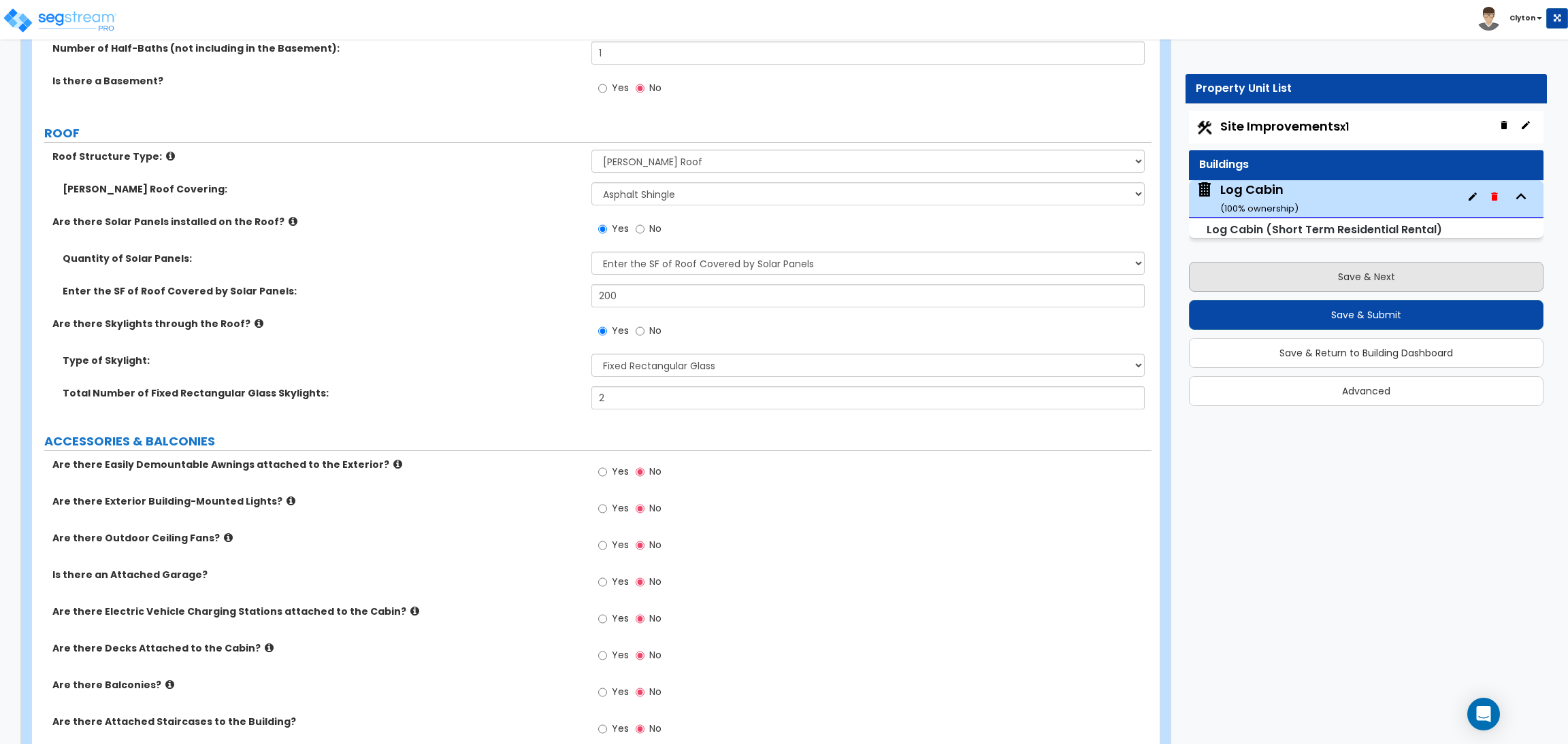
select select "3"
select select "1"
select select "2"
select select "3"
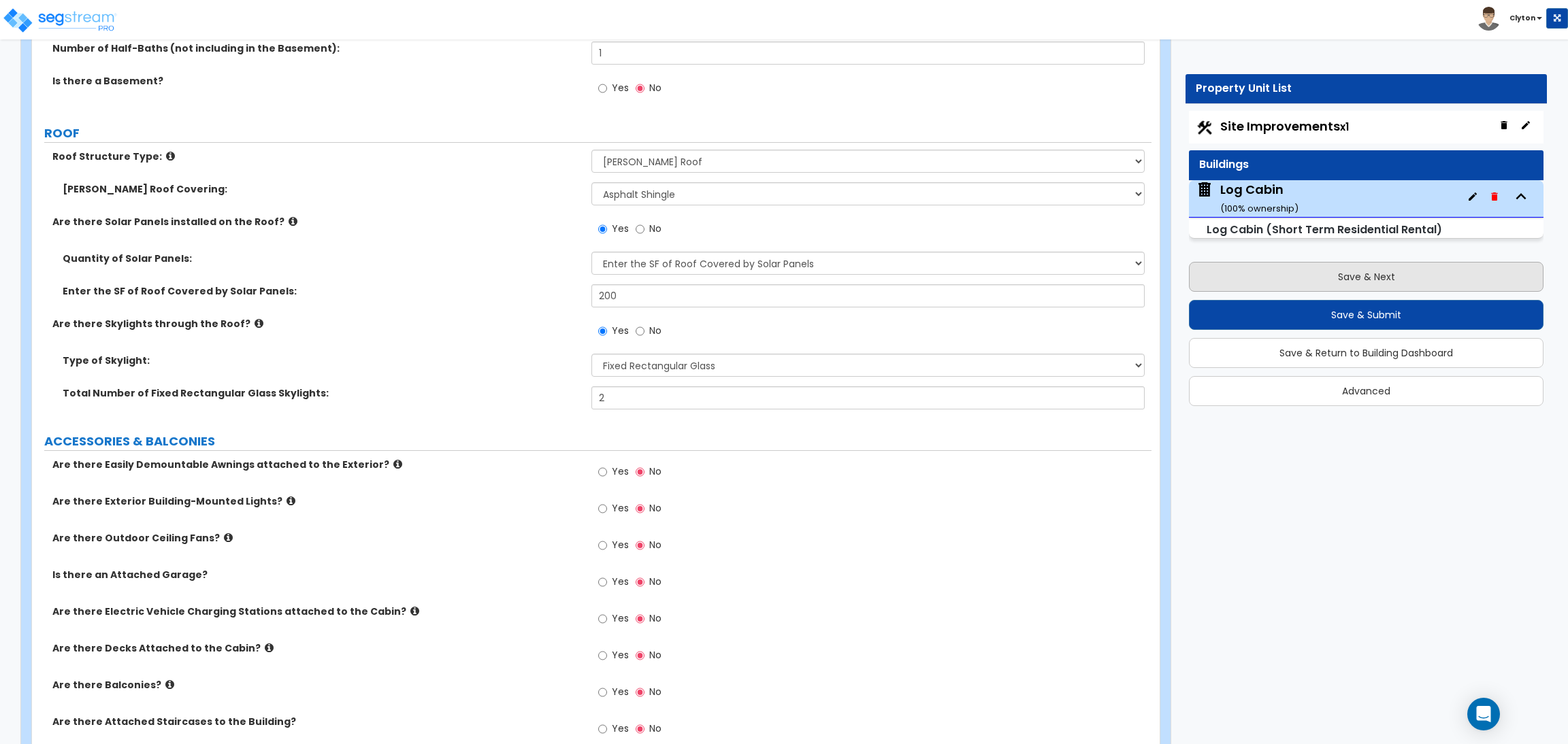
select select "1"
select select "2"
select select "1"
select select "3"
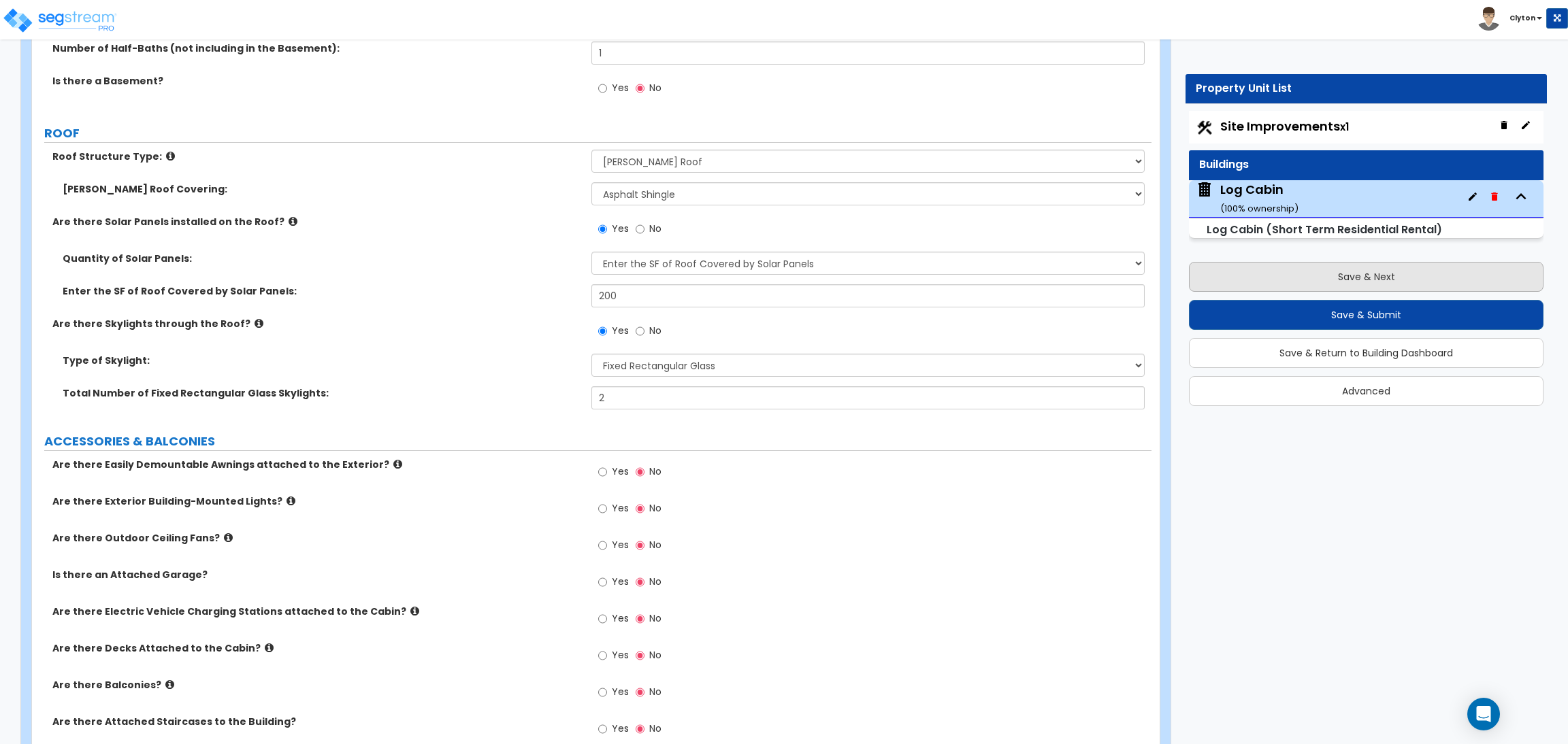
select select "1"
select select "3"
select select "1"
select select "3"
select select "11"
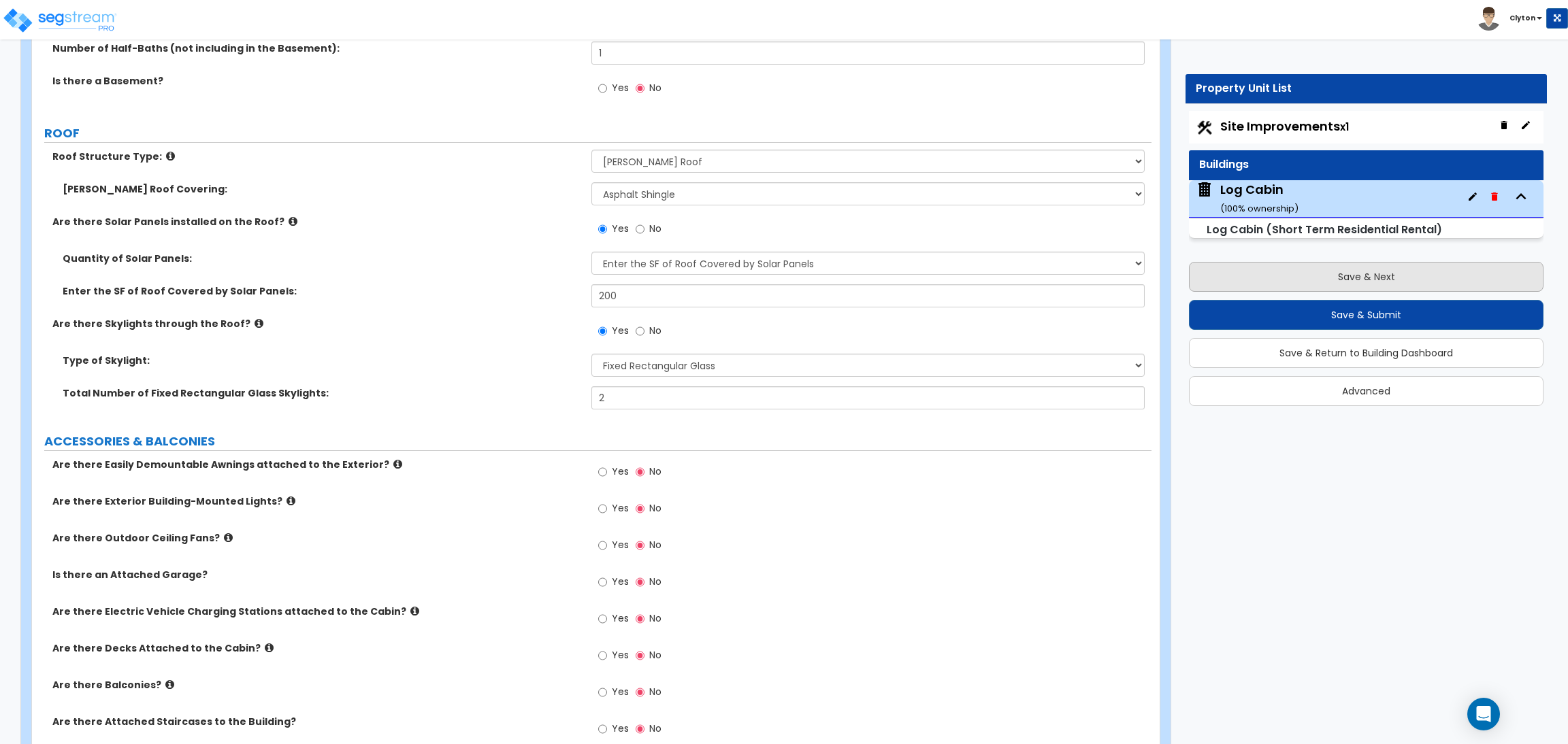
select select "8"
select select "5"
select select "3"
select select "1"
select select "5"
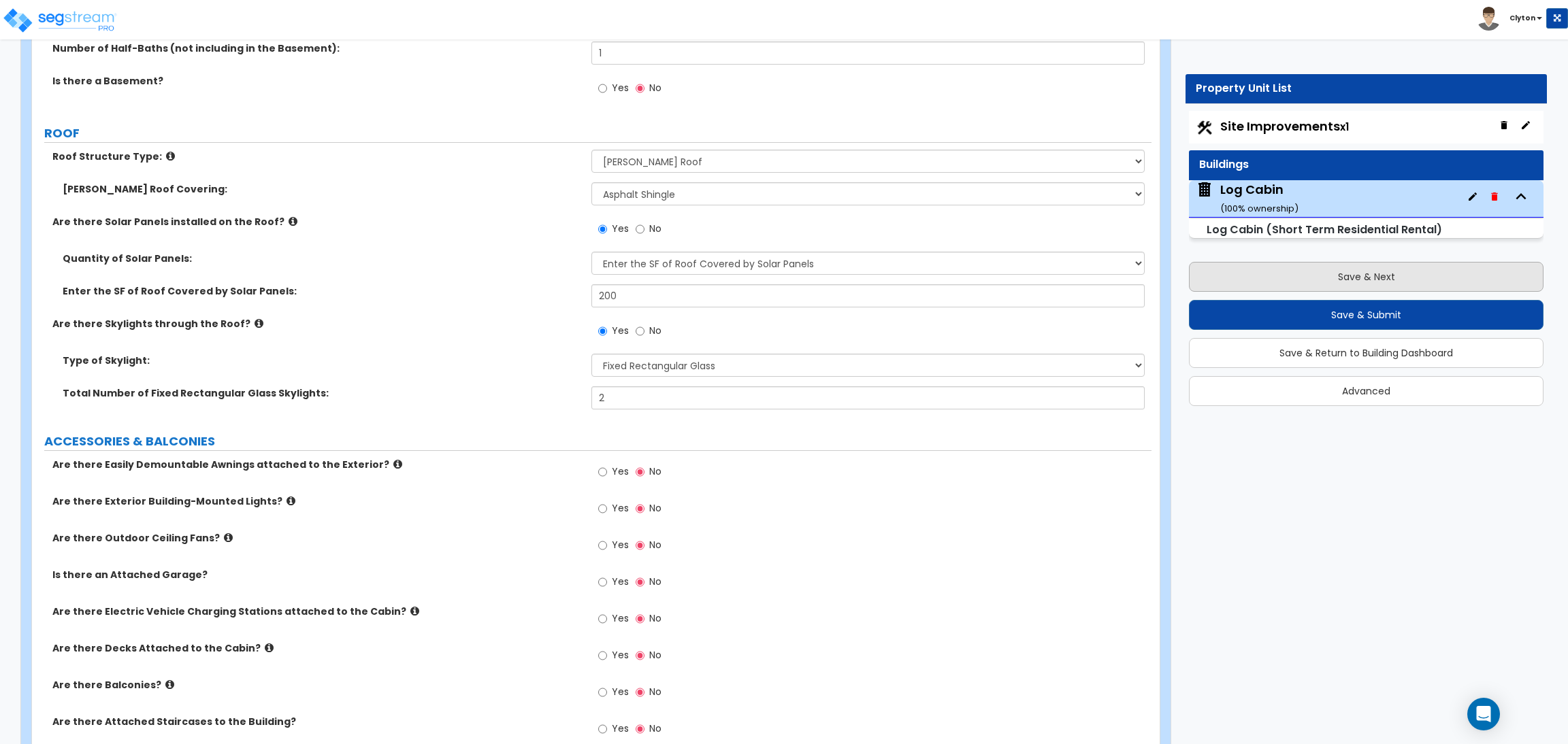
select select "7"
select select "2"
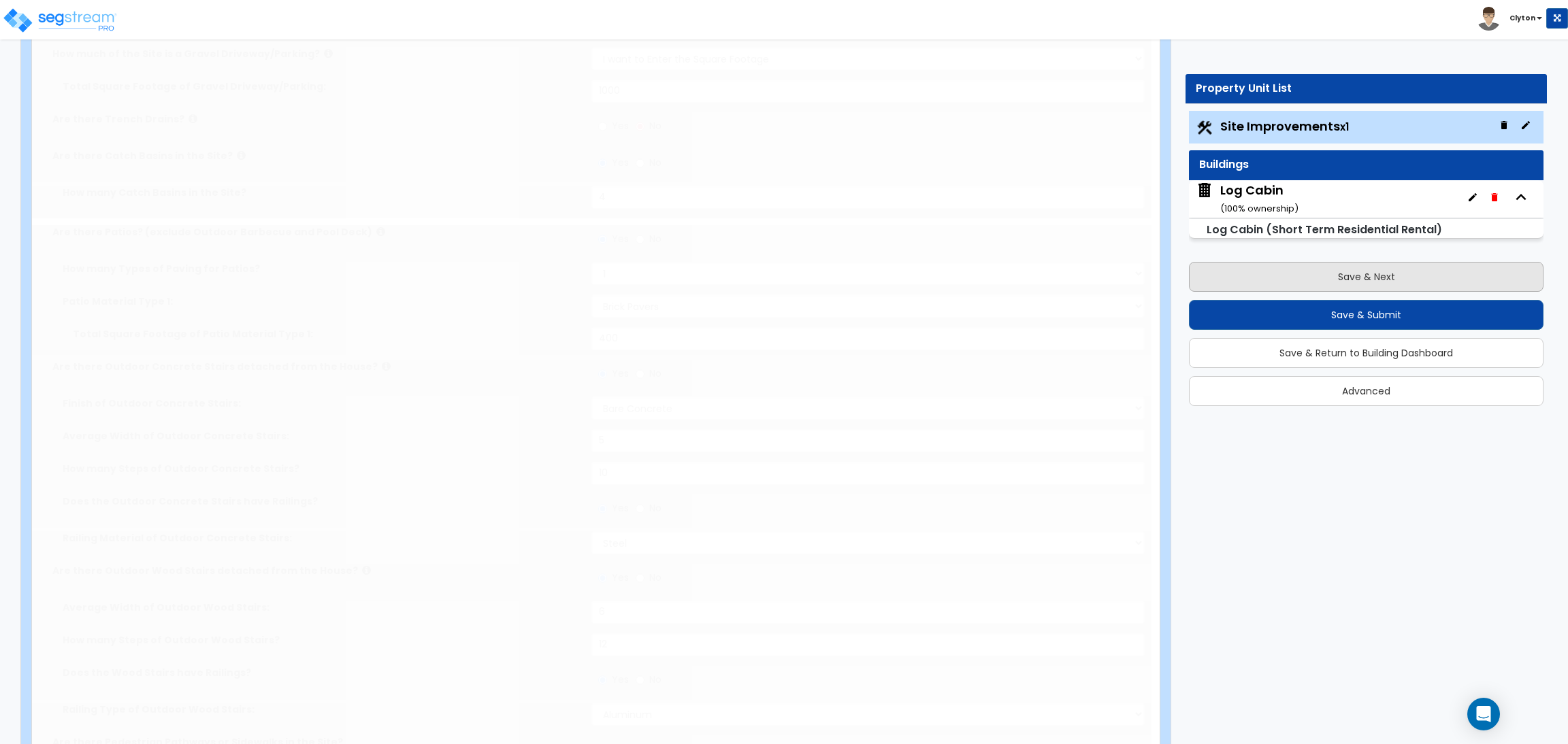
select select "1"
select select "2"
type input "2"
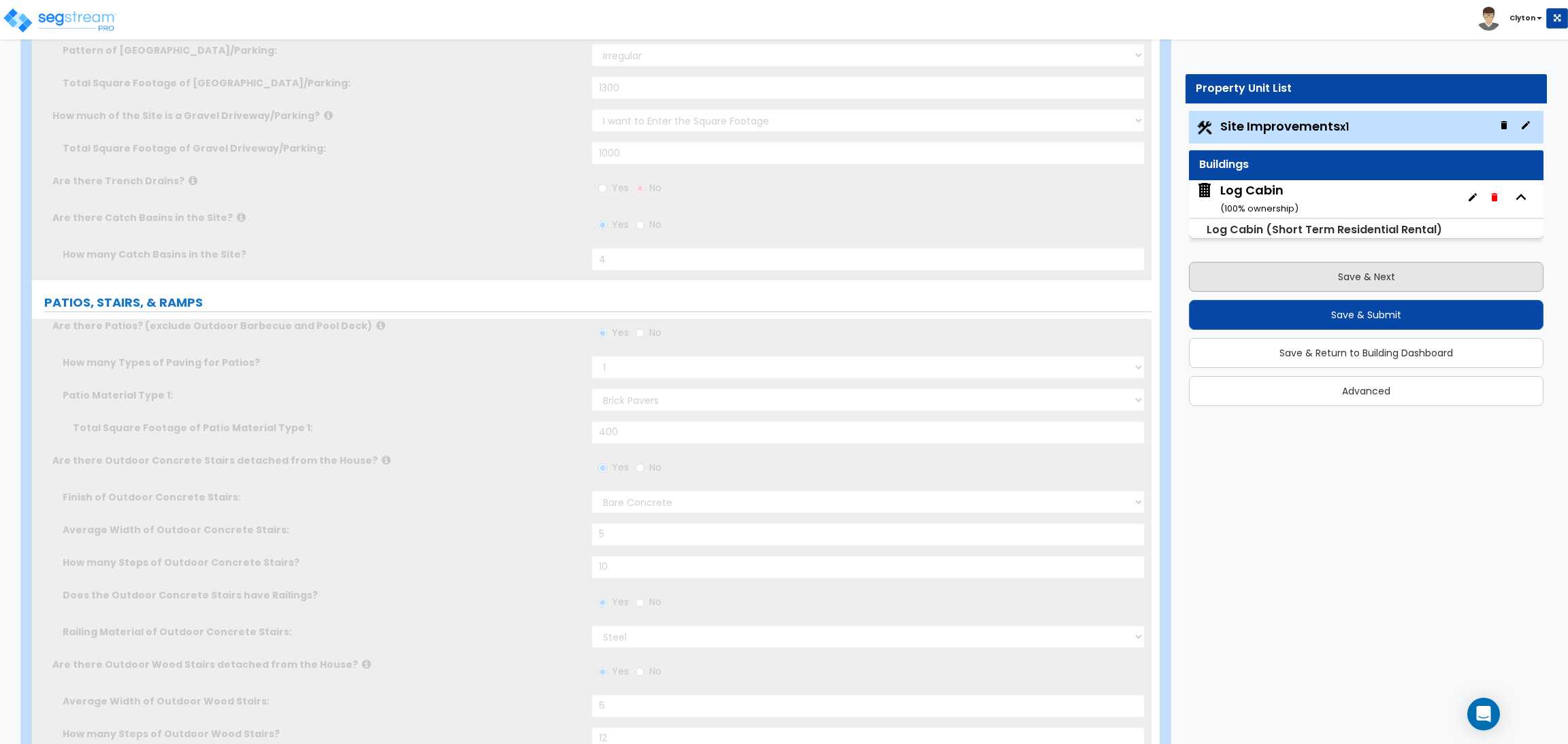
scroll to position [0, 0]
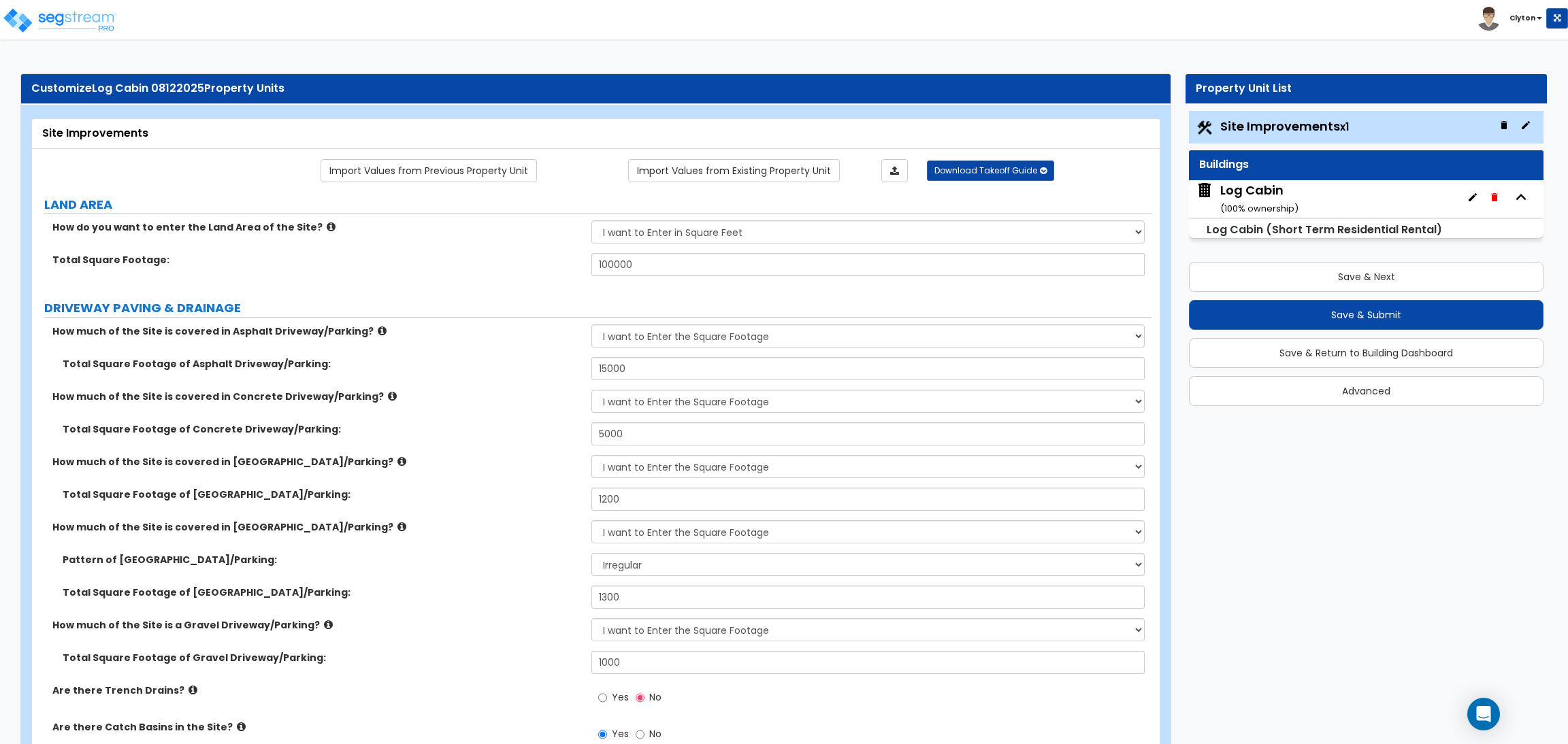
click at [500, 477] on div "How much of the Site is covered in Brick Driveway/Parking? None I want to Enter…" at bounding box center [591, 472] width 1120 height 33
click at [780, 28] on div "Toggle navigation Clyton" at bounding box center [784, 20] width 1568 height 39
click at [497, 347] on div "How much of the Site is covered in Asphalt Driveway/Parking? None I want to Ent…" at bounding box center [591, 341] width 1120 height 33
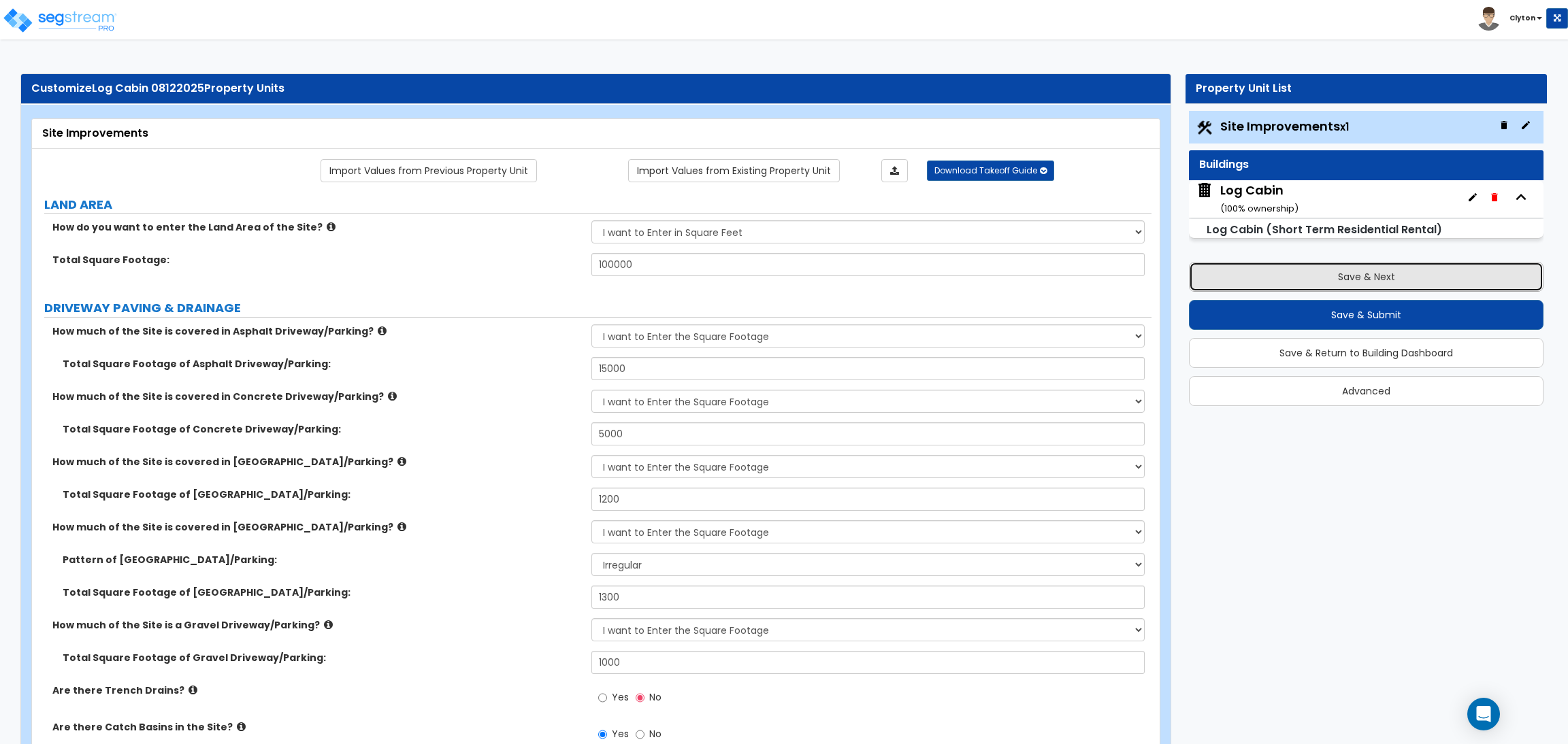
drag, startPoint x: 1343, startPoint y: 274, endPoint x: 1406, endPoint y: 262, distance: 64.1
click at [1345, 274] on button "Save & Next" at bounding box center [1367, 276] width 355 height 30
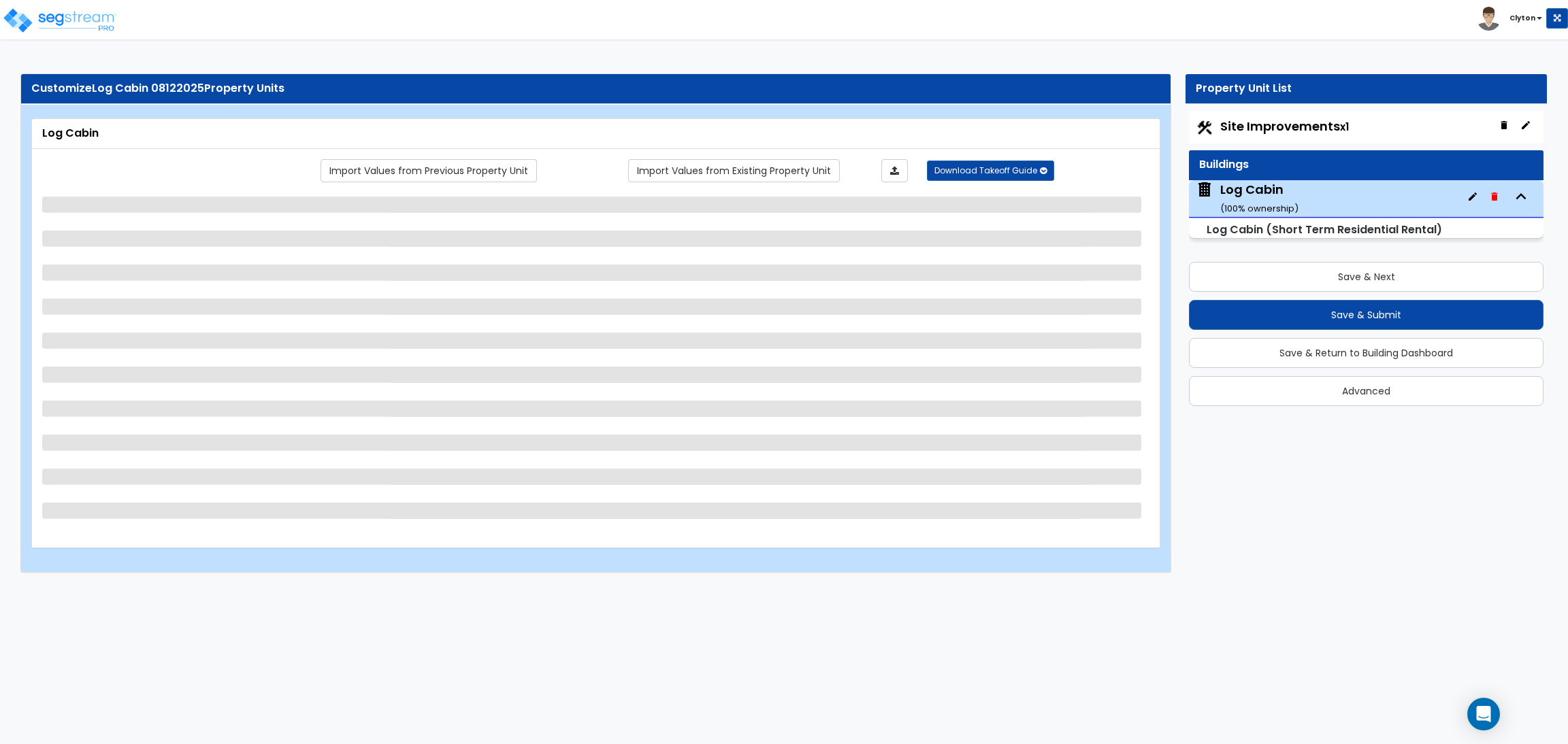
select select "2"
select select "1"
select select "2"
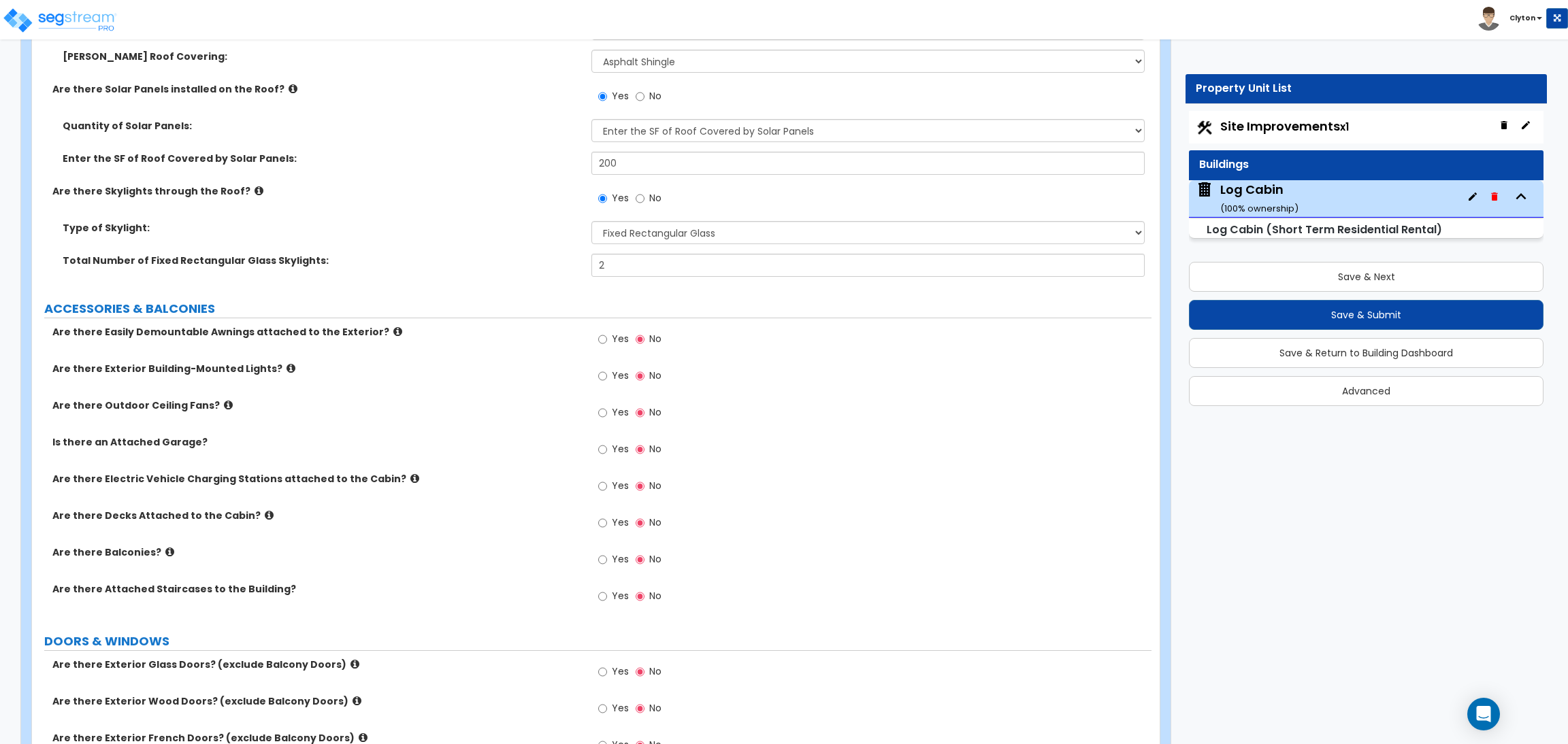
scroll to position [715, 0]
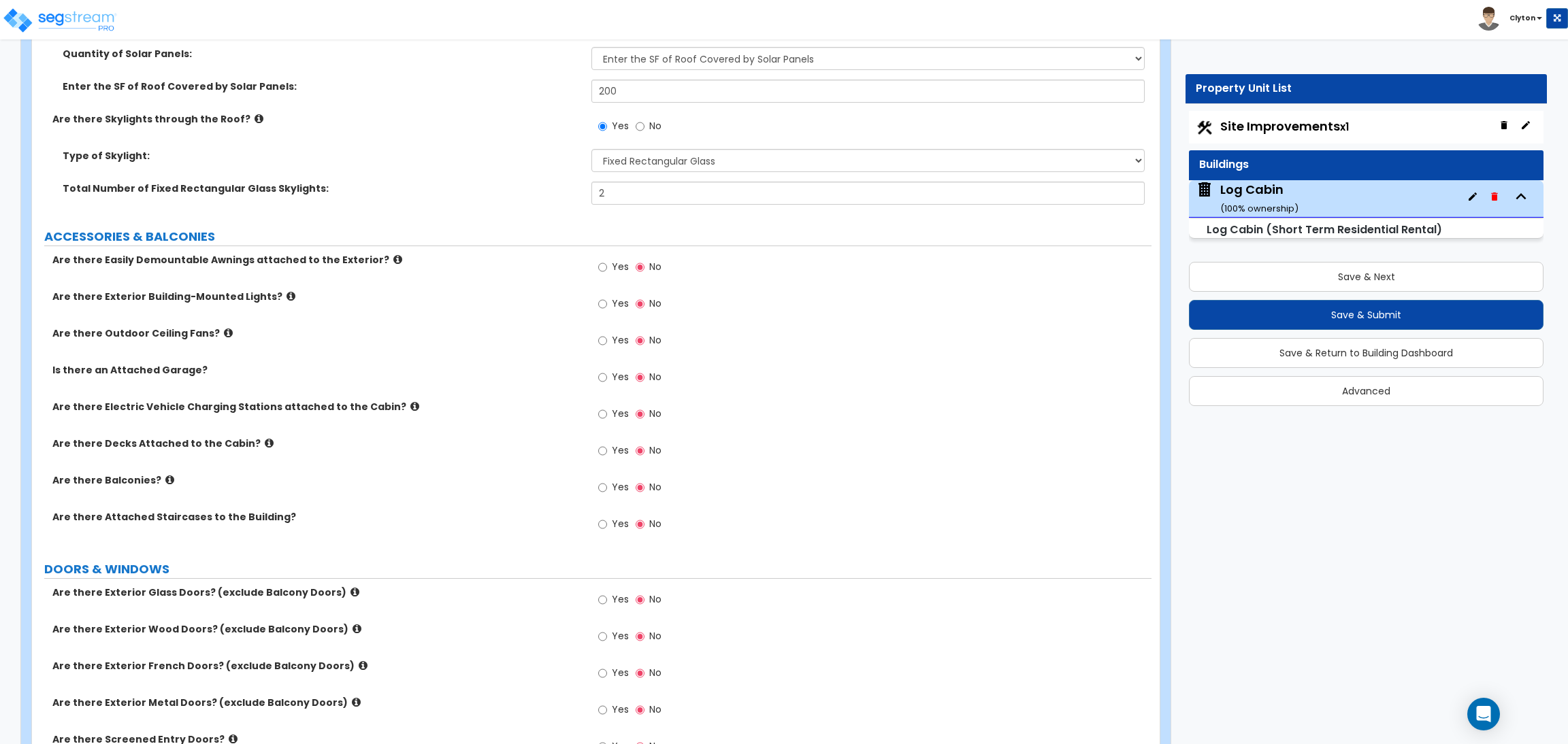
click at [609, 273] on label "Yes" at bounding box center [613, 269] width 30 height 23
click at [607, 273] on input "Yes" at bounding box center [603, 267] width 9 height 15
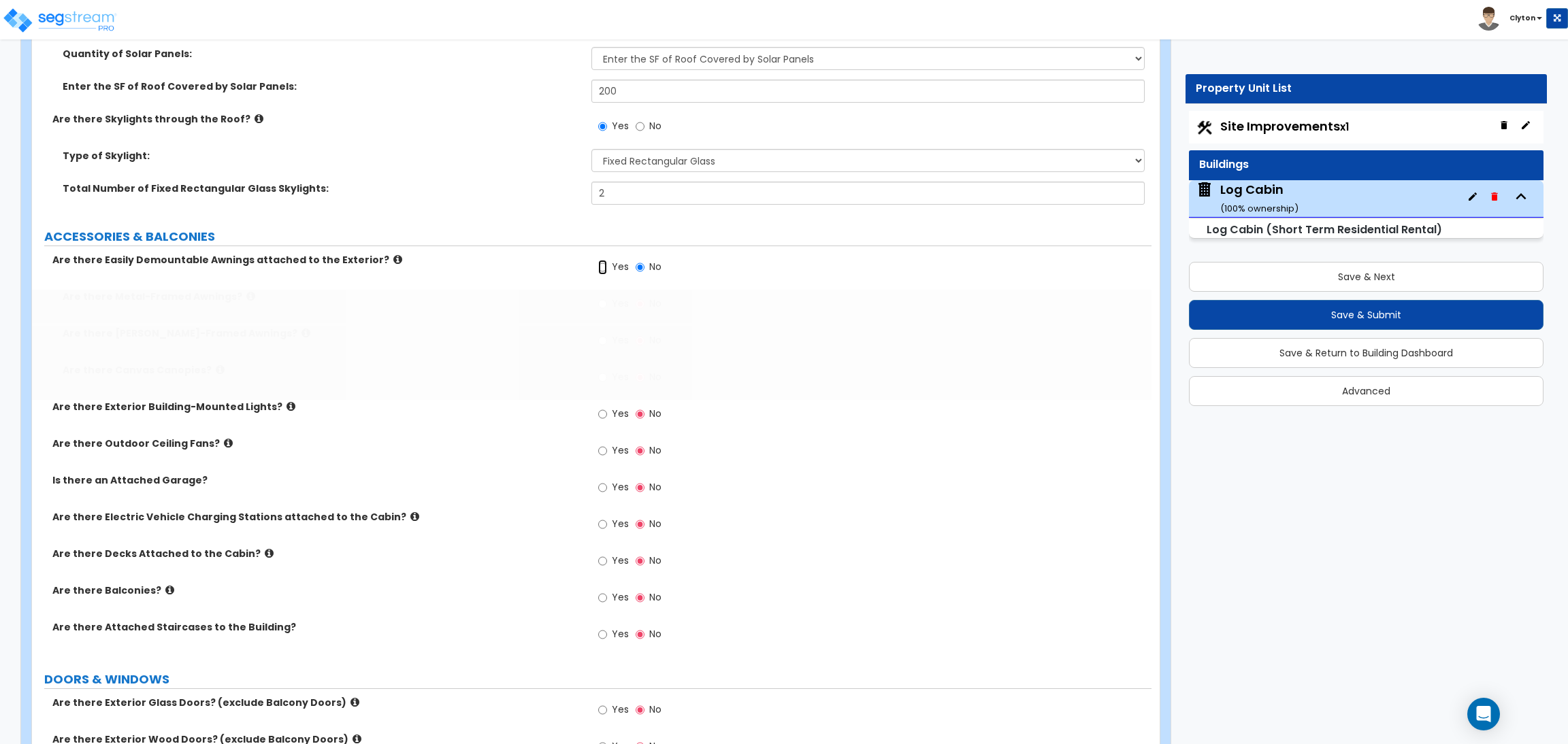
radio input "true"
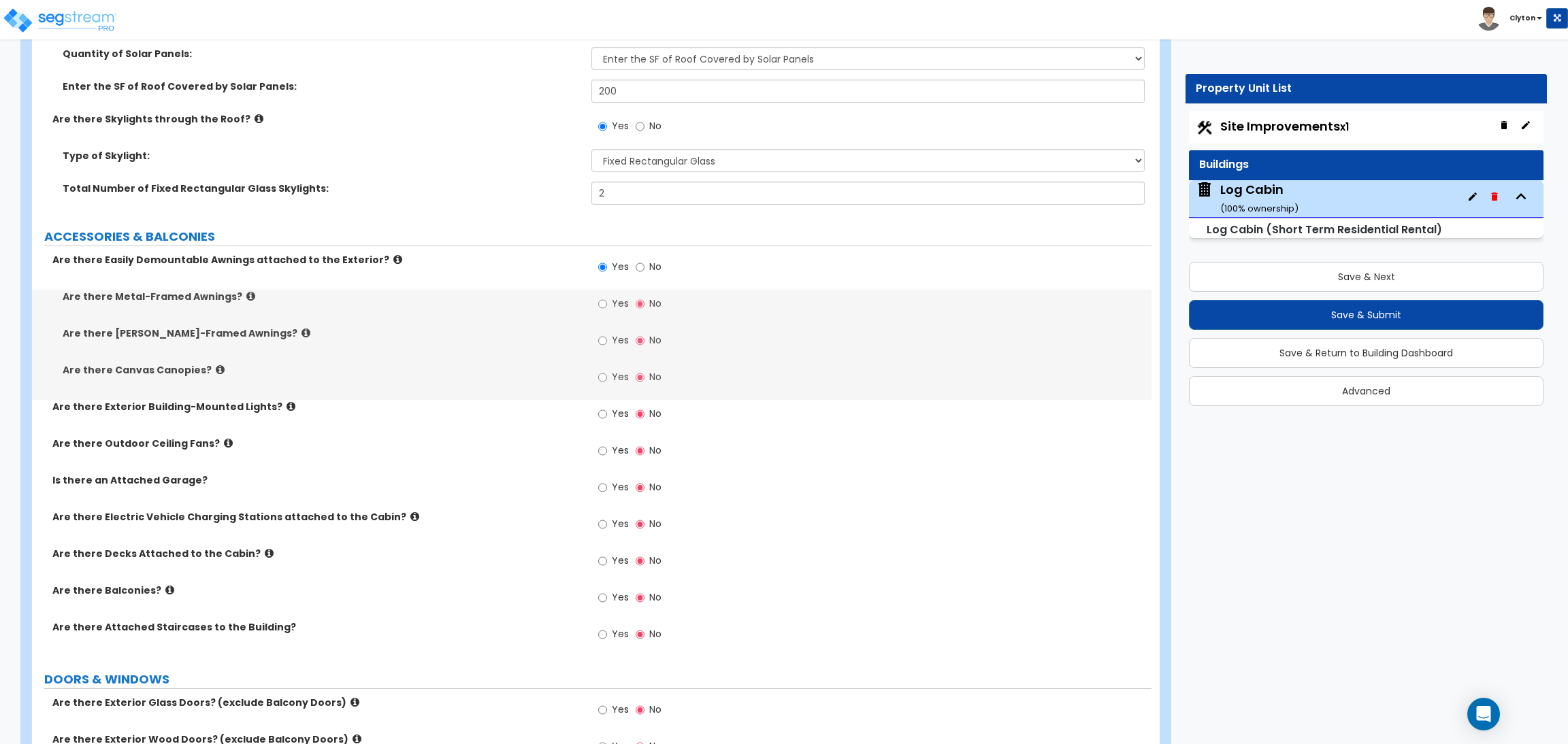
click at [614, 306] on span "Yes" at bounding box center [620, 303] width 17 height 14
click at [607, 306] on input "Yes" at bounding box center [603, 304] width 9 height 15
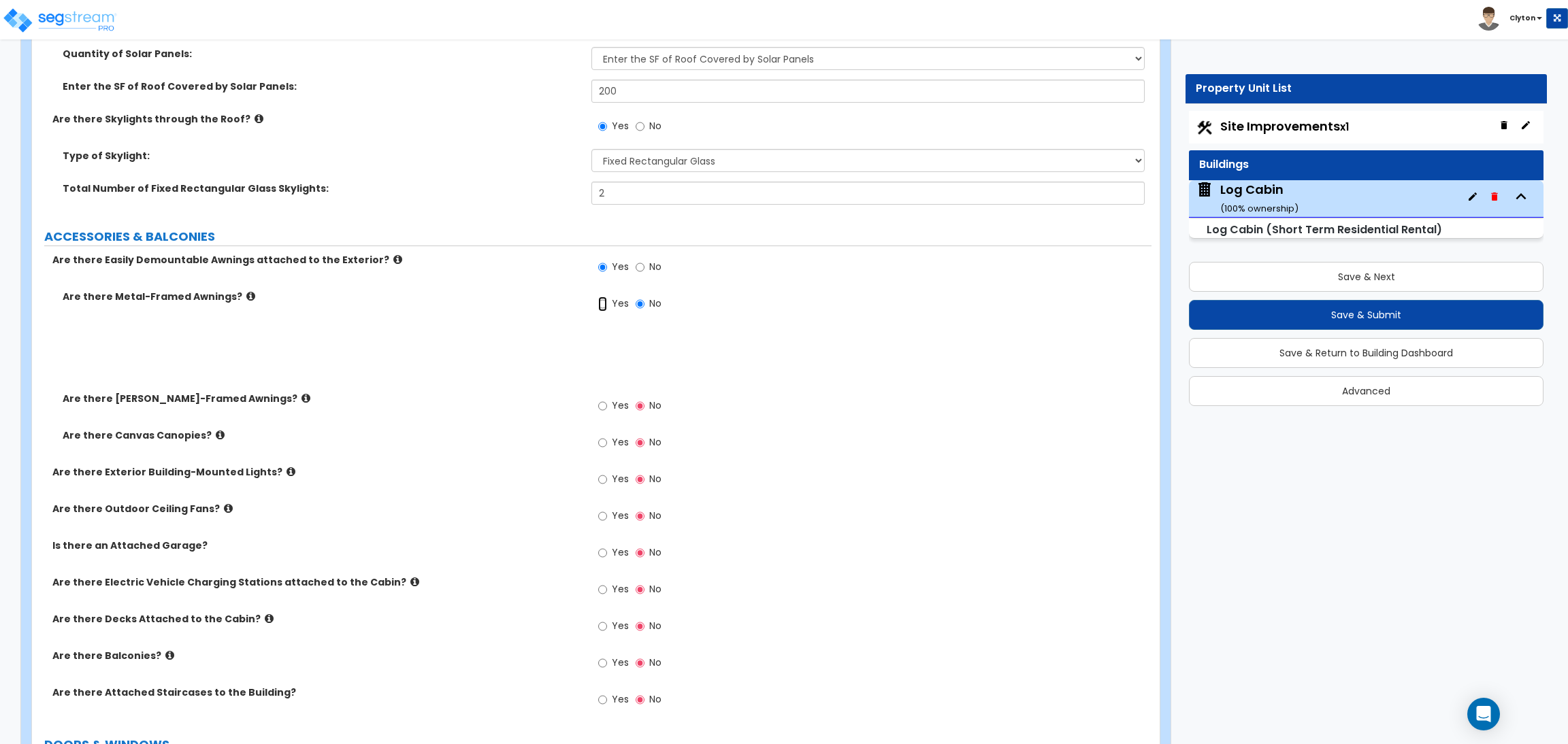
radio input "true"
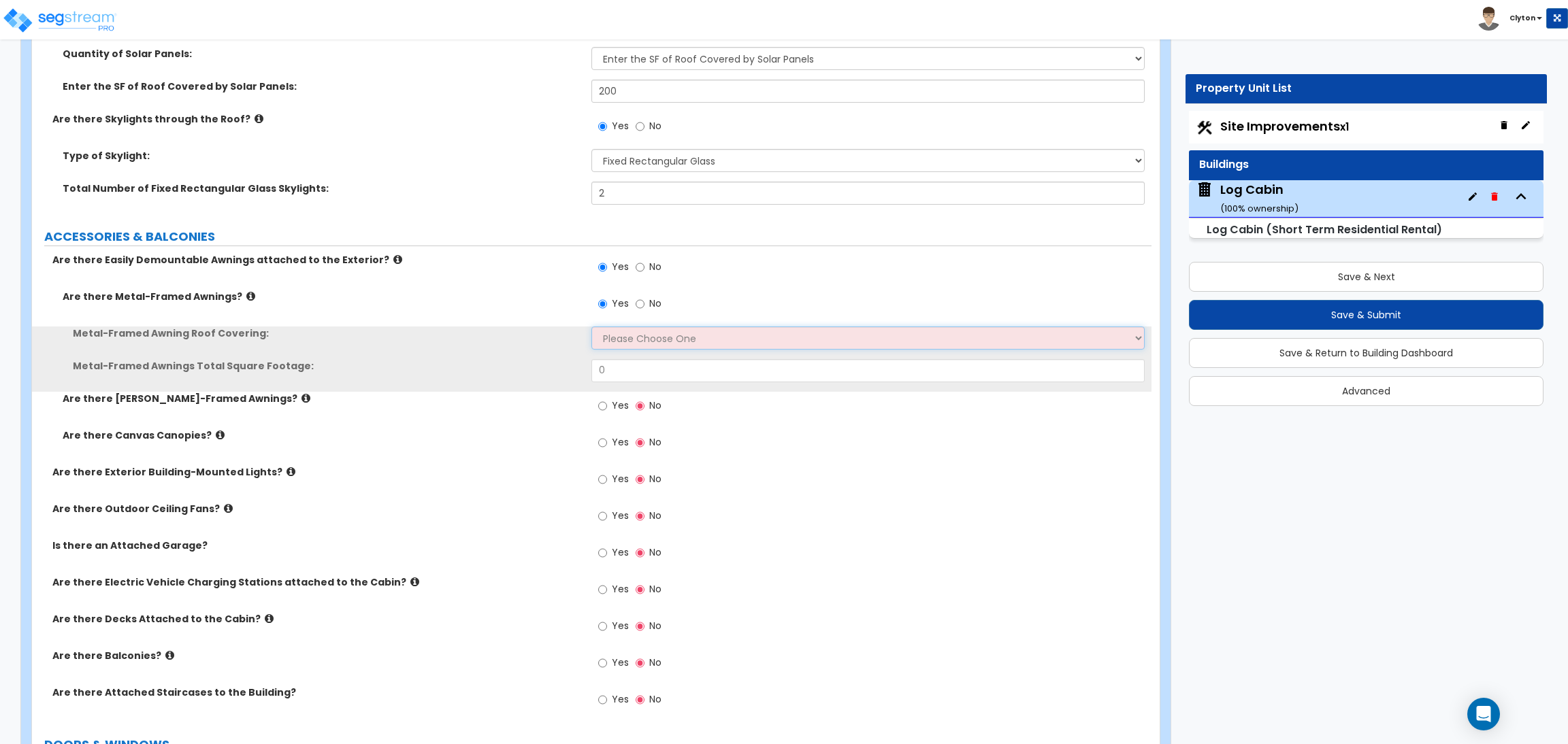
click at [627, 337] on select "Please Choose One Plastic Metal Glass" at bounding box center [868, 338] width 553 height 23
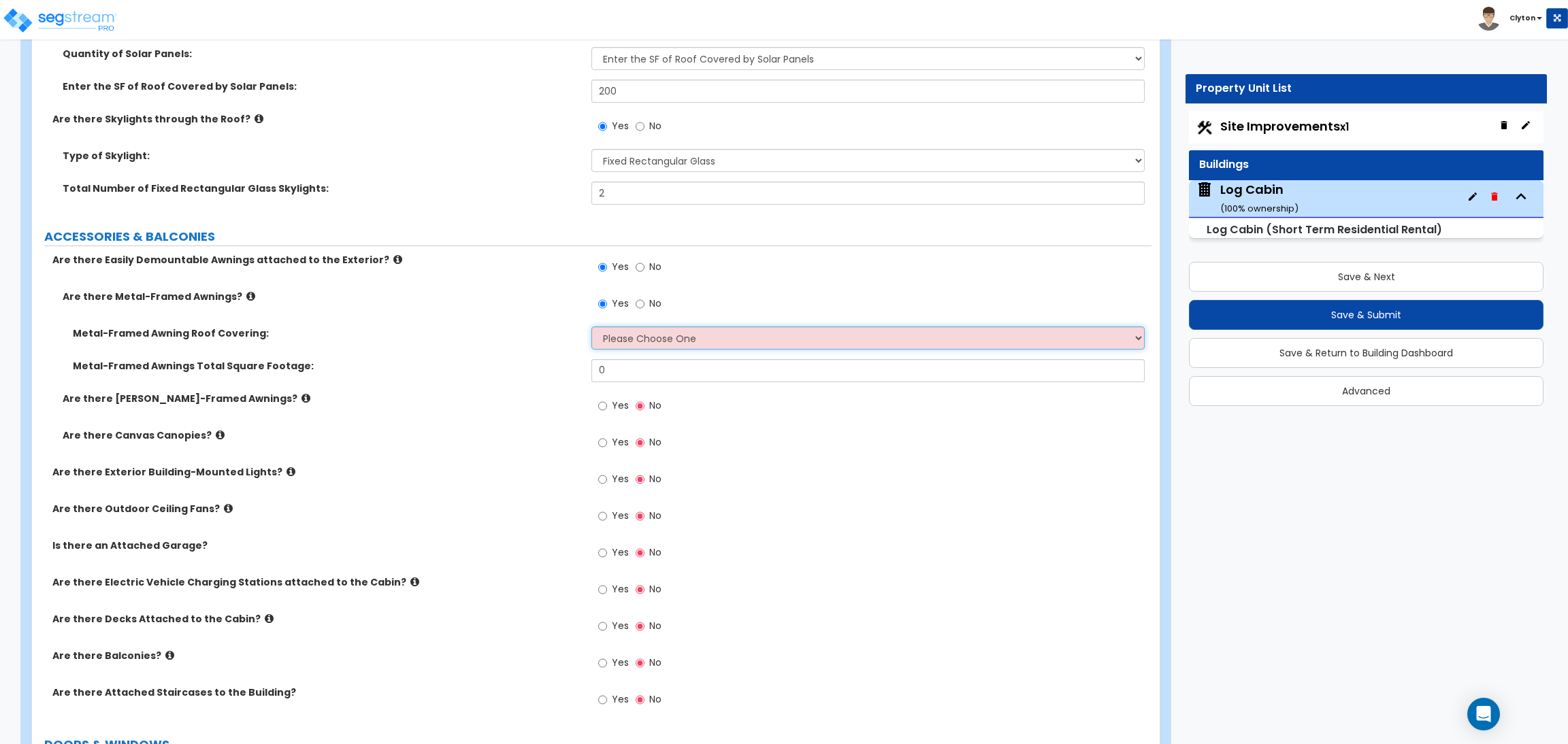
select select "1"
click at [591, 327] on select "Please Choose One Plastic Metal Glass" at bounding box center [868, 338] width 553 height 23
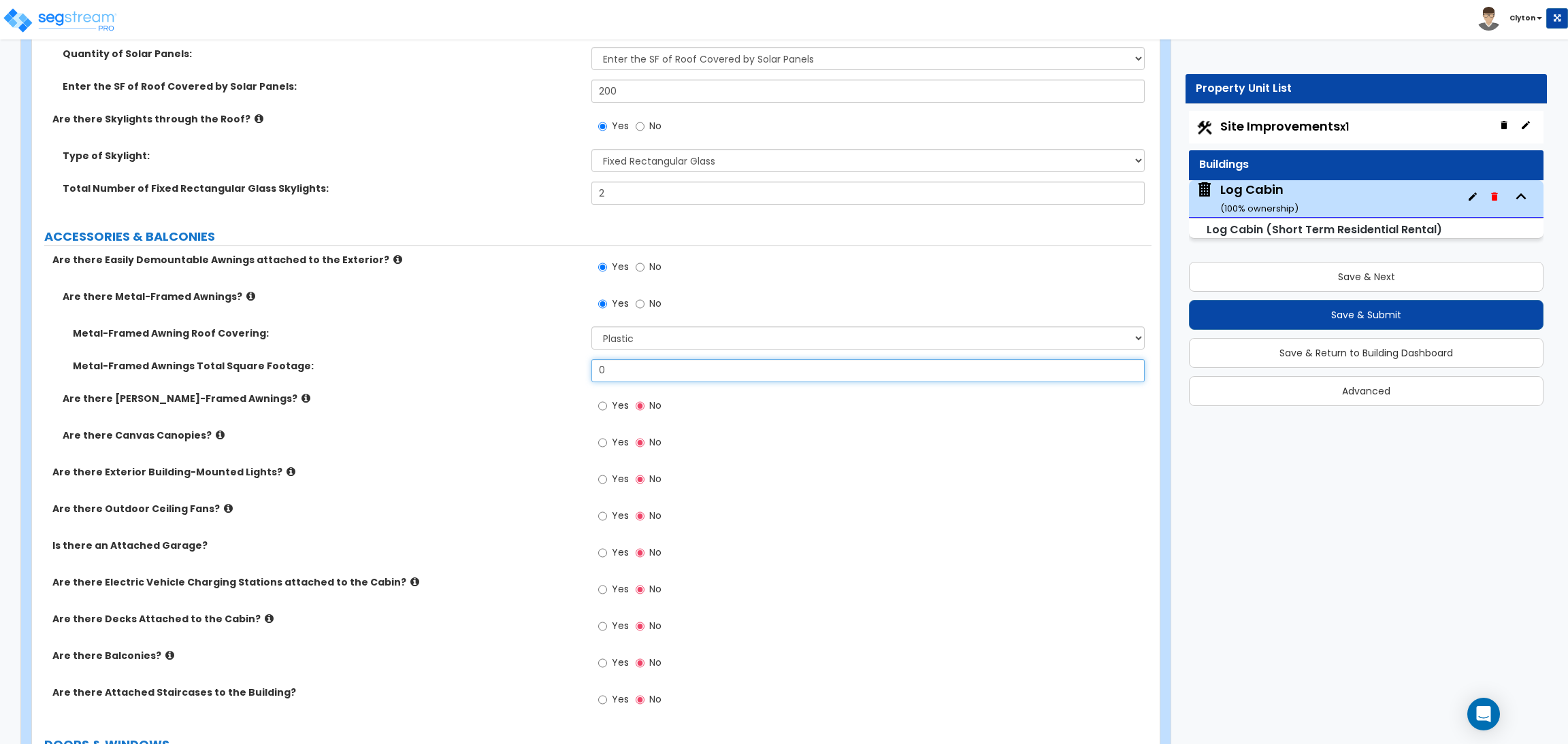
drag, startPoint x: 628, startPoint y: 365, endPoint x: 546, endPoint y: 357, distance: 82.4
click at [546, 357] on div "Metal-Framed Awning Roof Covering: Please Choose One Plastic Metal Glass Metal-…" at bounding box center [592, 359] width 1099 height 65
type input "100"
click at [603, 404] on input "Yes" at bounding box center [603, 406] width 9 height 15
radio input "true"
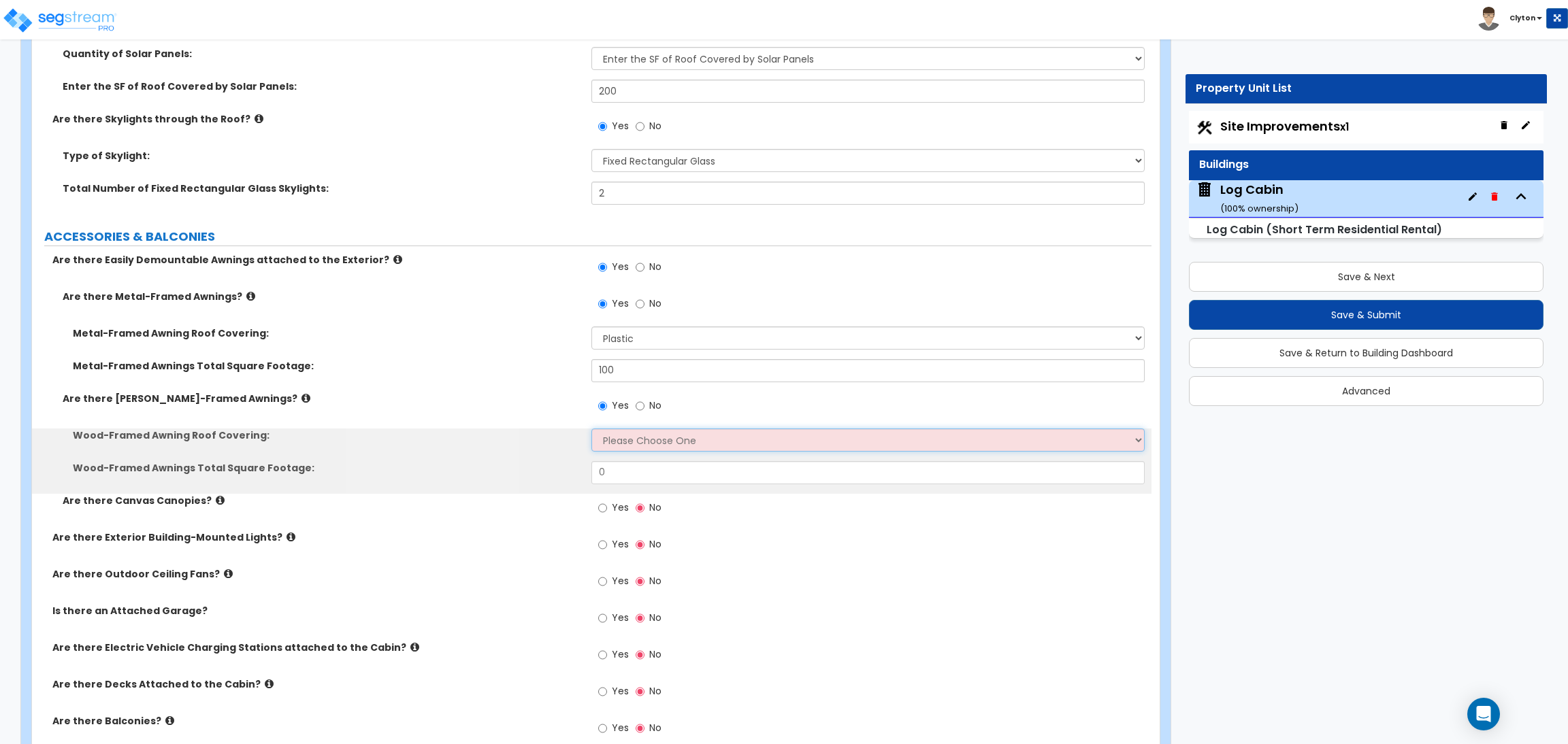
click at [636, 441] on select "Please Choose One Asphalt Shingle Clay Tile Wood Shingle Metal Shingle Standing…" at bounding box center [868, 440] width 553 height 23
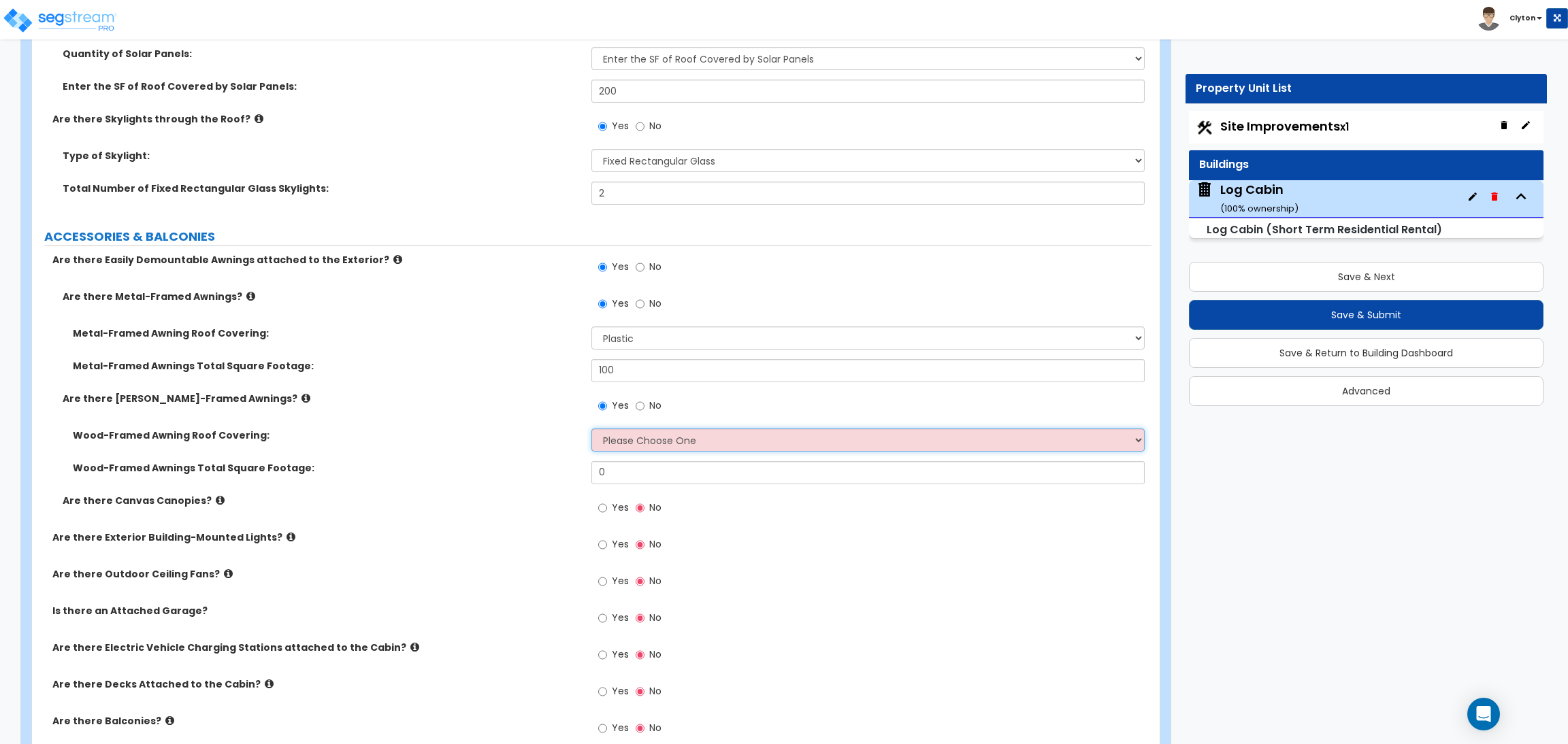
select select "2"
click at [591, 429] on select "Please Choose One Asphalt Shingle Clay Tile Wood Shingle Metal Shingle Standing…" at bounding box center [868, 440] width 553 height 23
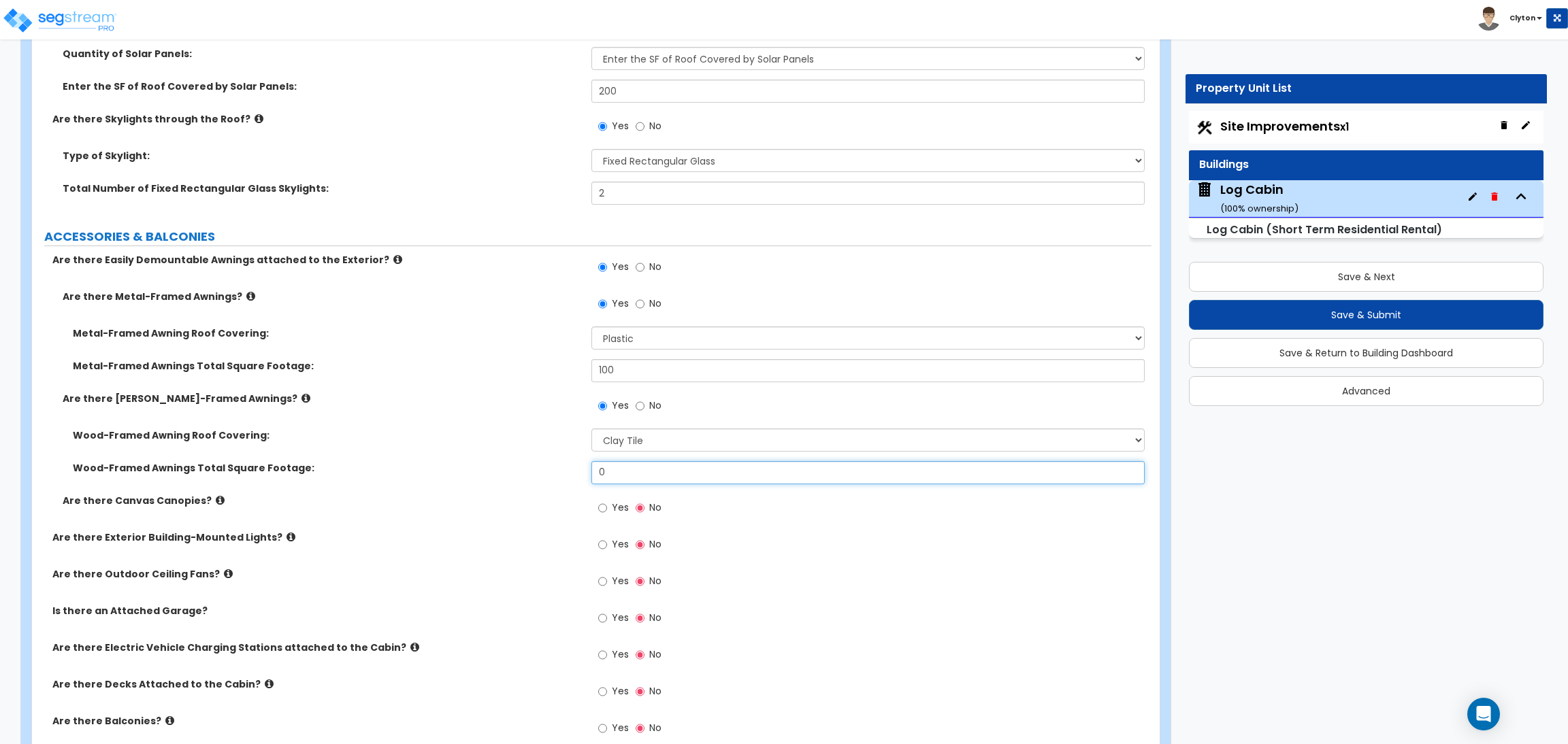
drag, startPoint x: 647, startPoint y: 477, endPoint x: 511, endPoint y: 448, distance: 139.1
click at [530, 450] on div "Wood-Framed Awning Roof Covering: Please Choose One Asphalt Shingle Clay Tile W…" at bounding box center [592, 461] width 1099 height 65
type input "120"
click at [601, 506] on input "Yes" at bounding box center [603, 509] width 9 height 15
radio input "true"
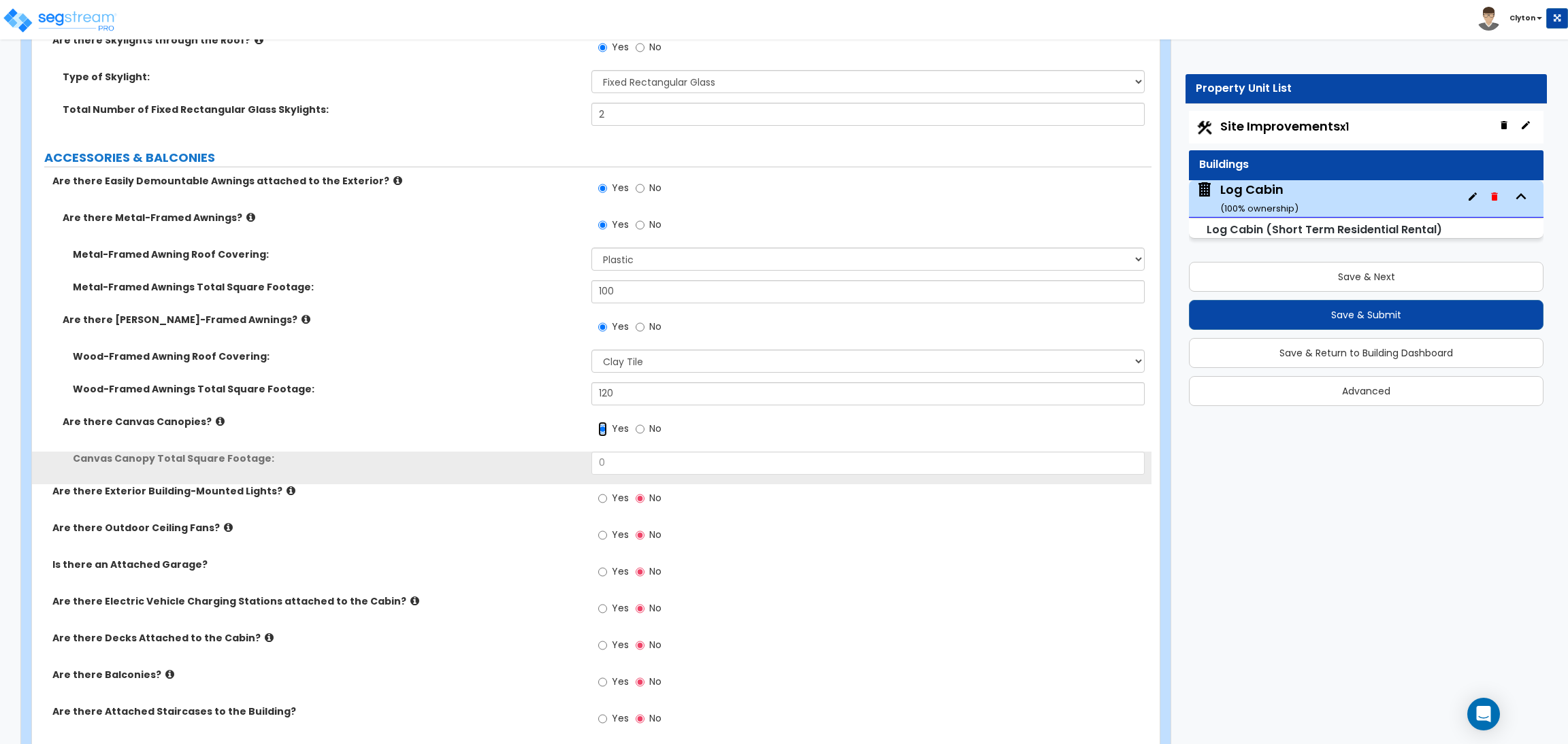
scroll to position [817, 0]
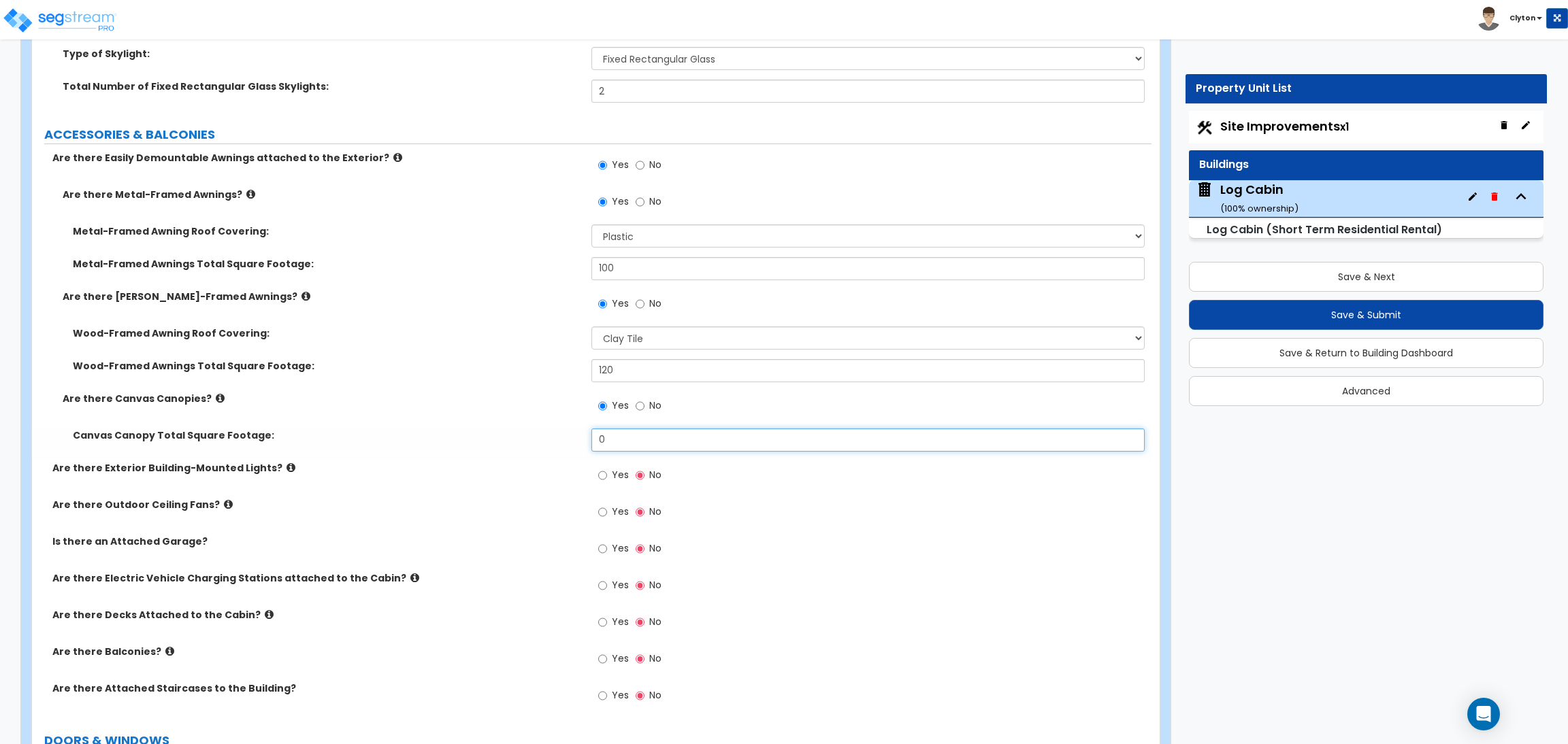
drag, startPoint x: 642, startPoint y: 432, endPoint x: 505, endPoint y: 427, distance: 137.1
click at [507, 428] on div "Are there Metal-Framed Awnings? Yes No Metal-Framed Awning Roof Covering: Pleas…" at bounding box center [592, 325] width 1099 height 274
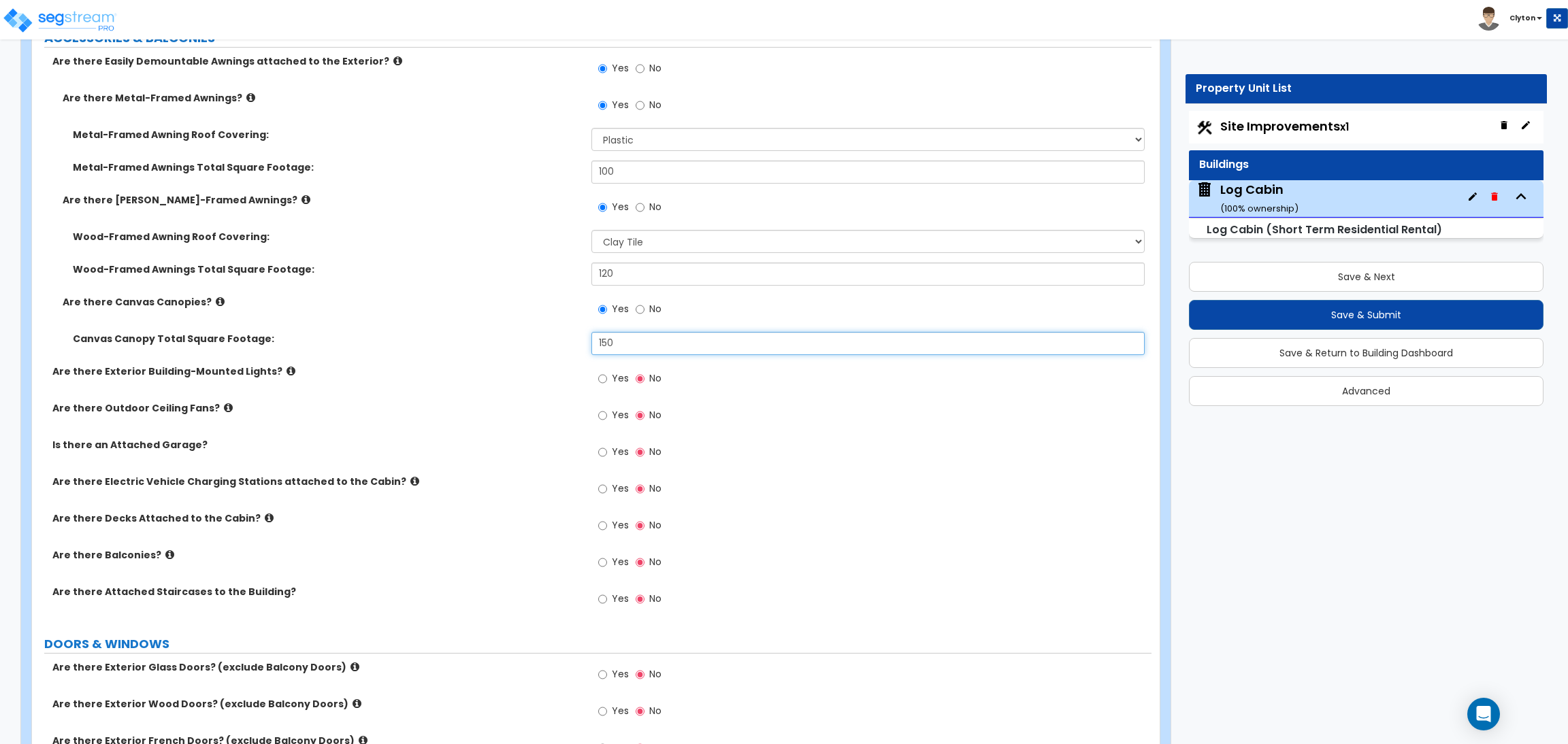
scroll to position [1020, 0]
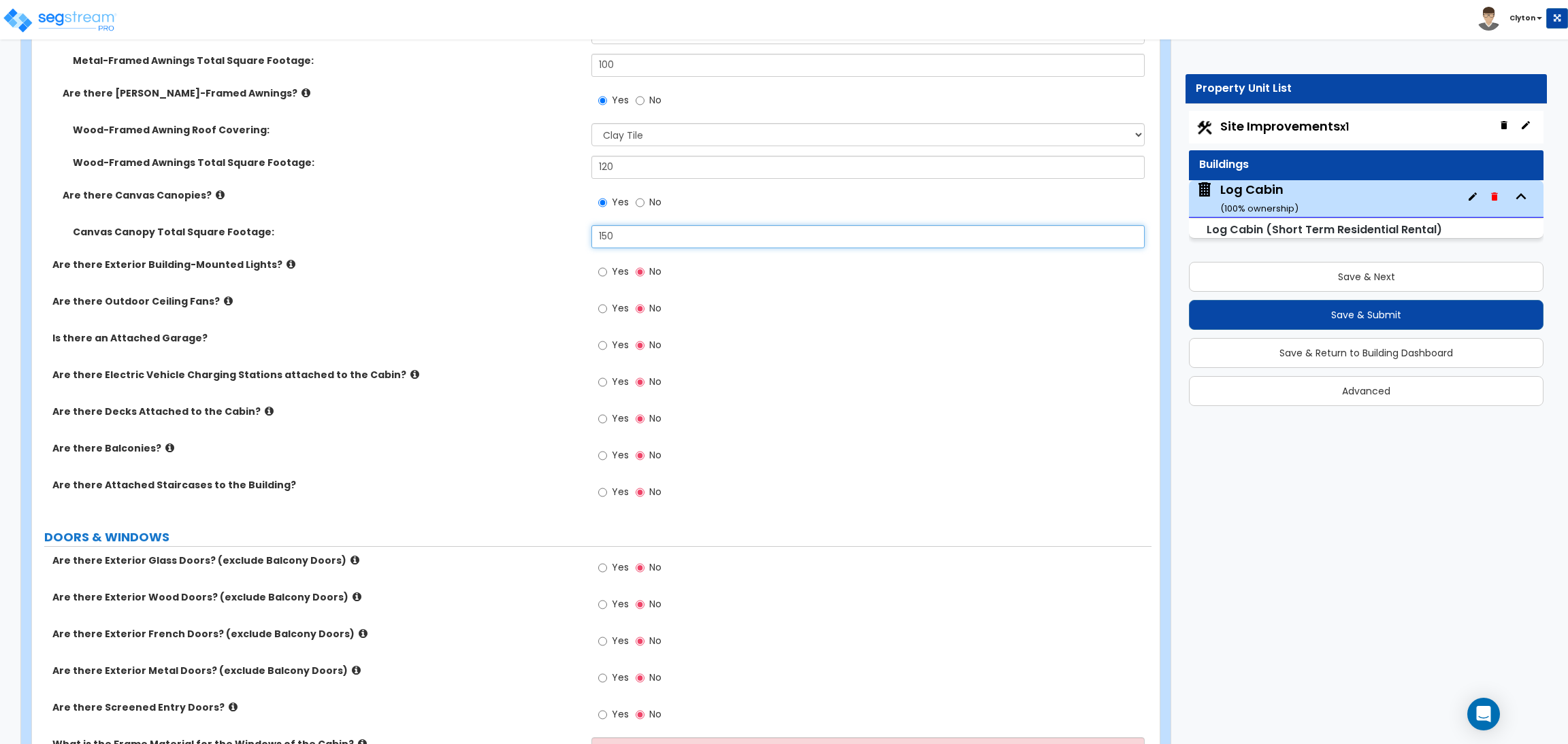
type input "150"
click at [604, 270] on input "Yes" at bounding box center [603, 272] width 9 height 15
radio input "true"
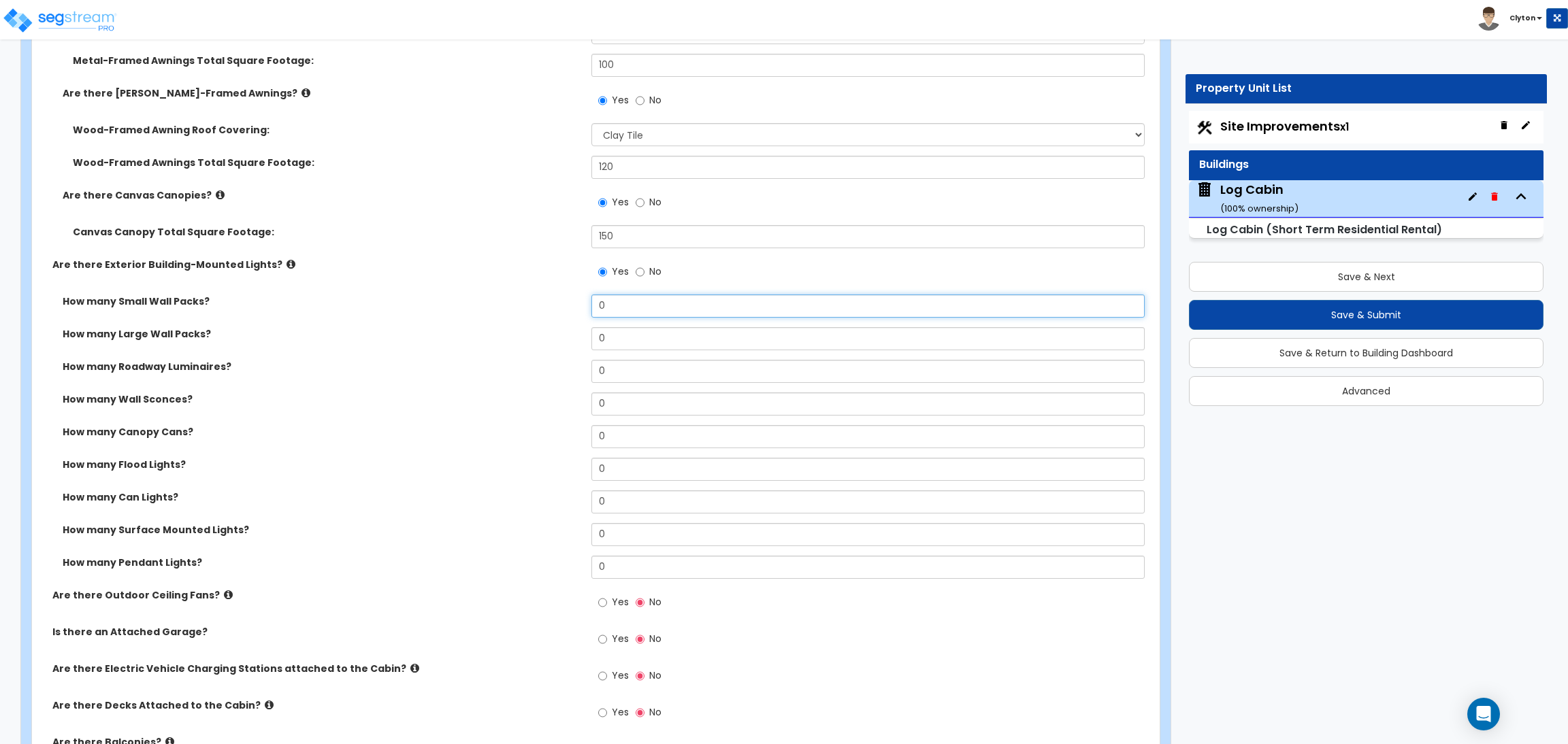
drag, startPoint x: 622, startPoint y: 314, endPoint x: 519, endPoint y: 303, distance: 103.6
click at [519, 303] on div "How many Small Wall Packs? 0" at bounding box center [591, 311] width 1120 height 33
type input "1"
drag, startPoint x: 611, startPoint y: 343, endPoint x: 524, endPoint y: 333, distance: 87.6
click at [525, 334] on div "How many Large Wall Packs? 0" at bounding box center [591, 343] width 1120 height 33
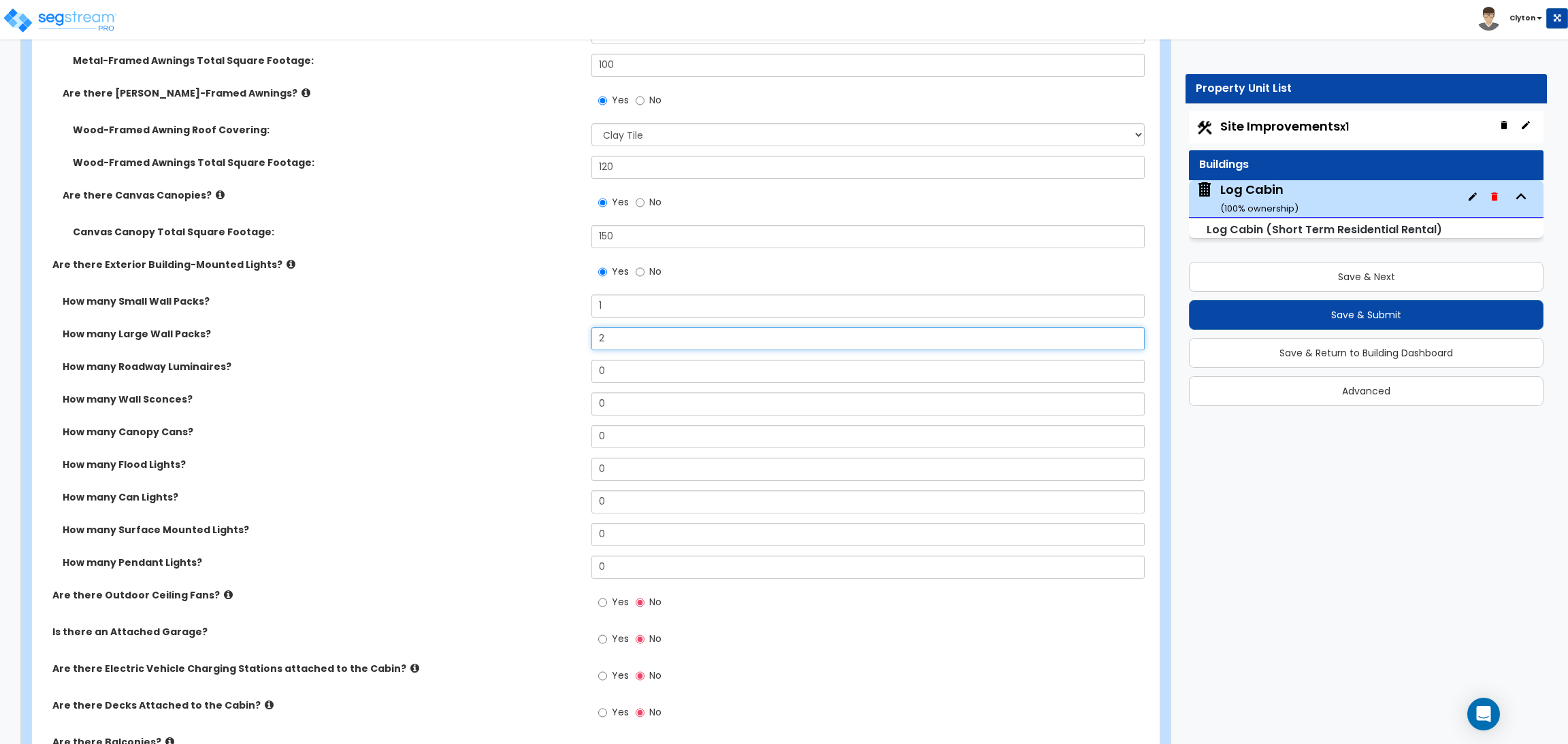
type input "2"
drag, startPoint x: 609, startPoint y: 375, endPoint x: 545, endPoint y: 371, distance: 64.1
click at [548, 371] on div "How many Roadway Luminaires? 0" at bounding box center [591, 376] width 1120 height 33
drag, startPoint x: 635, startPoint y: 407, endPoint x: 545, endPoint y: 400, distance: 90.3
click at [561, 402] on div "How many Wall Sconces? 0" at bounding box center [591, 409] width 1120 height 33
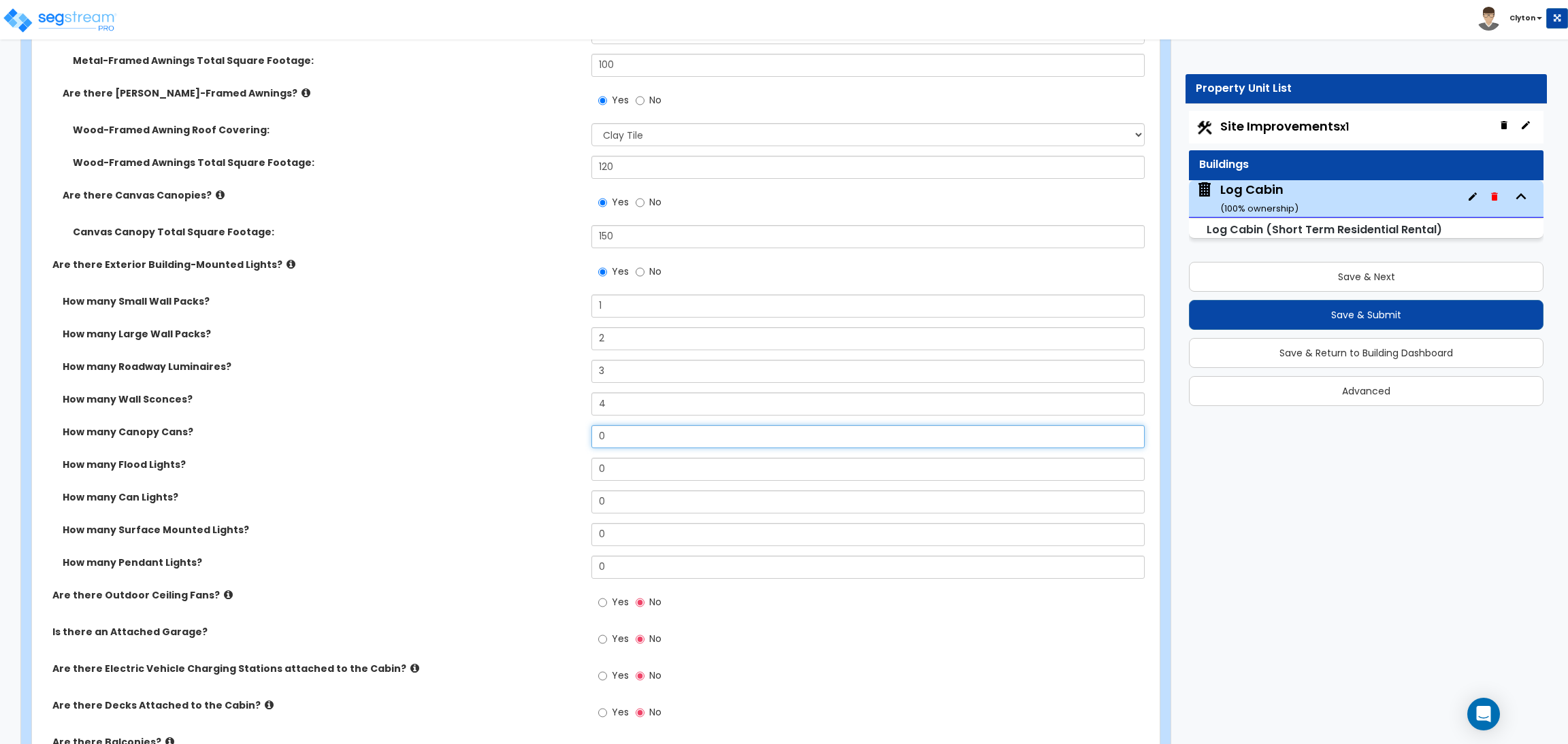
drag, startPoint x: 610, startPoint y: 427, endPoint x: 566, endPoint y: 432, distance: 44.3
click at [569, 432] on div "How many Canopy Cans? 0" at bounding box center [591, 441] width 1120 height 33
drag, startPoint x: 659, startPoint y: 463, endPoint x: 561, endPoint y: 463, distance: 98.0
click at [563, 463] on div "How many Flood Lights? 0" at bounding box center [591, 474] width 1120 height 33
drag, startPoint x: 628, startPoint y: 499, endPoint x: 533, endPoint y: 494, distance: 95.1
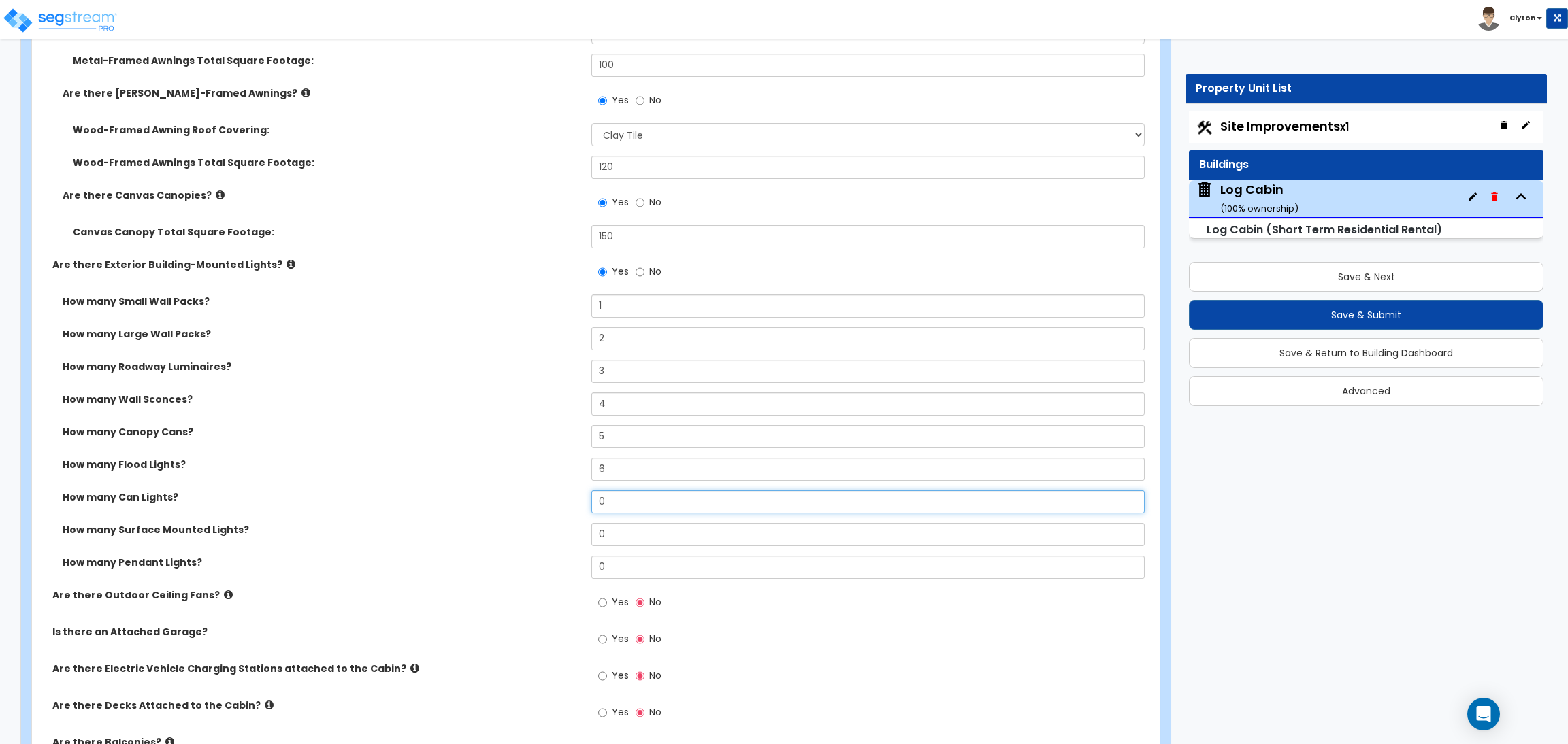
click at [533, 494] on div "How many Can Lights? 0" at bounding box center [591, 507] width 1120 height 33
drag, startPoint x: 631, startPoint y: 534, endPoint x: 549, endPoint y: 527, distance: 82.3
click at [550, 527] on div "How many Surface Mounted Lights? 0" at bounding box center [591, 540] width 1120 height 33
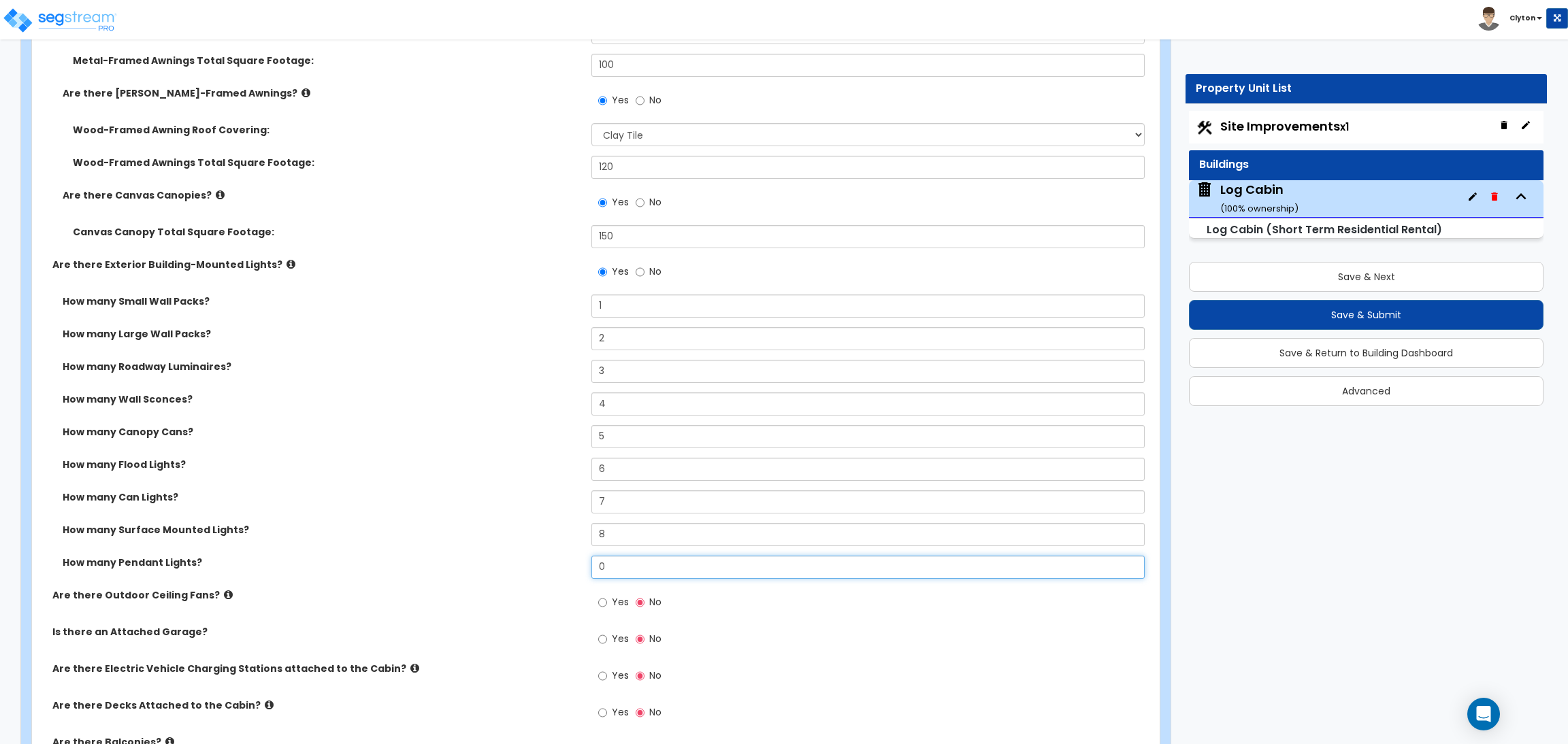
drag, startPoint x: 631, startPoint y: 564, endPoint x: 488, endPoint y: 549, distance: 143.8
click at [489, 549] on div "How many Small Wall Packs? 1 How many Large Wall Packs? 2 How many Roadway Lumi…" at bounding box center [592, 441] width 1099 height 294
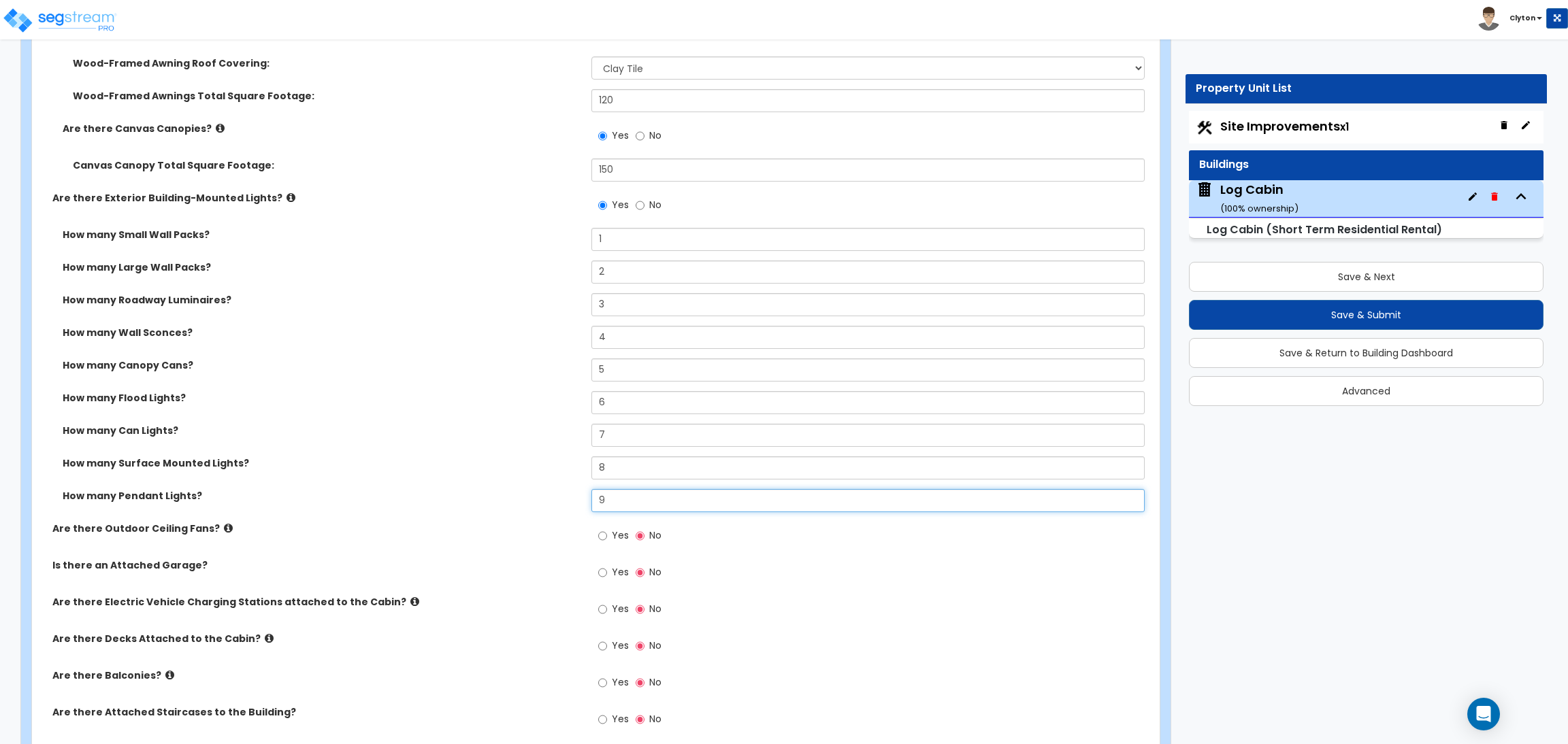
scroll to position [1122, 0]
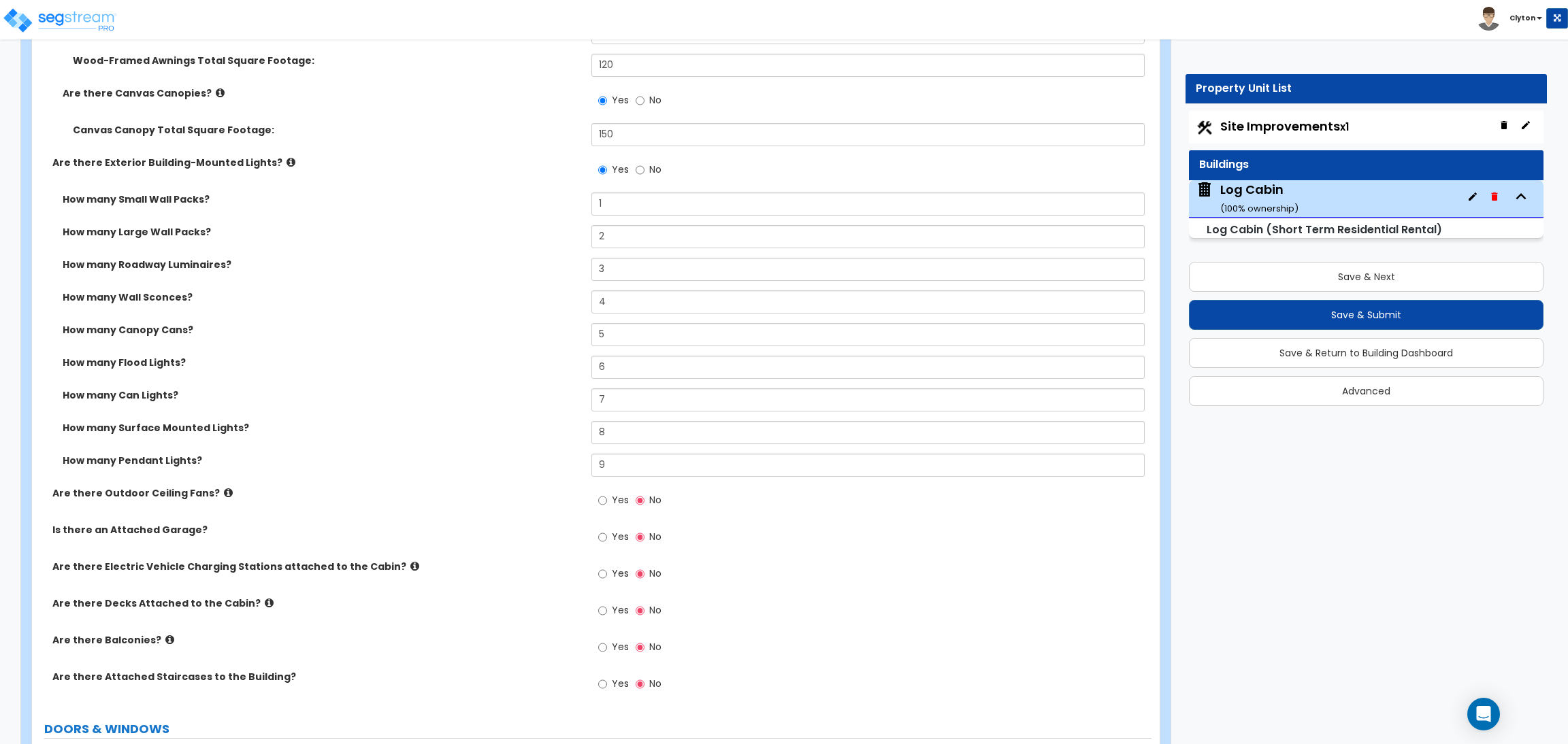
click at [612, 501] on span "Yes" at bounding box center [620, 500] width 17 height 14
click at [607, 501] on input "Yes" at bounding box center [603, 500] width 9 height 15
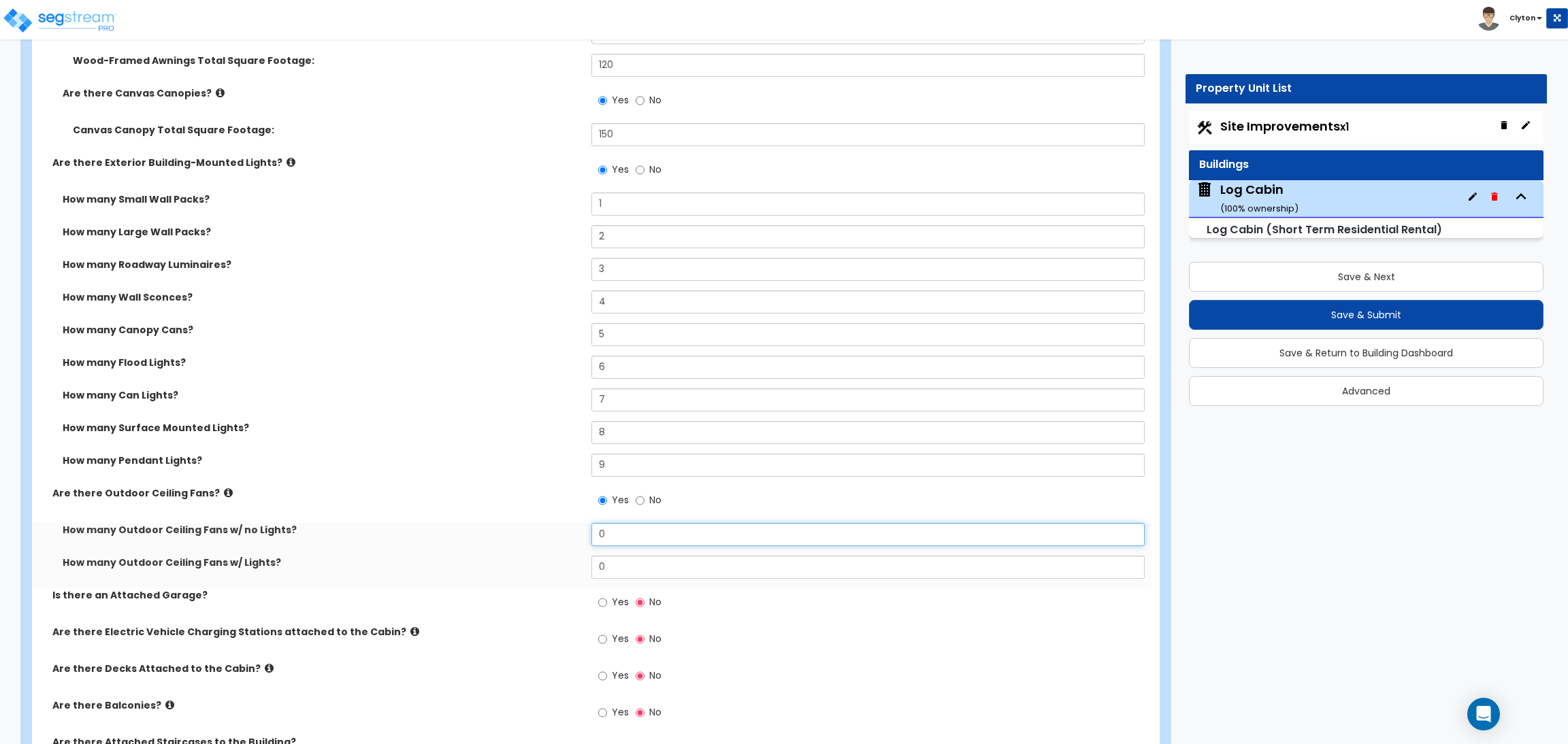
drag, startPoint x: 627, startPoint y: 539, endPoint x: 544, endPoint y: 535, distance: 83.1
click at [546, 536] on div "How many Outdoor Ceiling Fans w/ no Lights? 0" at bounding box center [591, 540] width 1120 height 33
drag, startPoint x: 631, startPoint y: 571, endPoint x: 509, endPoint y: 552, distance: 123.5
click at [526, 556] on div "How many Outdoor Ceiling Fans w/ Lights? 0" at bounding box center [591, 572] width 1120 height 33
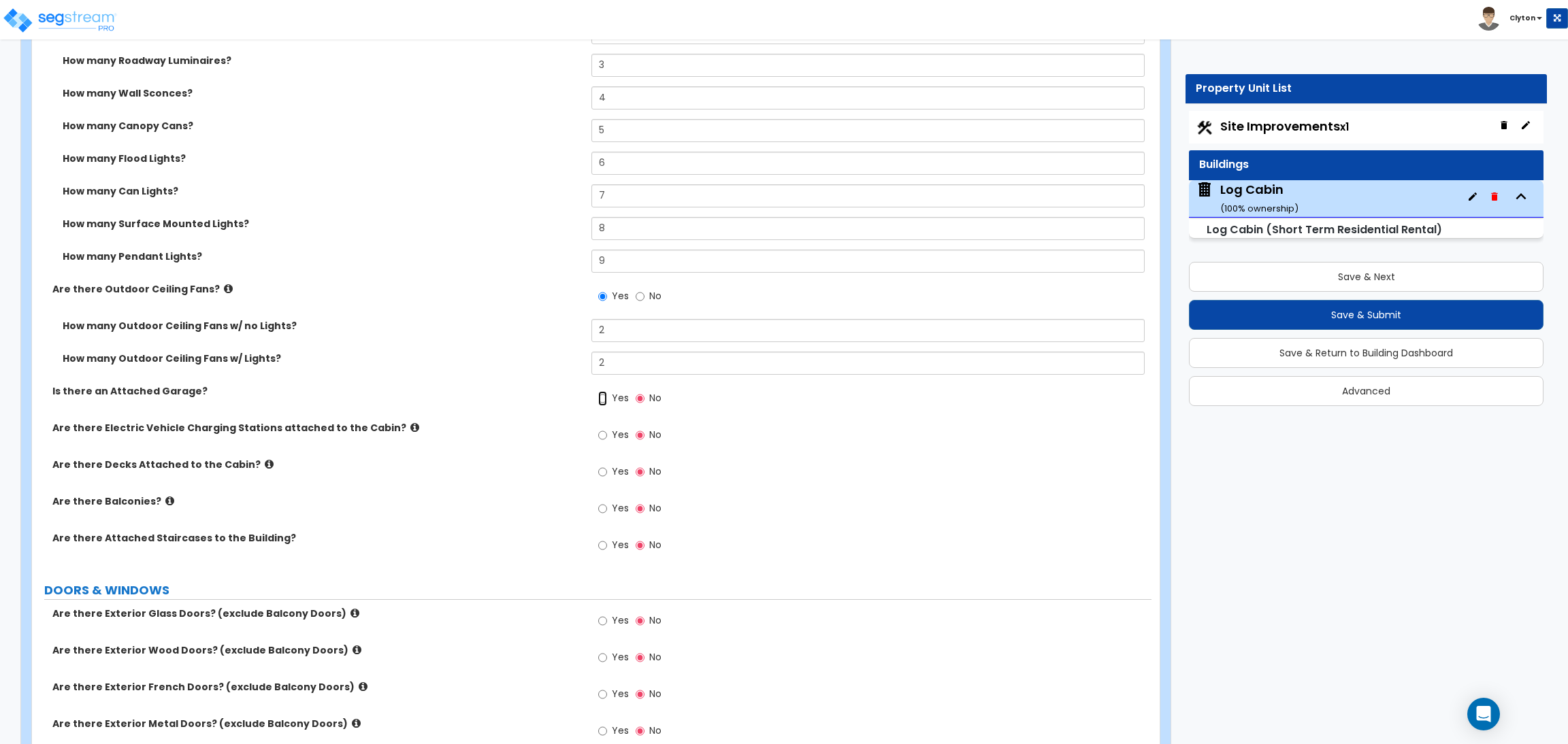
click at [600, 397] on input "Yes" at bounding box center [603, 399] width 9 height 15
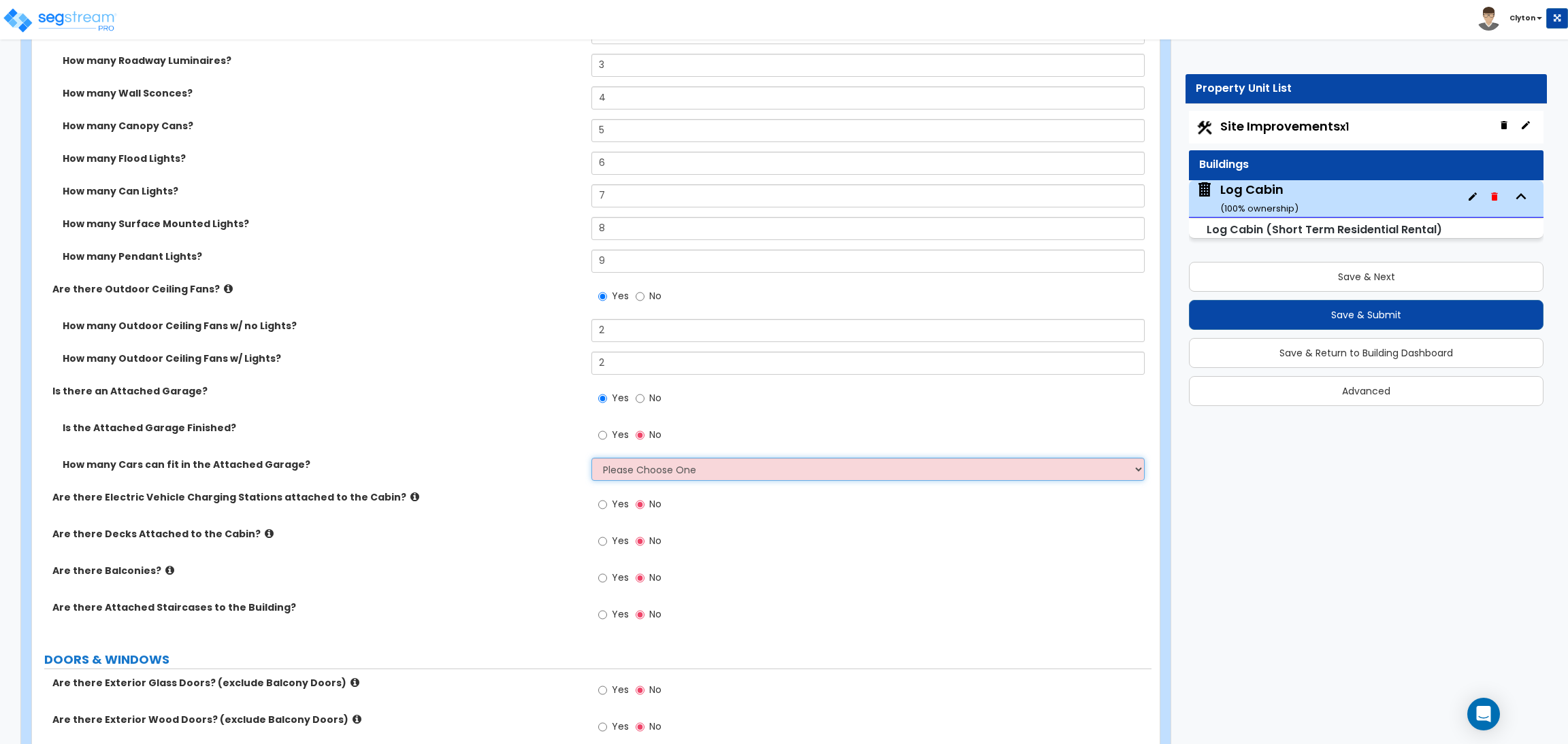
click at [619, 471] on select "Please Choose One 1 2 3 4 5" at bounding box center [868, 469] width 553 height 23
click at [591, 458] on select "Please Choose One 1 2 3 4 5" at bounding box center [868, 469] width 553 height 23
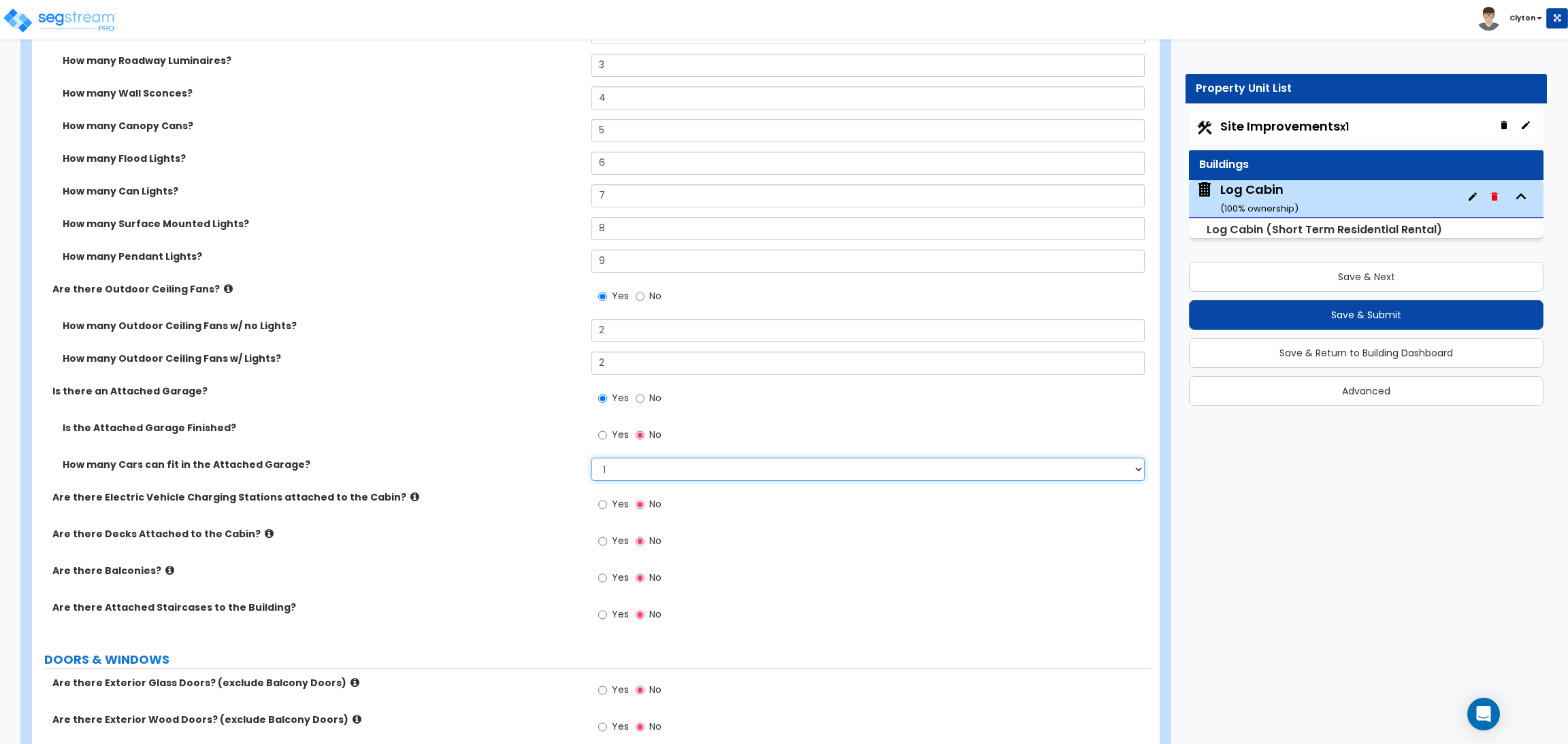
click at [614, 463] on select "Please Choose One 1 2 3 4 5" at bounding box center [868, 469] width 553 height 23
click at [591, 458] on select "Please Choose One 1 2 3 4 5" at bounding box center [868, 469] width 553 height 23
click at [568, 467] on label "How many Cars can fit in the Attached Garage?" at bounding box center [322, 464] width 519 height 14
click at [603, 437] on input "Yes" at bounding box center [603, 435] width 9 height 15
click at [513, 468] on label "How many Cars can fit in the Attached Garage?" at bounding box center [322, 464] width 519 height 14
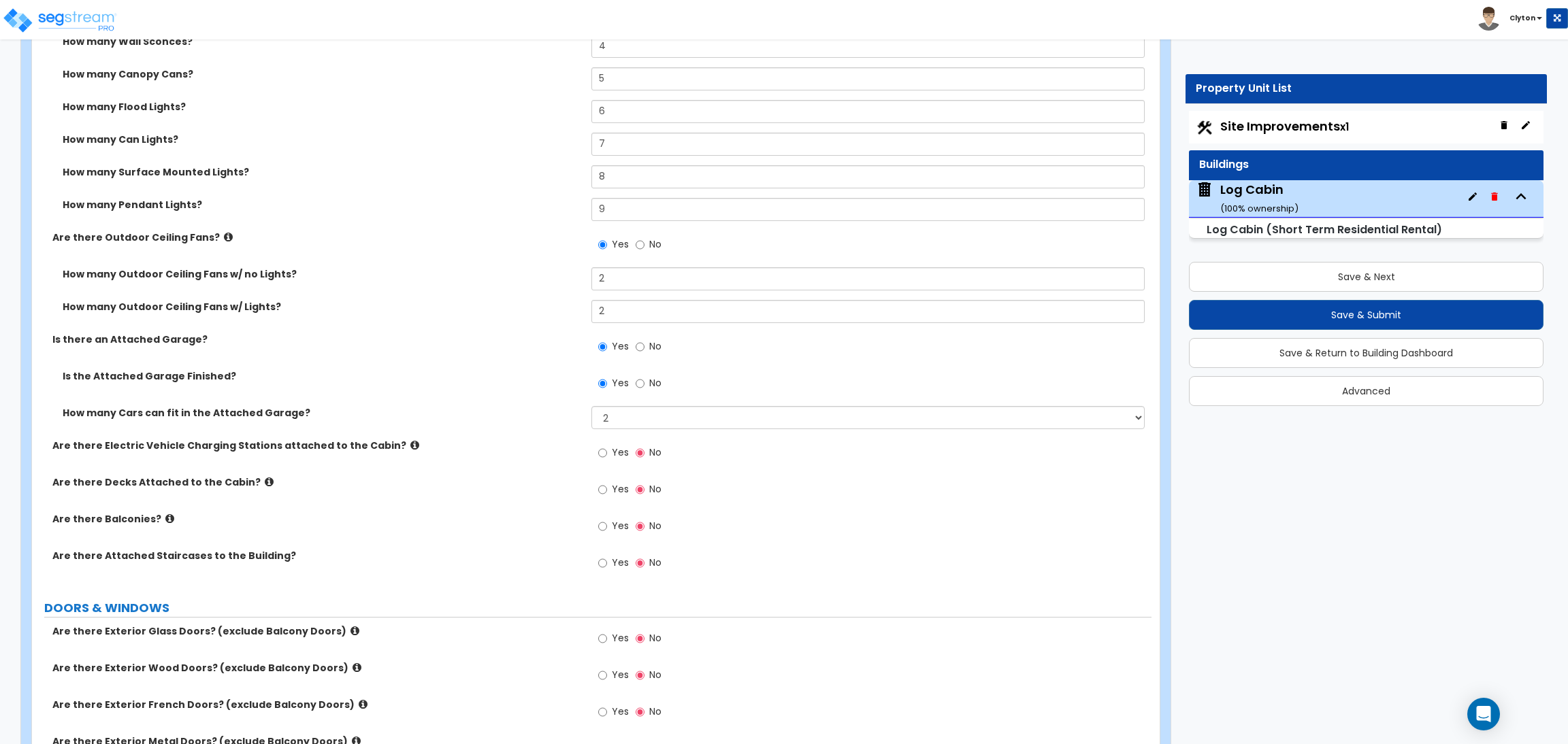
scroll to position [1429, 0]
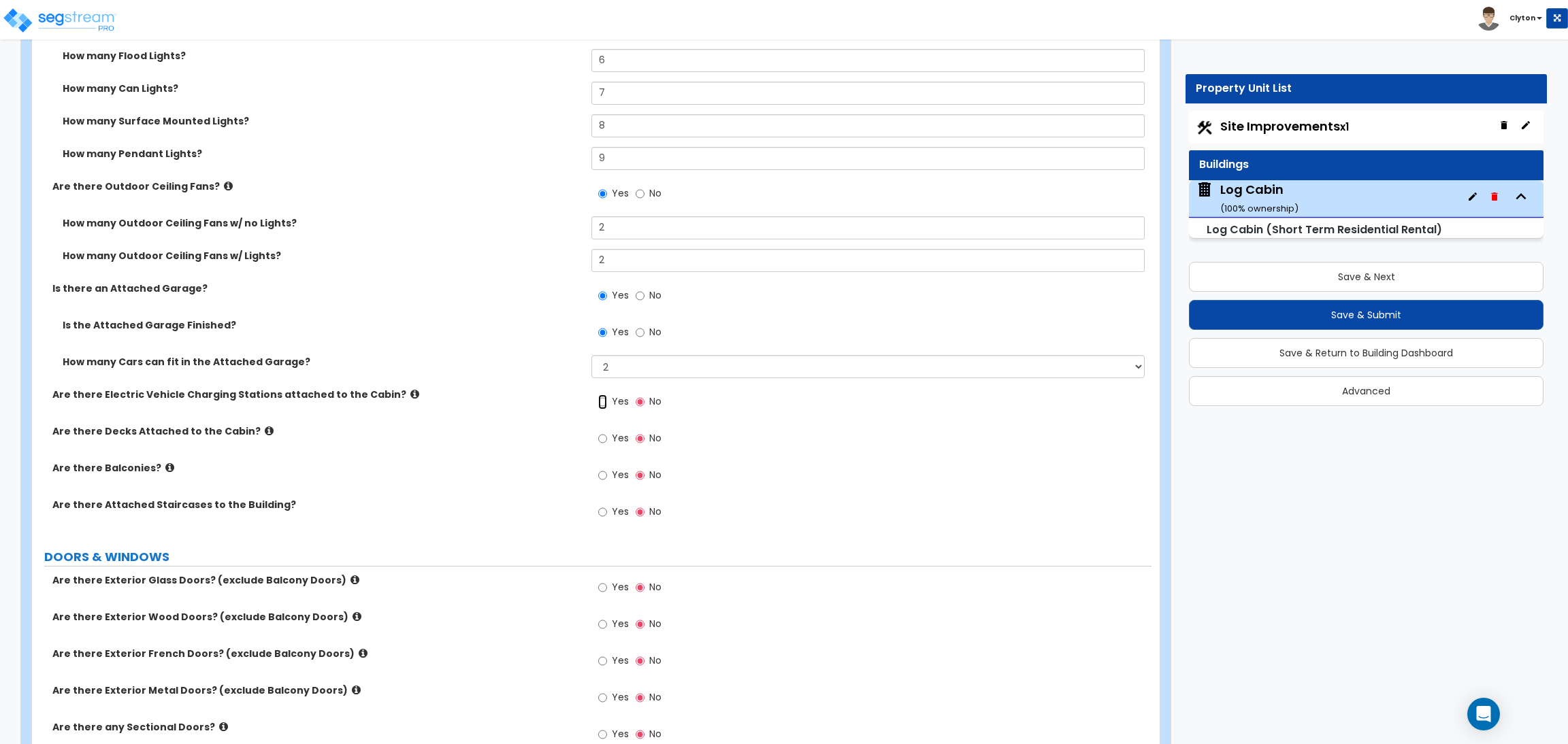
click at [603, 404] on input "Yes" at bounding box center [603, 402] width 9 height 15
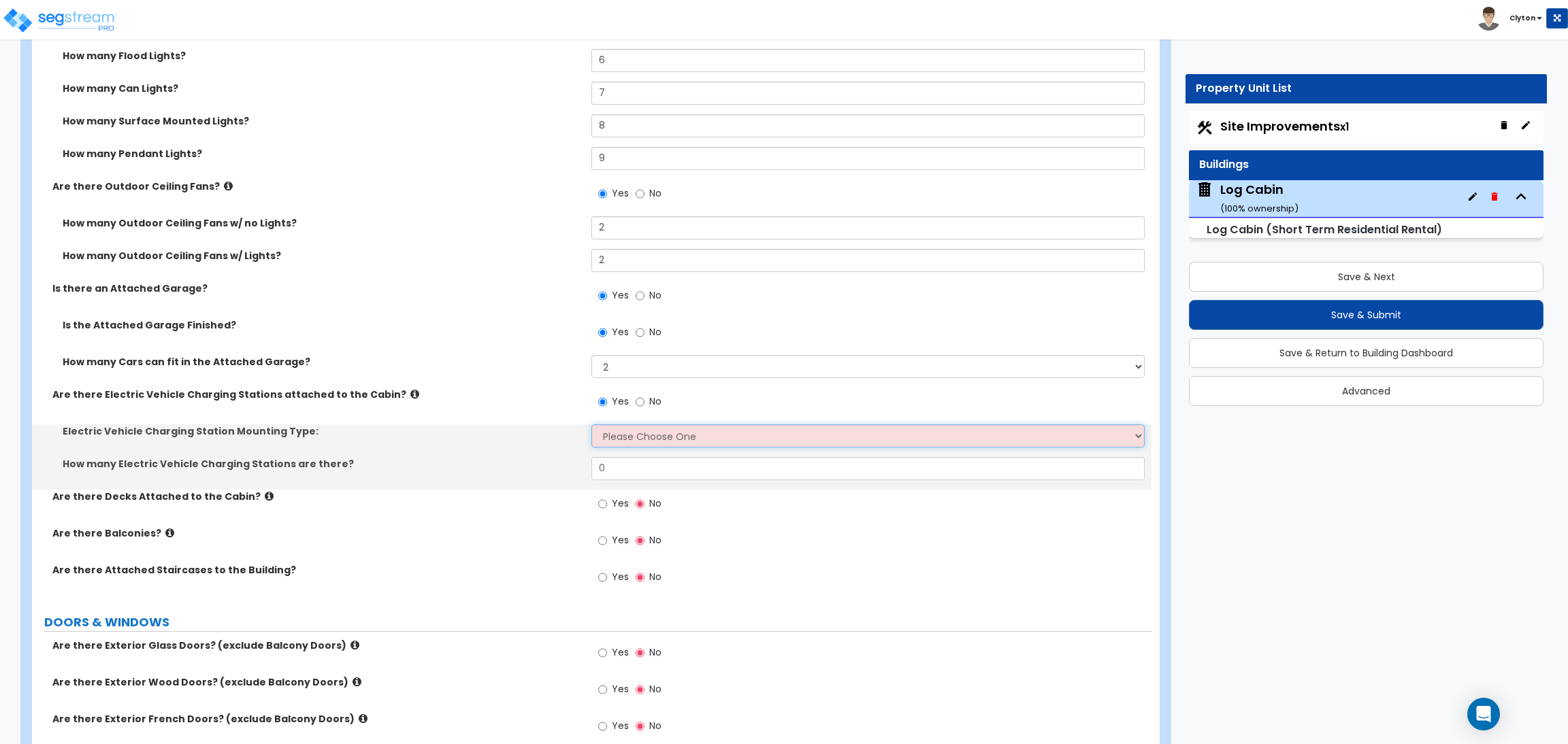
drag, startPoint x: 609, startPoint y: 429, endPoint x: 610, endPoint y: 436, distance: 7.1
click at [609, 430] on select "Please Choose One Freestanding Wall-mounted" at bounding box center [868, 436] width 553 height 23
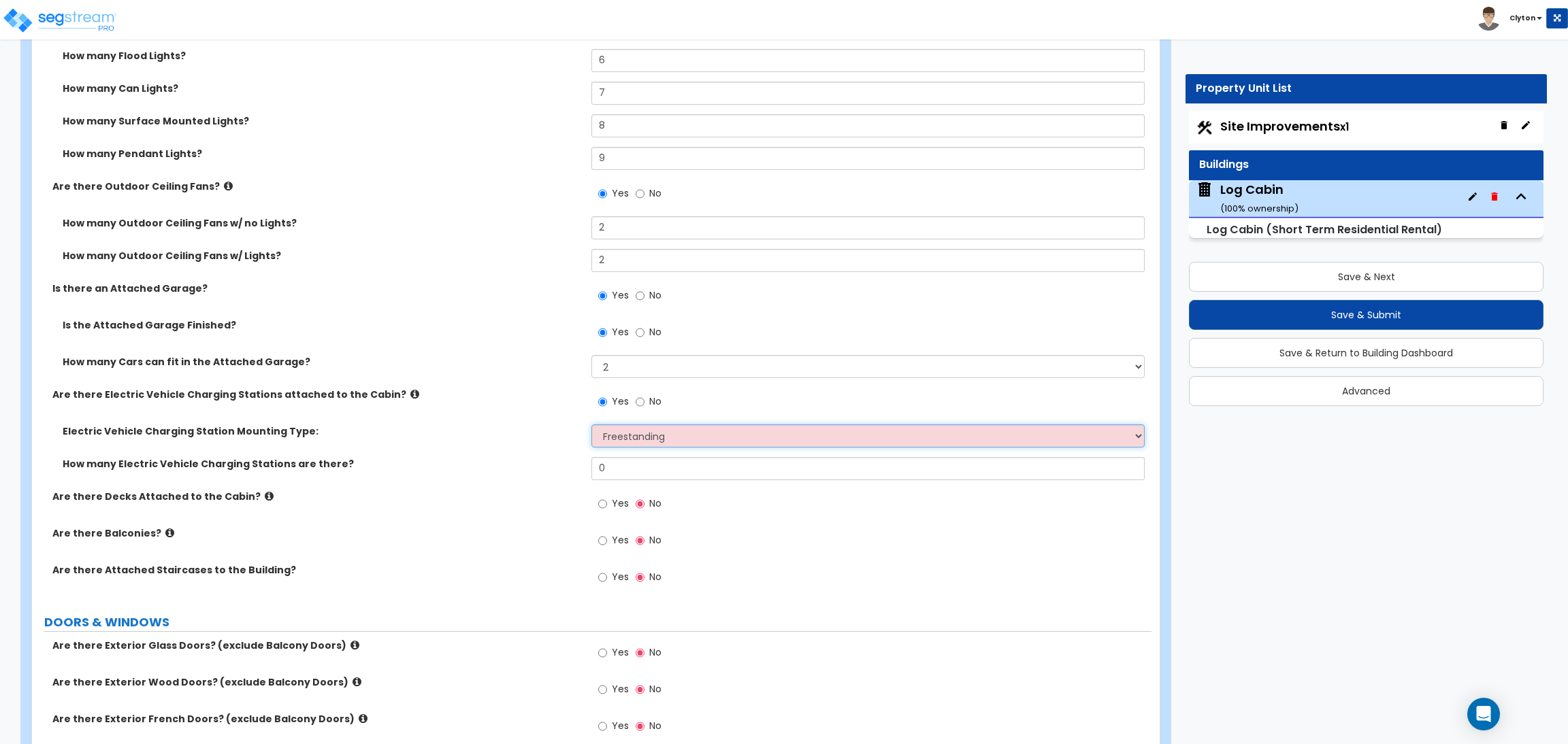
click at [591, 425] on select "Please Choose One Freestanding Wall-mounted" at bounding box center [868, 436] width 553 height 23
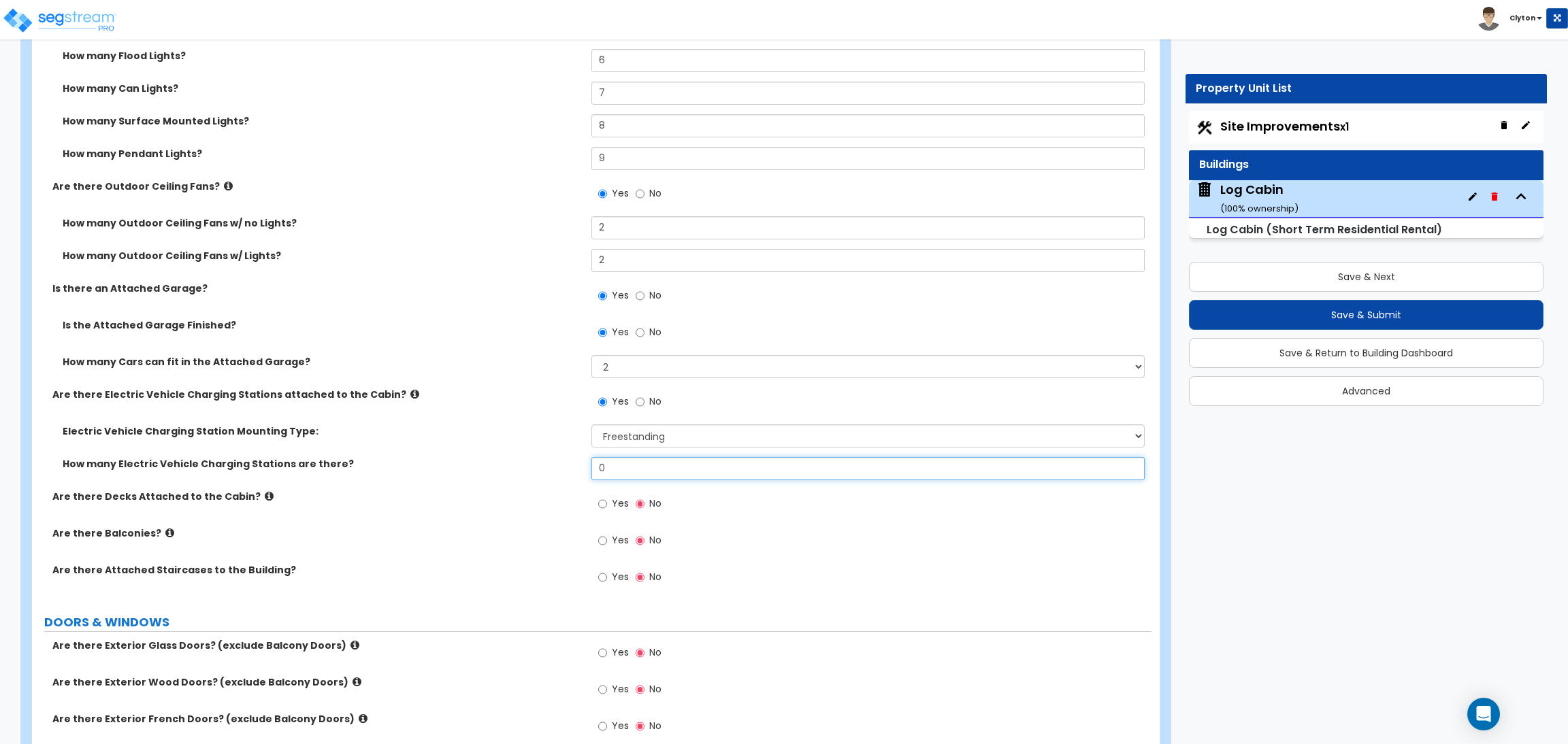
drag, startPoint x: 626, startPoint y: 475, endPoint x: 559, endPoint y: 463, distance: 68.1
click at [559, 463] on div "How many Electric Vehicle Charging Stations are there? 0" at bounding box center [591, 473] width 1120 height 33
click at [485, 418] on div "Are there Electric Vehicle Charging Stations attached to the Cabin? Yes No" at bounding box center [591, 406] width 1120 height 37
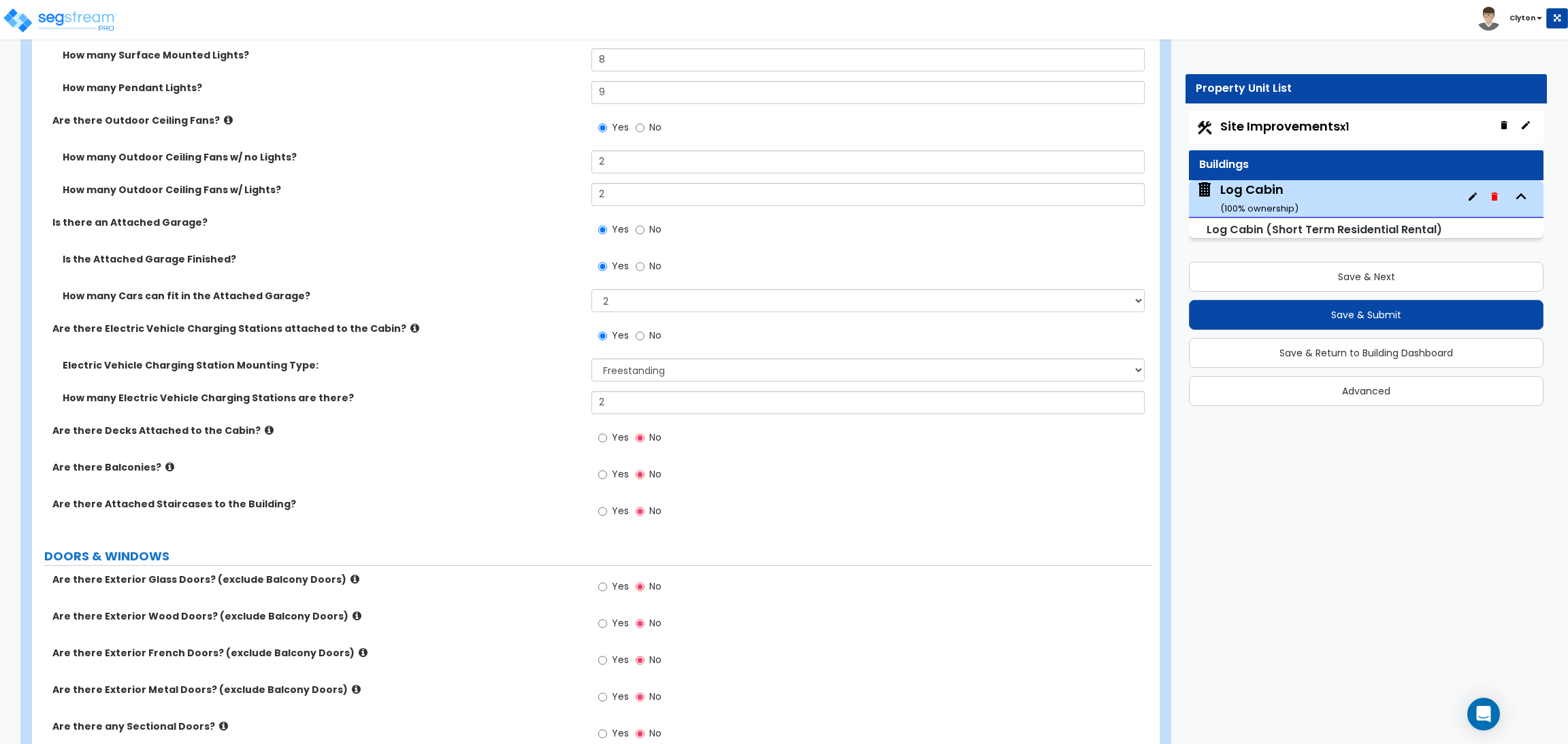
scroll to position [1531, 0]
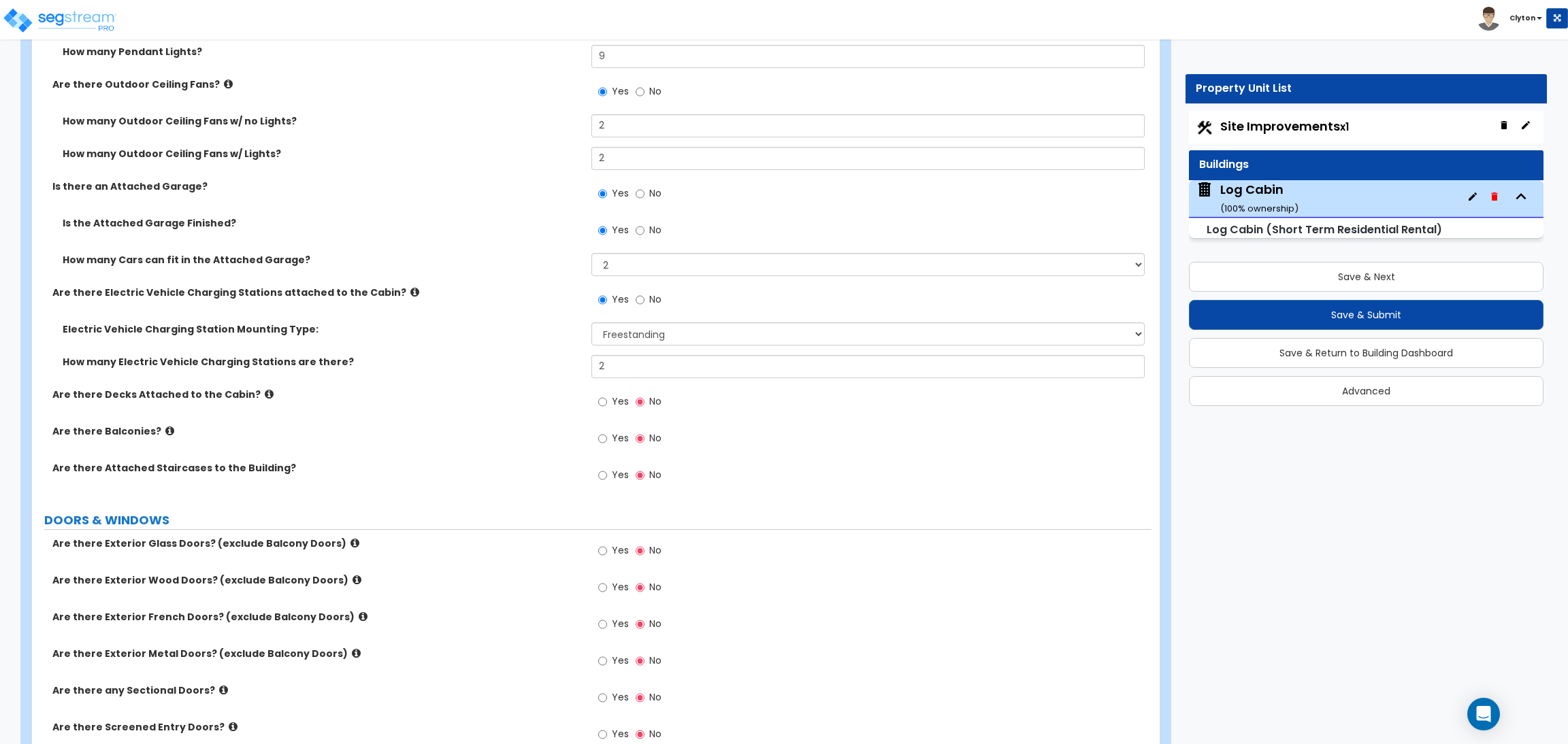
click at [612, 400] on span "Yes" at bounding box center [620, 401] width 17 height 14
click at [607, 400] on input "Yes" at bounding box center [603, 402] width 9 height 15
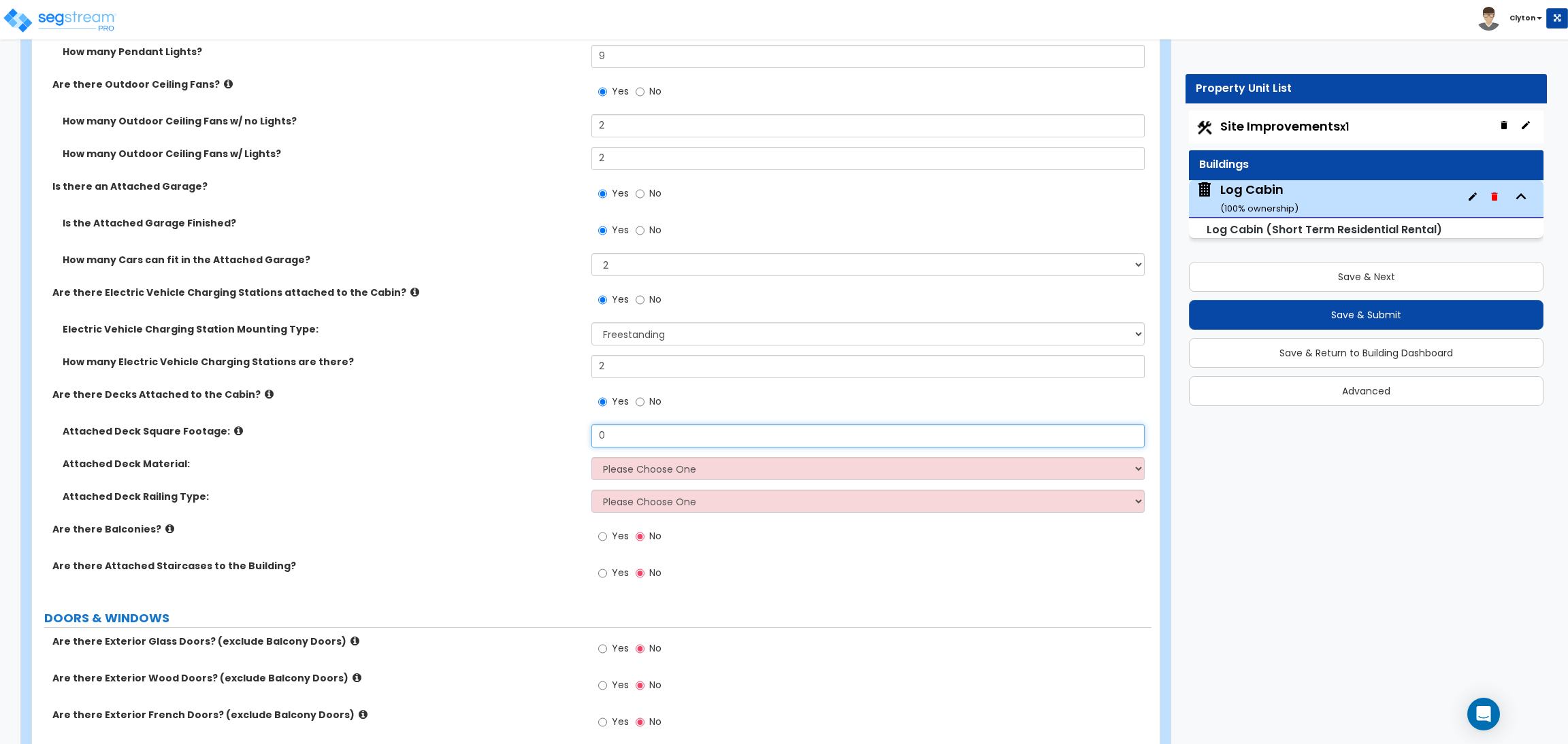
drag, startPoint x: 649, startPoint y: 439, endPoint x: 499, endPoint y: 428, distance: 150.4
click at [514, 431] on div "Attached Deck Square Footage: 0" at bounding box center [591, 441] width 1120 height 33
click at [622, 474] on select "Please Choose One Wood Plastic/PVC" at bounding box center [868, 468] width 553 height 23
click at [591, 458] on select "Please Choose One Wood Plastic/PVC" at bounding box center [868, 468] width 553 height 23
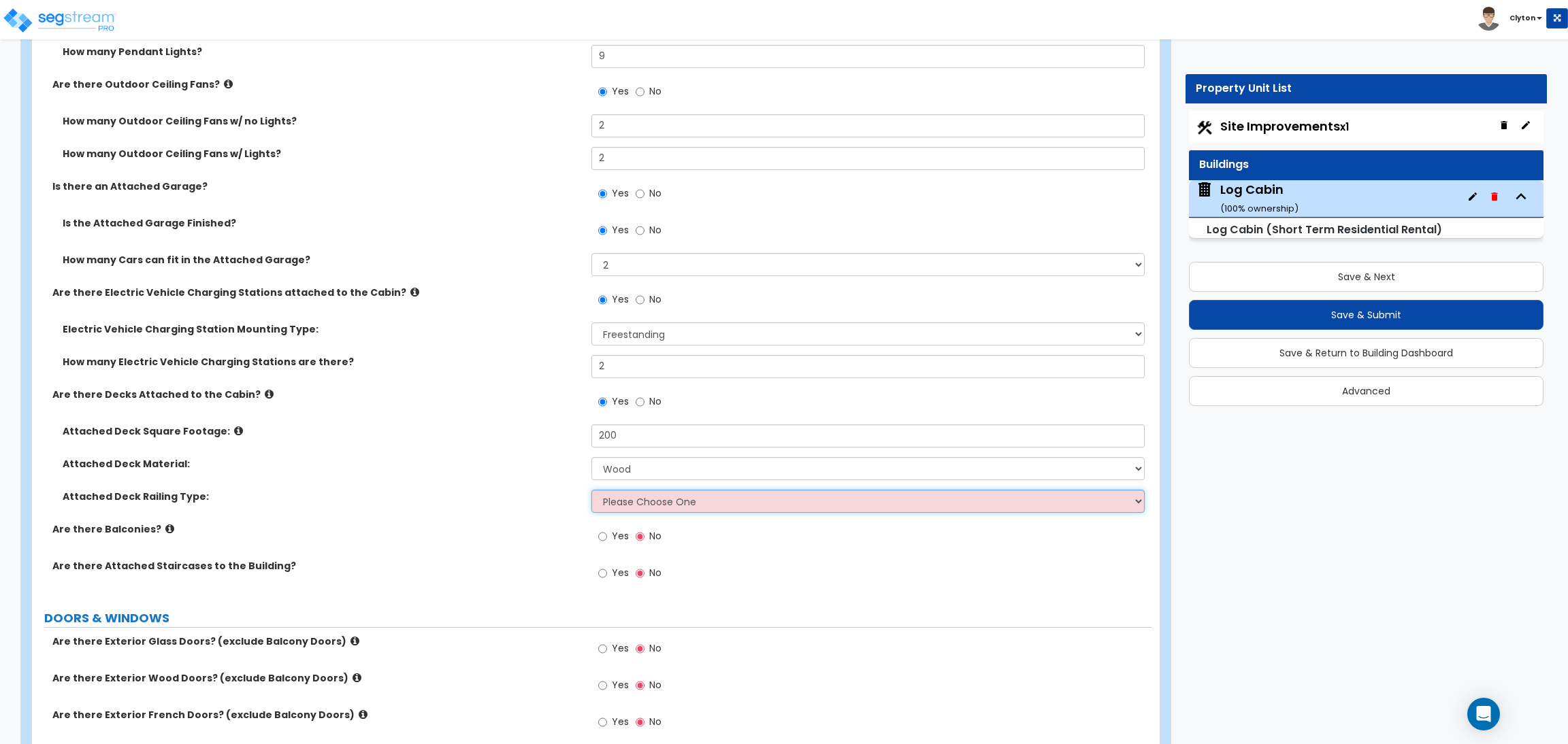
click at [644, 507] on select "Please Choose One Wood Plastic" at bounding box center [868, 501] width 553 height 23
click at [591, 491] on select "Please Choose One Wood Plastic" at bounding box center [868, 501] width 553 height 23
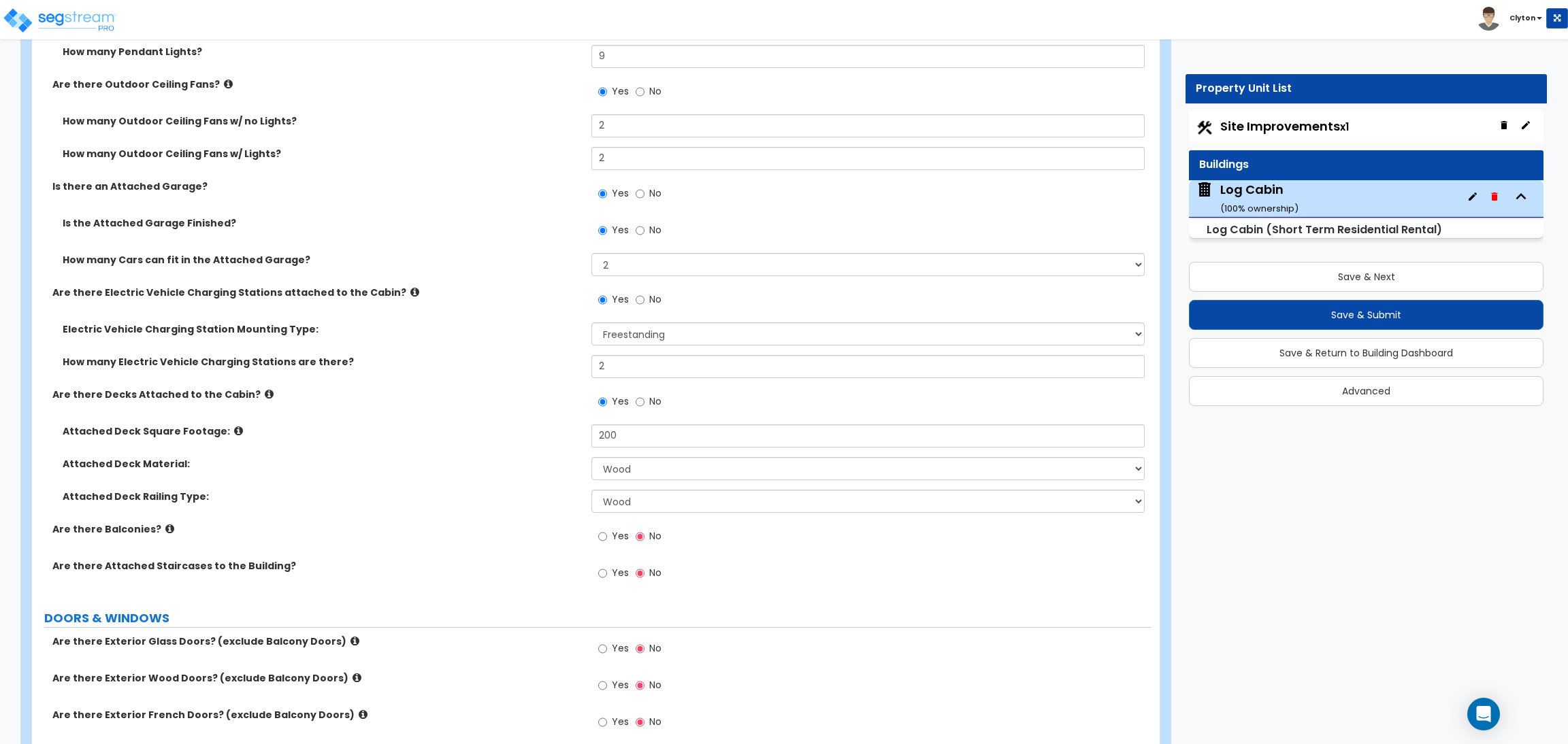
click at [607, 544] on label "Yes" at bounding box center [613, 538] width 30 height 23
click at [607, 544] on input "Yes" at bounding box center [603, 536] width 9 height 15
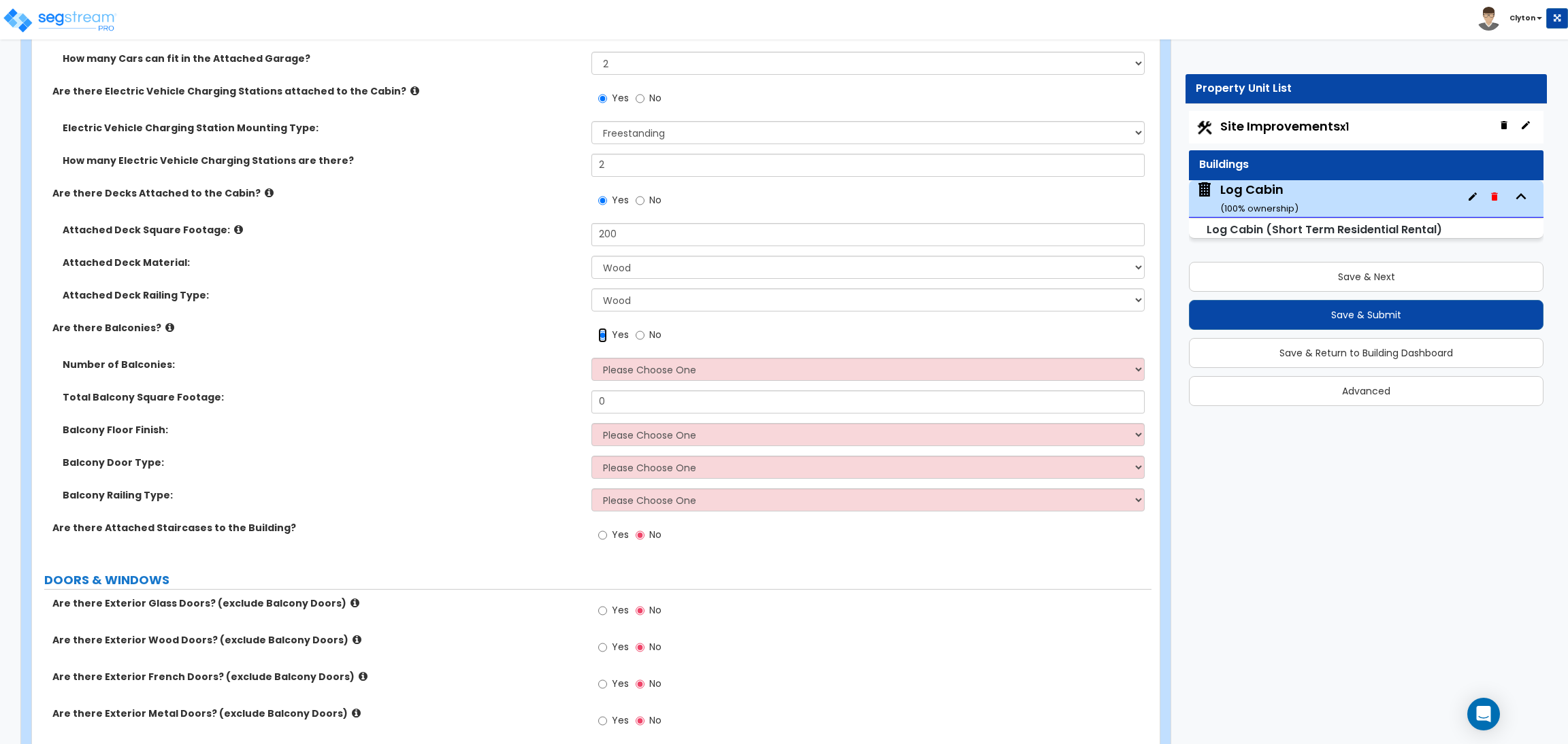
scroll to position [1735, 0]
click at [660, 375] on select "Please Choose One 1 2 3 4 5" at bounding box center [868, 366] width 553 height 23
click at [591, 356] on select "Please Choose One 1 2 3 4 5" at bounding box center [868, 366] width 553 height 23
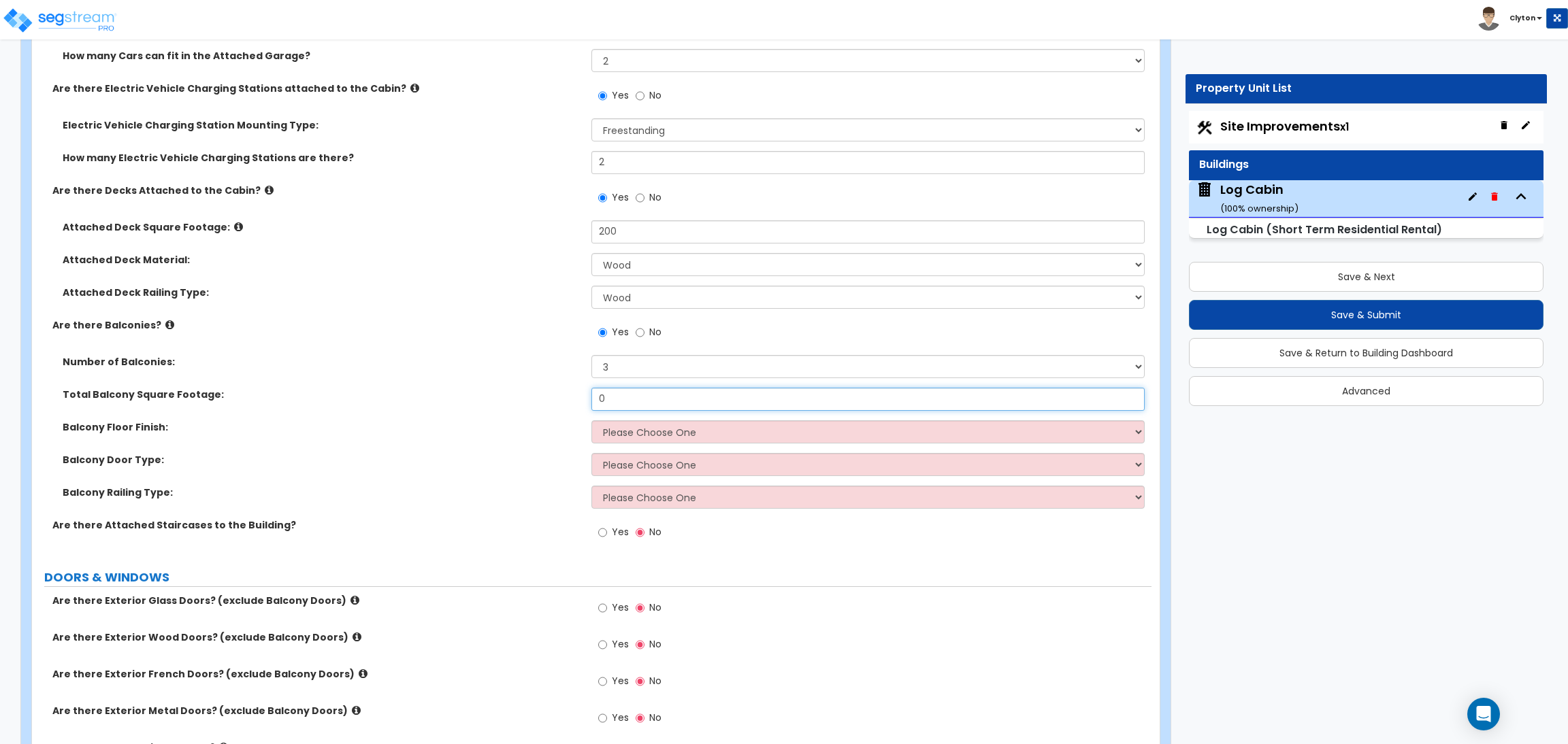
drag, startPoint x: 635, startPoint y: 396, endPoint x: 525, endPoint y: 400, distance: 110.1
click at [532, 401] on div "Total Balcony Square Footage: 0" at bounding box center [591, 404] width 1120 height 33
click at [613, 430] on select "Please Choose One Concrete Flooring Tile Flooring Resilient Laminate Flooring P…" at bounding box center [868, 432] width 553 height 23
click at [591, 421] on select "Please Choose One Concrete Flooring Tile Flooring Resilient Laminate Flooring P…" at bounding box center [868, 432] width 553 height 23
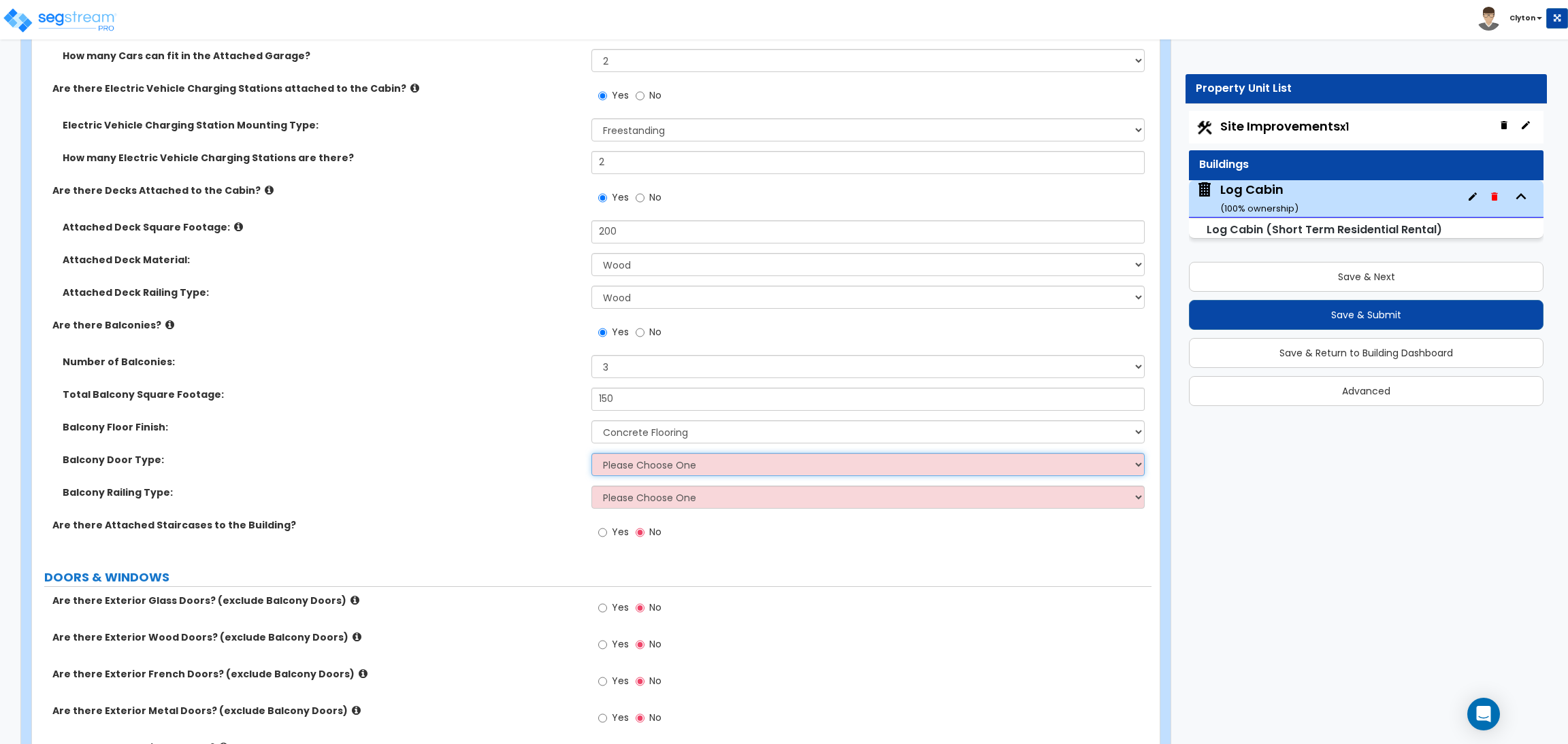
click at [622, 461] on select "Please Choose One Single Hinged Doors Double Hinged Doors Single French Doors D…" at bounding box center [868, 464] width 553 height 23
click at [591, 454] on select "Please Choose One Single Hinged Doors Double Hinged Doors Single French Doors D…" at bounding box center [868, 464] width 553 height 23
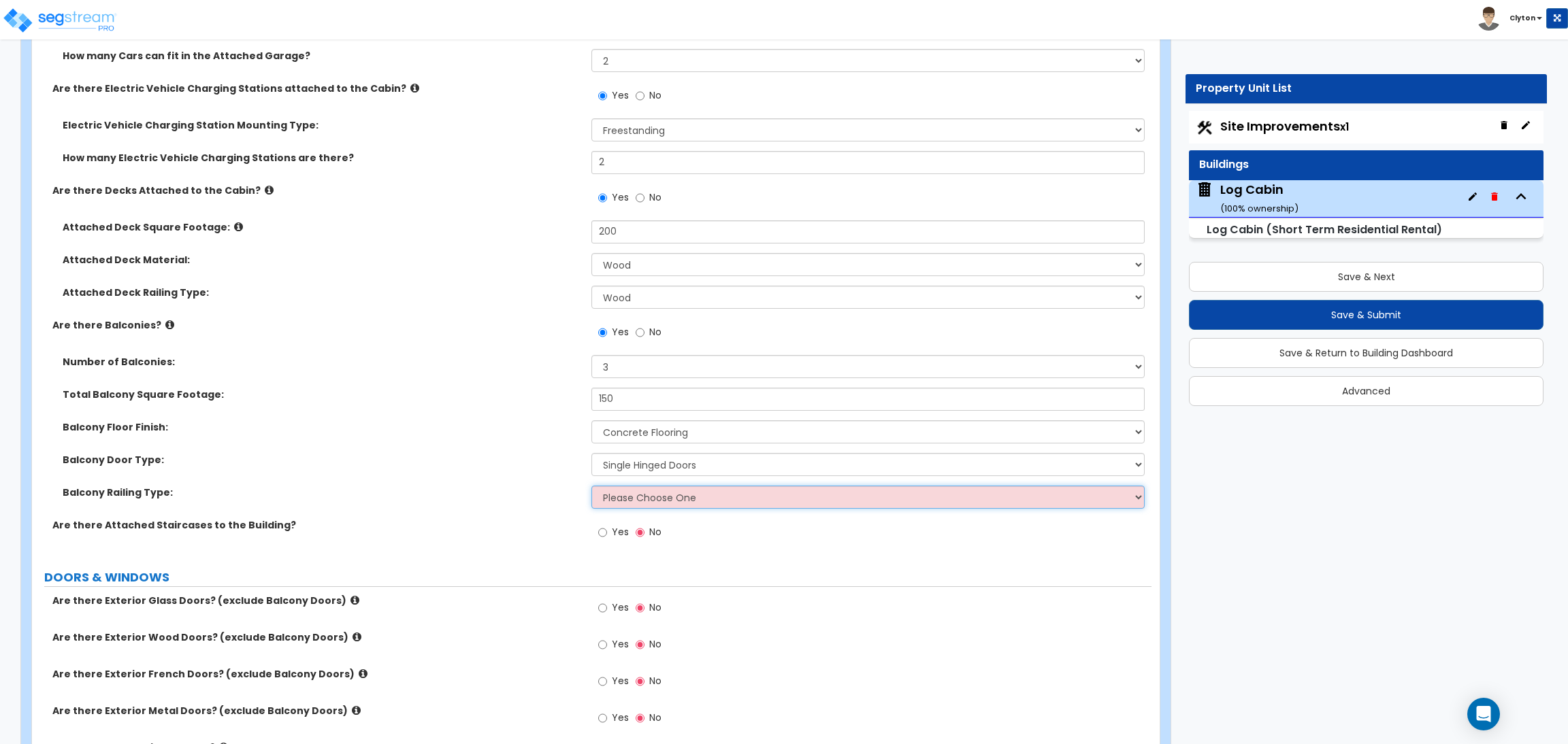
click at [623, 500] on select "Please Choose One Steel Aluminum Wood Glass and Metal Wrought Iron" at bounding box center [868, 497] width 553 height 23
click at [591, 486] on select "Please Choose One Steel Aluminum Wood Glass and Metal Wrought Iron" at bounding box center [868, 497] width 553 height 23
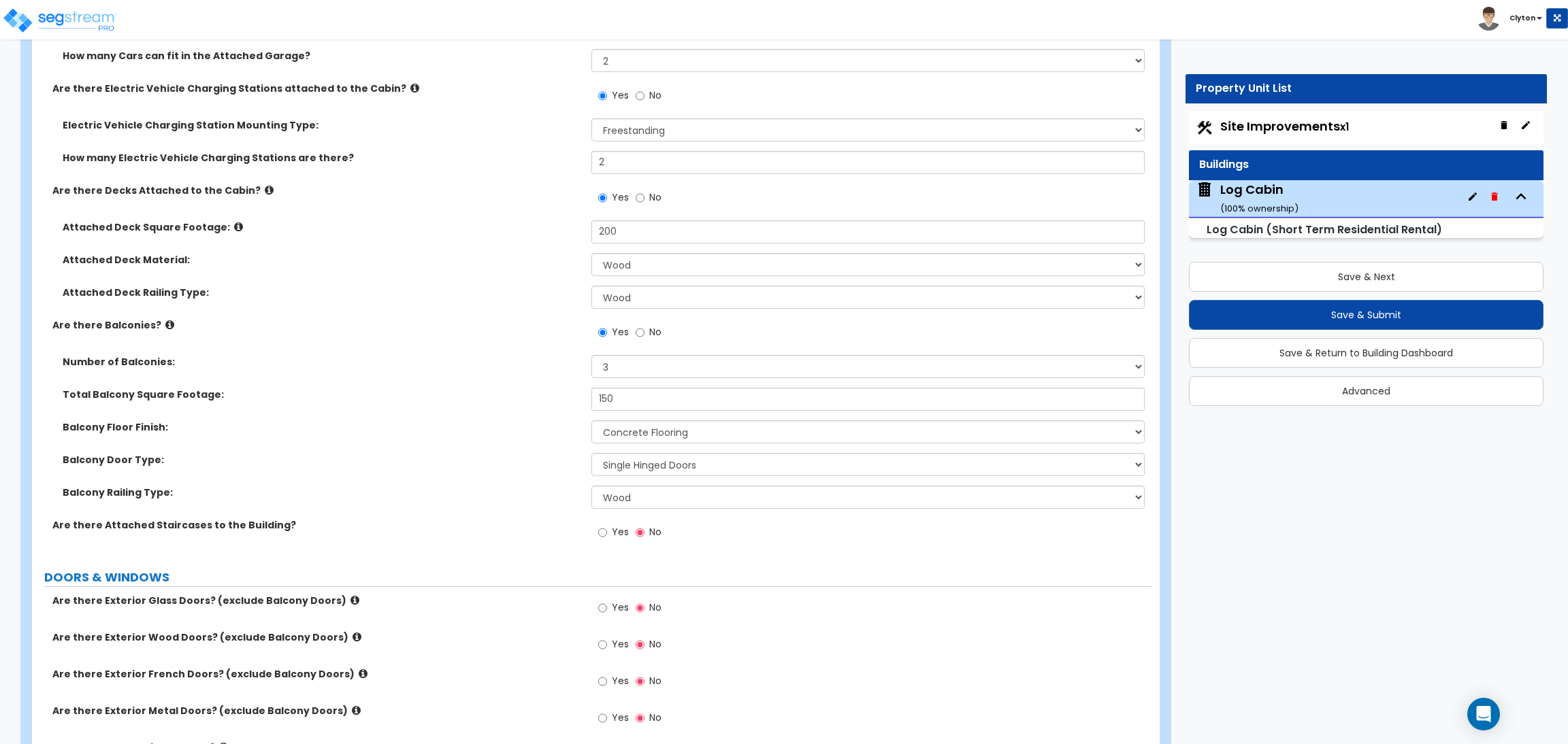
click at [428, 495] on label "Balcony Railing Type:" at bounding box center [322, 492] width 519 height 14
click at [603, 534] on input "Yes" at bounding box center [603, 532] width 9 height 15
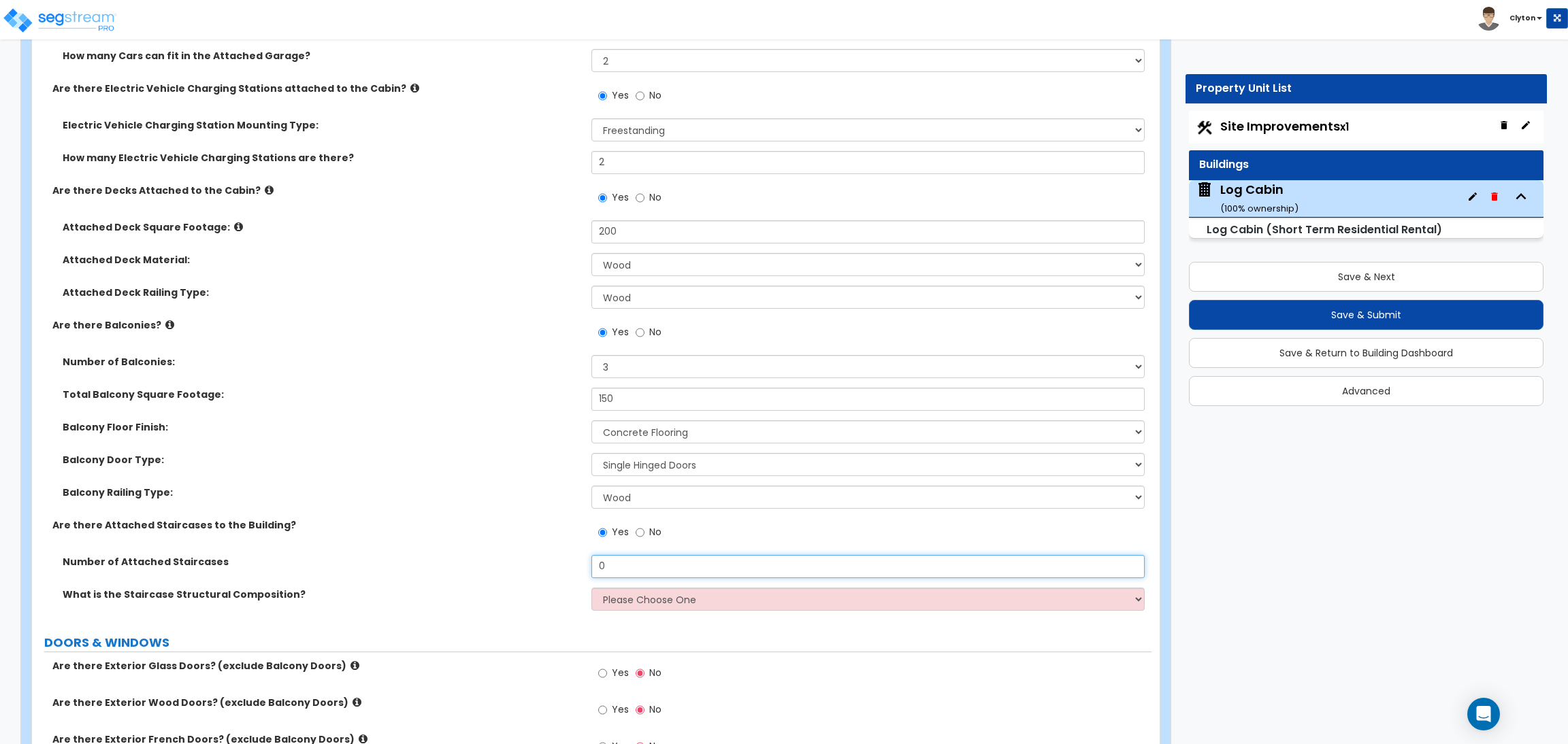
drag, startPoint x: 647, startPoint y: 577, endPoint x: 512, endPoint y: 569, distance: 135.2
click at [512, 569] on div "Number of Attached Staircases 0" at bounding box center [591, 571] width 1120 height 33
click at [627, 605] on select "Please Choose One Reinforced Concrete Structural Steel Wood" at bounding box center [868, 599] width 553 height 23
click at [591, 589] on select "Please Choose One Reinforced Concrete Structural Steel Wood" at bounding box center [868, 599] width 553 height 23
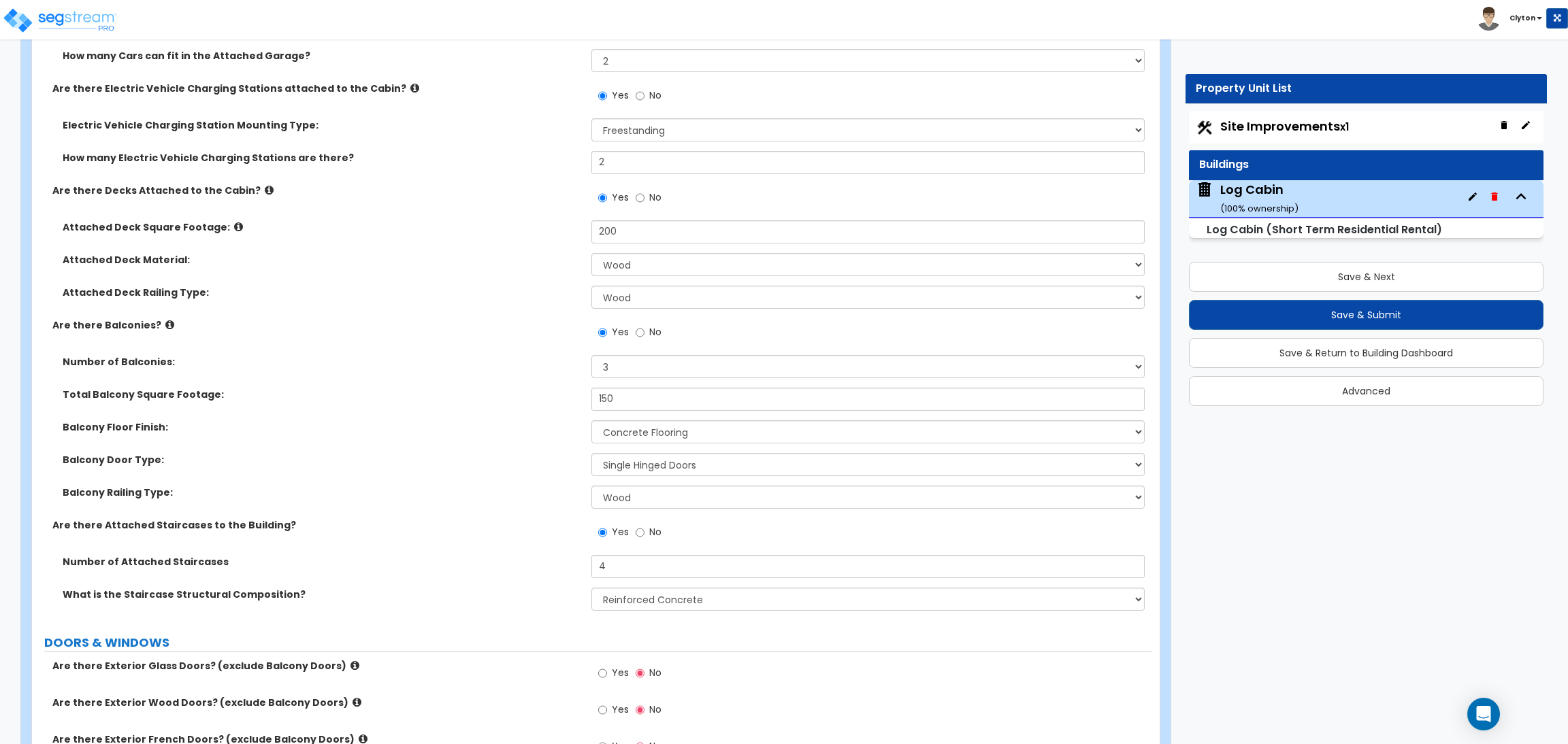
click at [524, 598] on label "What is the Staircase Structural Composition?" at bounding box center [322, 594] width 519 height 14
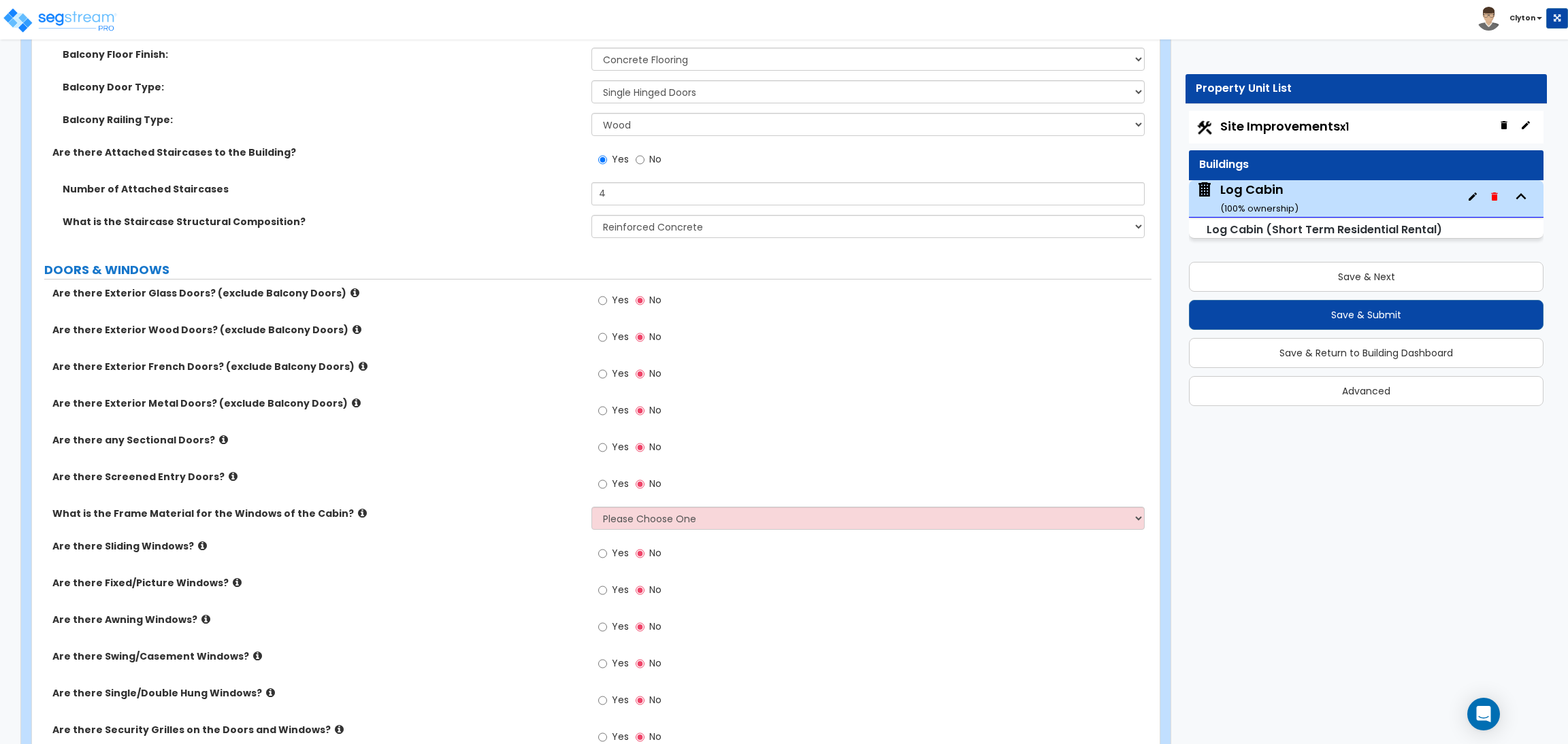
scroll to position [2143, 0]
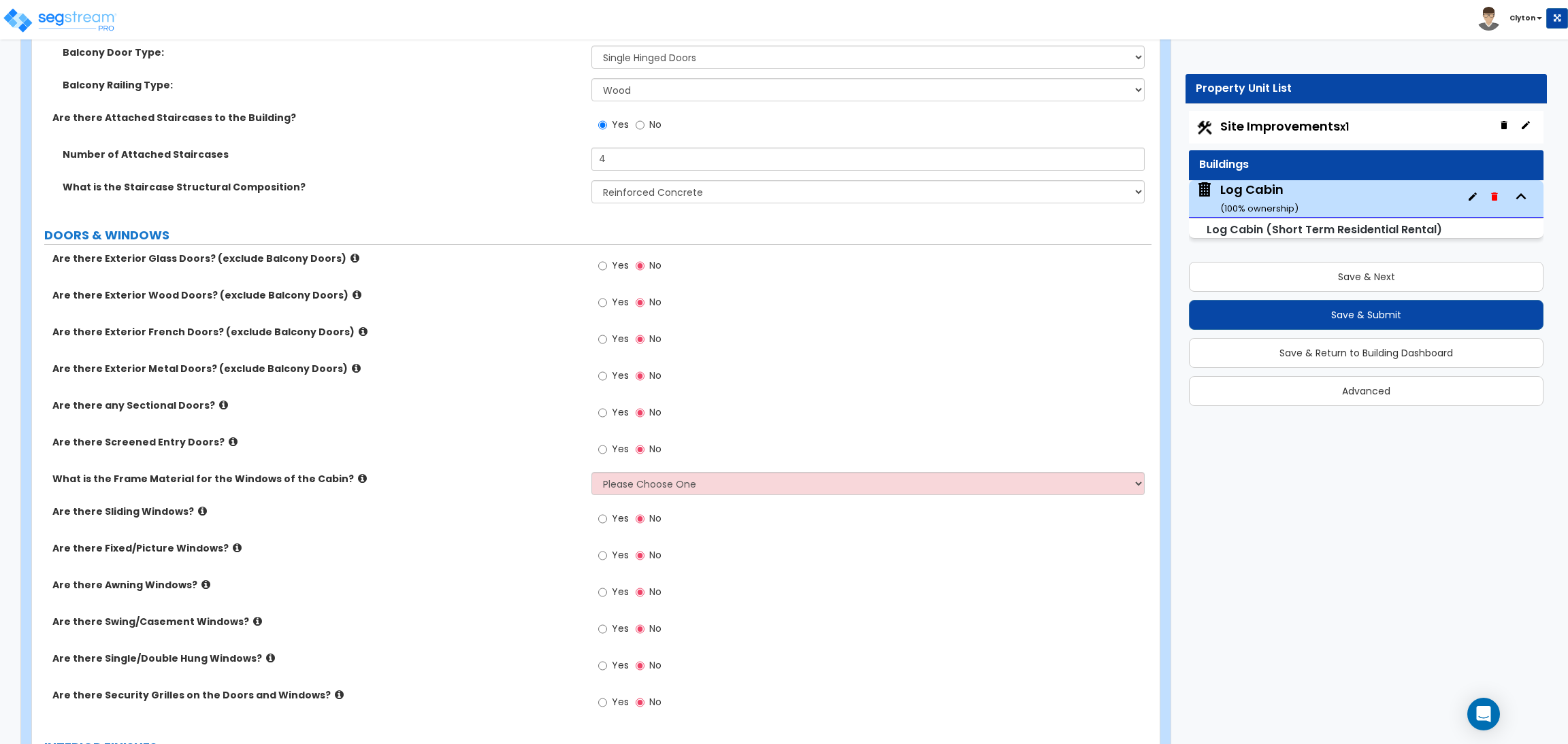
click at [1272, 261] on div "Save & Next Save & Submit Save & Return to Building Dashboard Advanced" at bounding box center [1367, 329] width 355 height 154
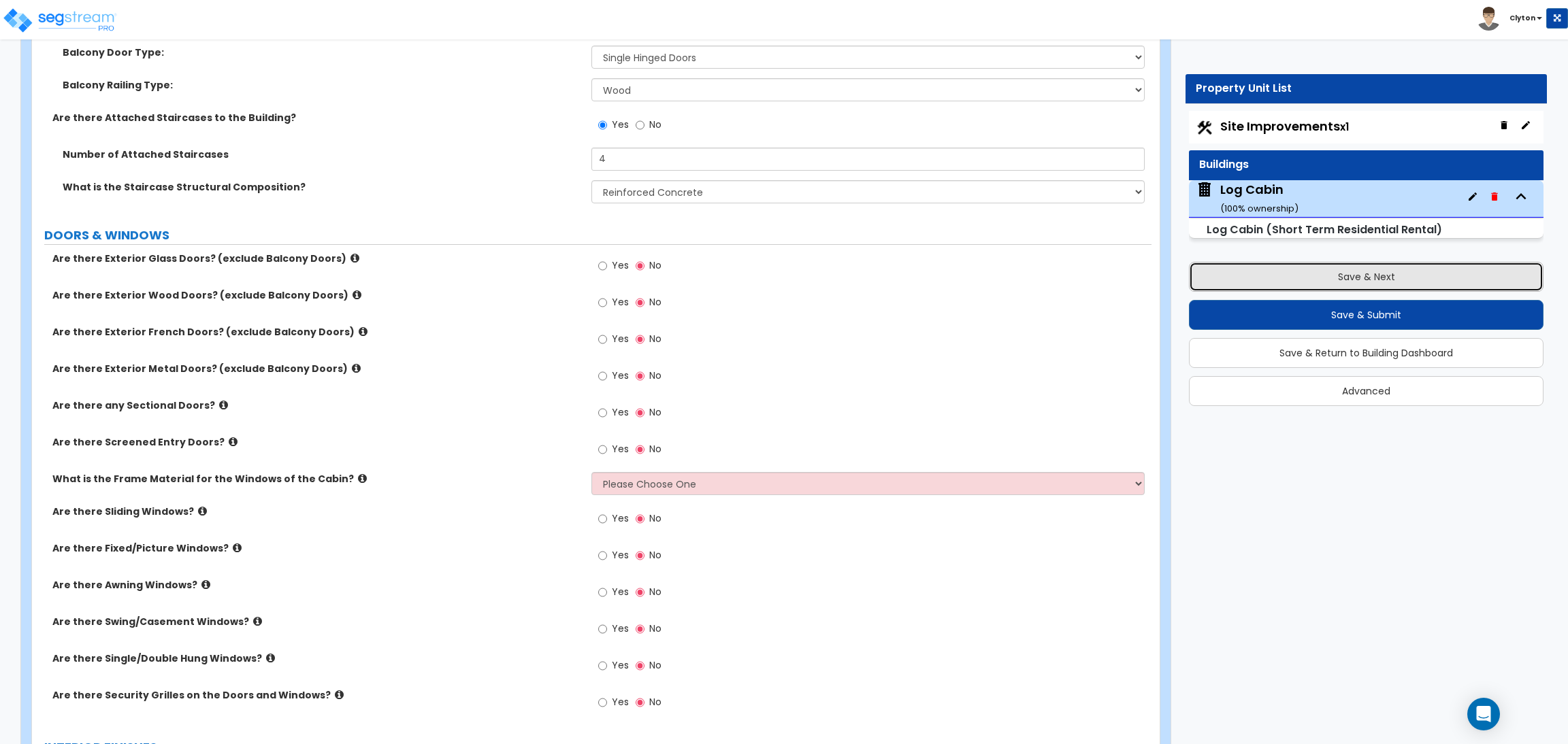
click at [1268, 283] on button "Save & Next" at bounding box center [1367, 276] width 355 height 30
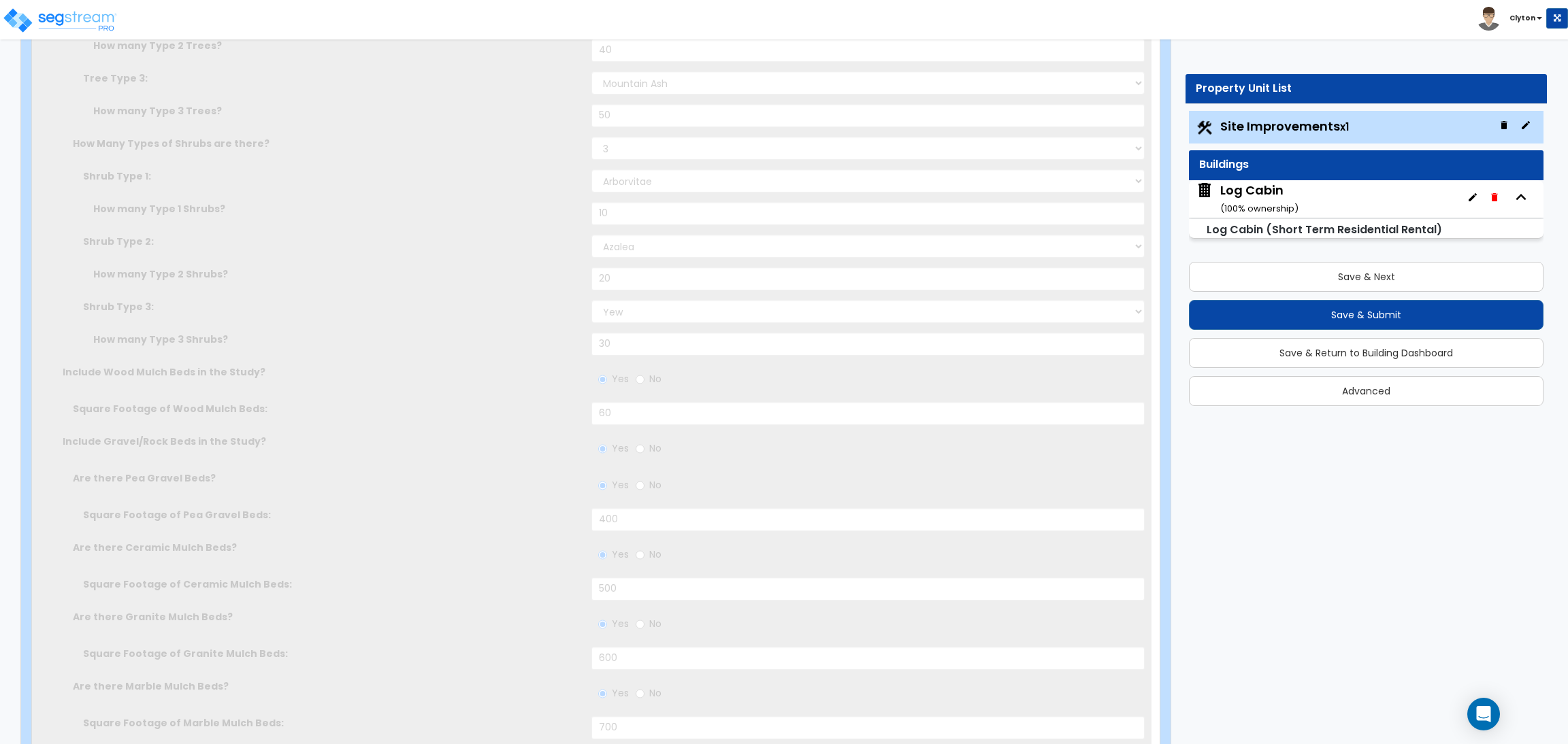
scroll to position [0, 0]
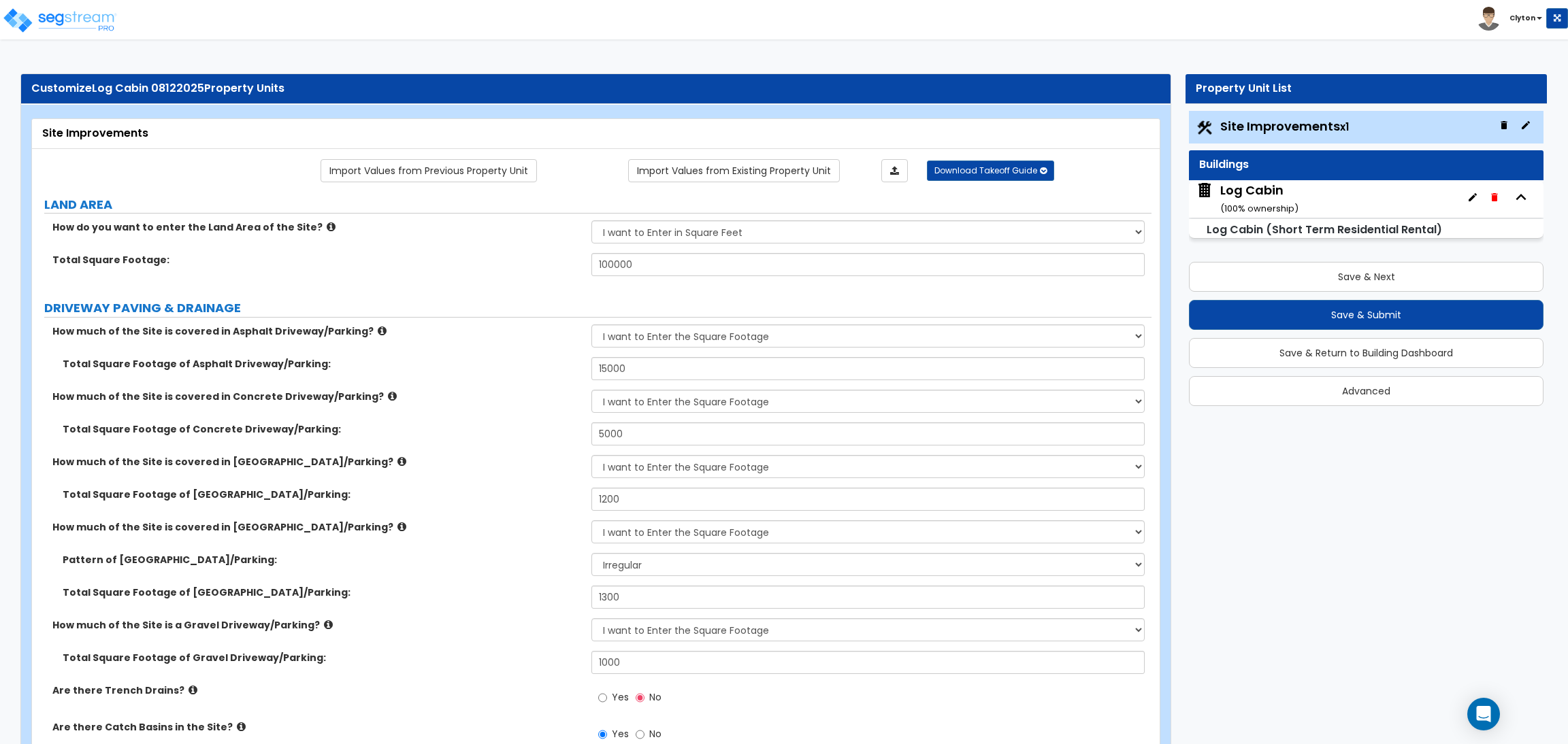
click at [426, 353] on div "How much of the Site is covered in Asphalt Driveway/Parking? None I want to Ent…" at bounding box center [591, 341] width 1120 height 33
